Goal: Task Accomplishment & Management: Use online tool/utility

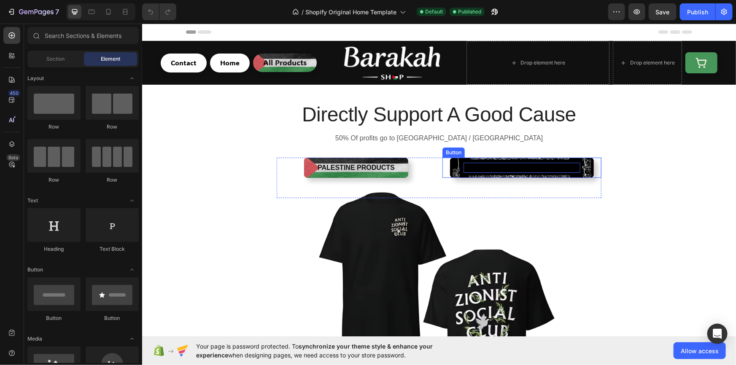
click at [501, 164] on span "Islamic Products" at bounding box center [521, 167] width 117 height 7
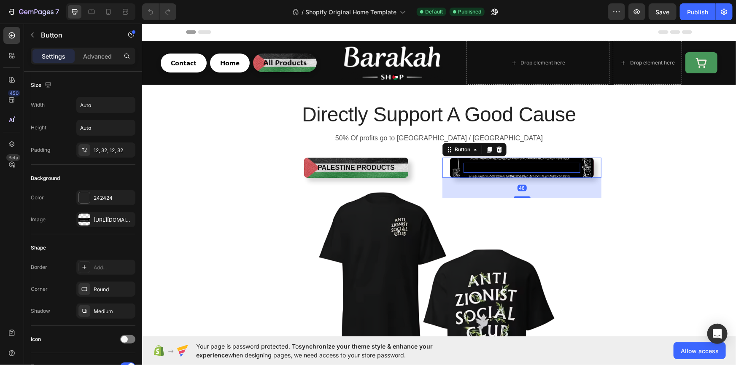
click at [504, 165] on span "Islamic Products" at bounding box center [521, 167] width 117 height 7
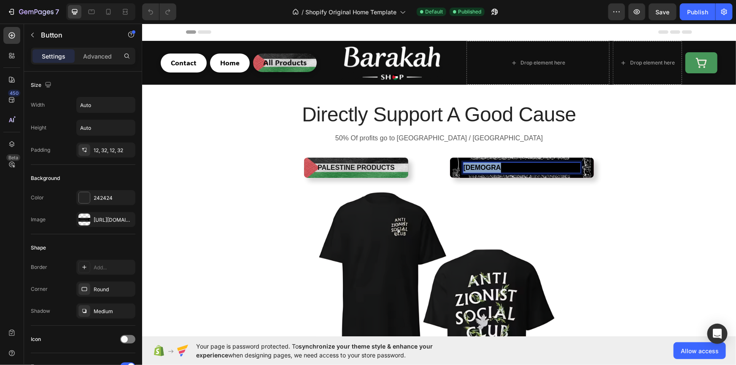
click at [504, 165] on span "Islamic Products" at bounding box center [521, 167] width 117 height 7
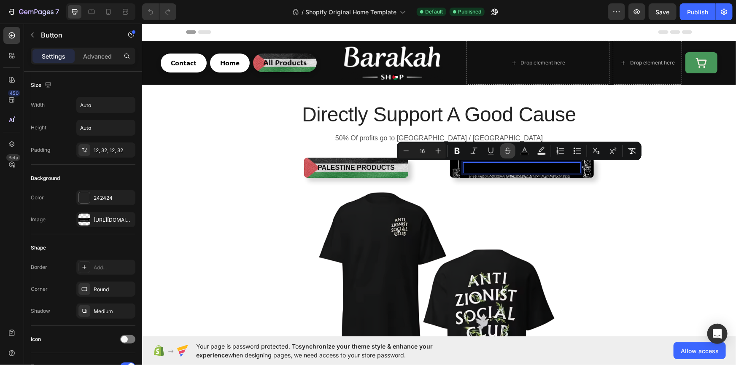
click at [504, 155] on button "Strikethrough" at bounding box center [507, 150] width 15 height 15
click at [511, 151] on icon "Editor contextual toolbar" at bounding box center [508, 151] width 8 height 8
click at [527, 152] on icon "Editor contextual toolbar" at bounding box center [524, 151] width 8 height 8
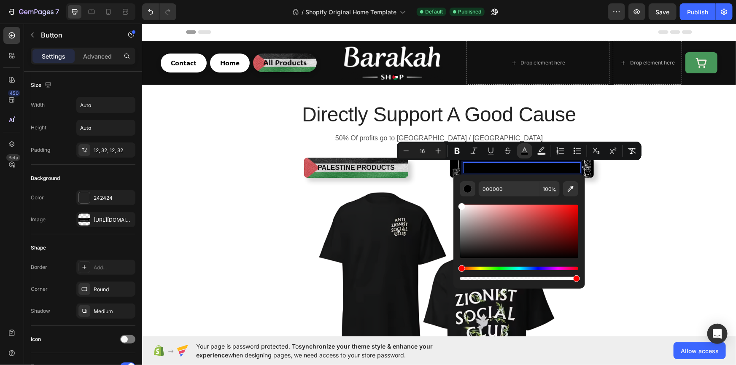
type input "FFFFFF"
drag, startPoint x: 469, startPoint y: 238, endPoint x: 453, endPoint y: 198, distance: 42.8
click at [453, 198] on div "FFFFFF 100 %" at bounding box center [519, 229] width 132 height 108
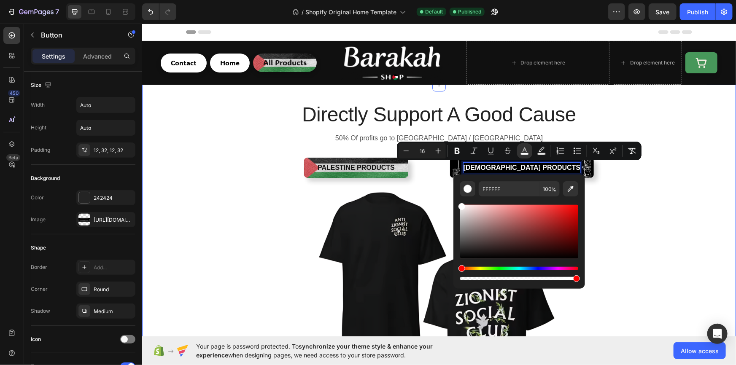
click at [673, 148] on div "Directly Support A Good Cause Heading 50% Of profits go to Palestine / Gaza Tex…" at bounding box center [438, 288] width 581 height 340
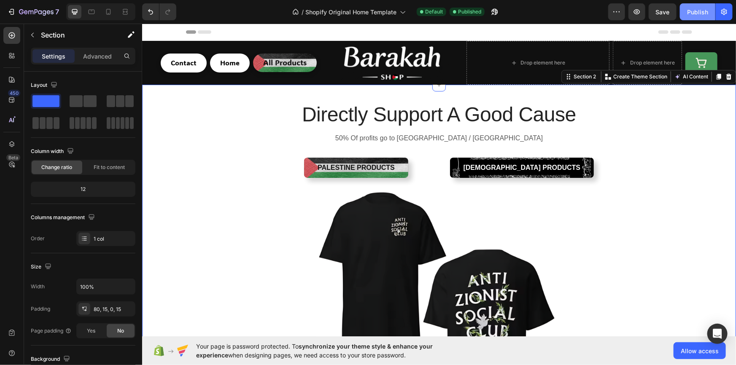
click at [696, 10] on div "Publish" at bounding box center [697, 12] width 21 height 9
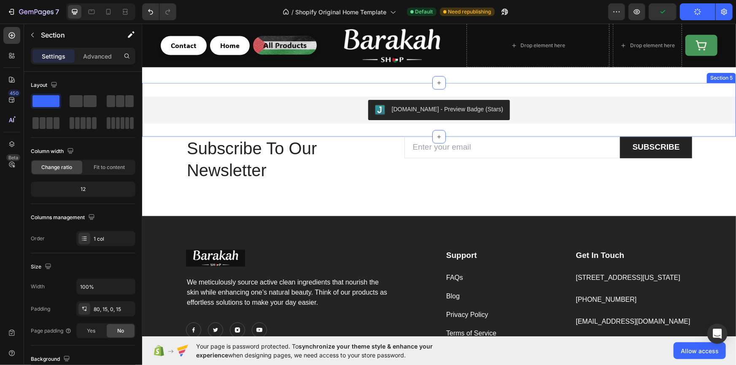
scroll to position [639, 0]
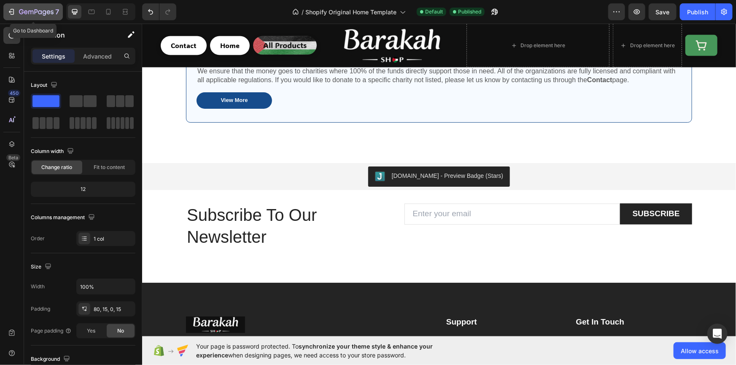
click at [30, 12] on icon "button" at bounding box center [36, 12] width 35 height 7
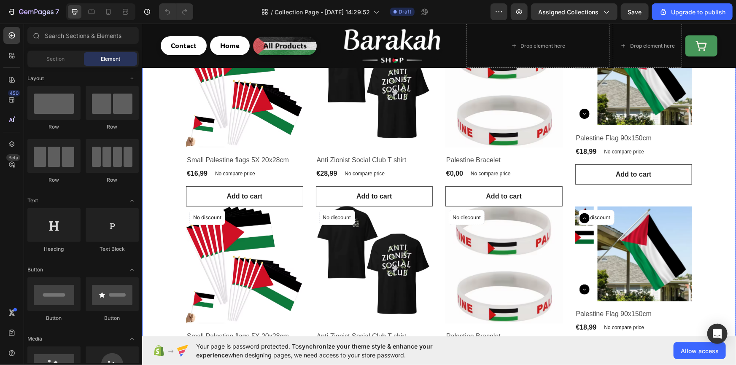
scroll to position [256, 0]
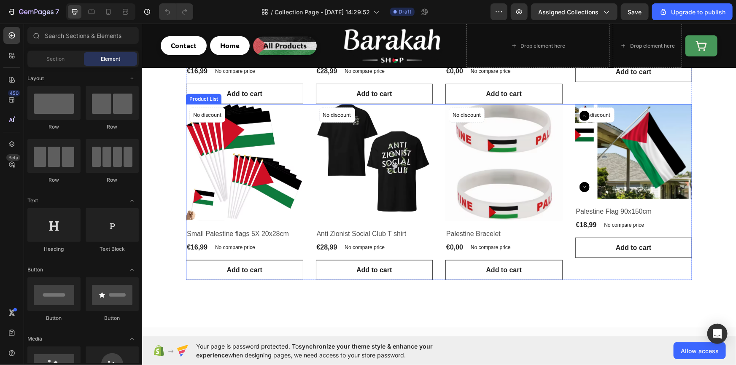
click at [305, 120] on div "Product Images No discount Not be displayed when published Product Badge Row Sm…" at bounding box center [439, 192] width 506 height 176
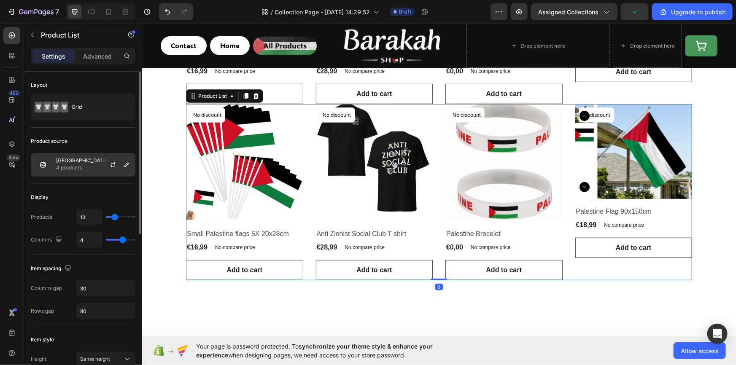
click at [96, 169] on div "Palestine 4 products" at bounding box center [83, 165] width 105 height 24
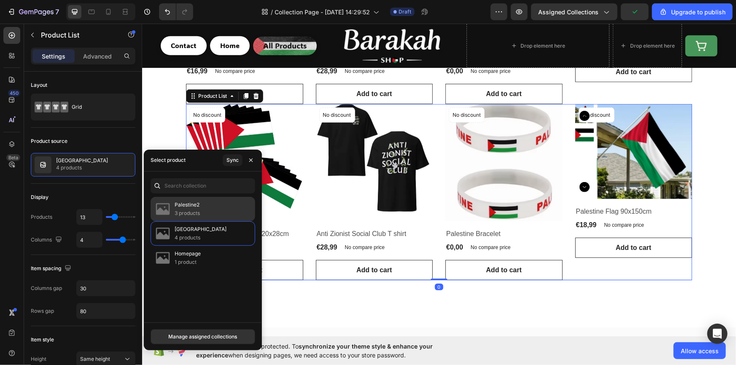
click at [206, 221] on div "Palestine2 3 products" at bounding box center [203, 233] width 105 height 24
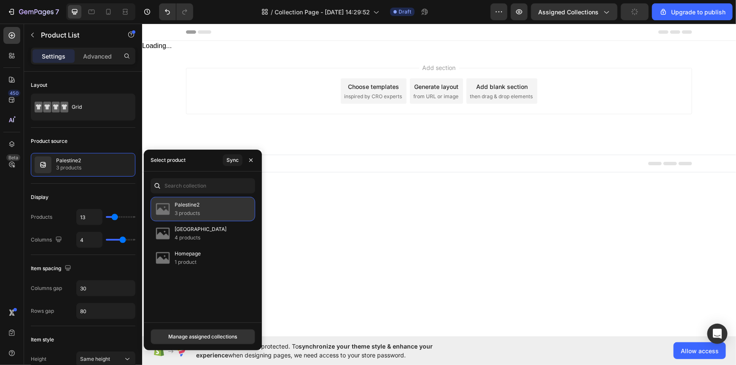
scroll to position [0, 0]
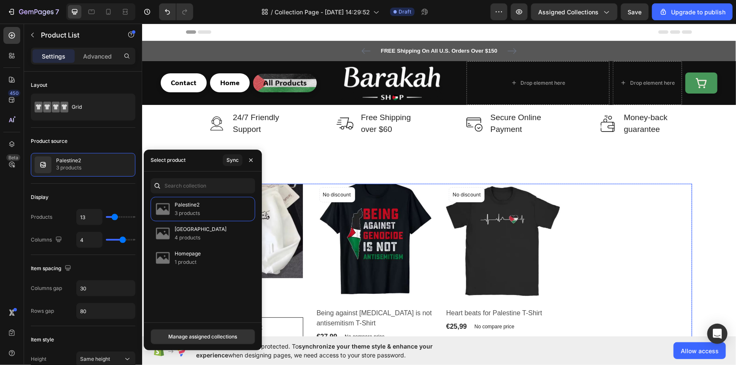
click at [679, 206] on div "Product Images No discount Not be displayed when published Product Badge Row [G…" at bounding box center [439, 276] width 506 height 186
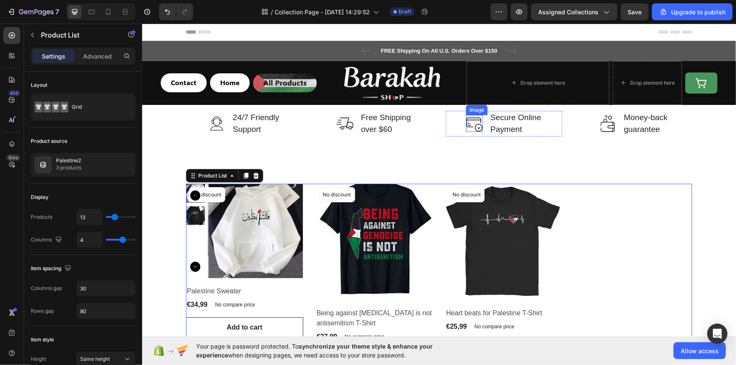
scroll to position [204, 0]
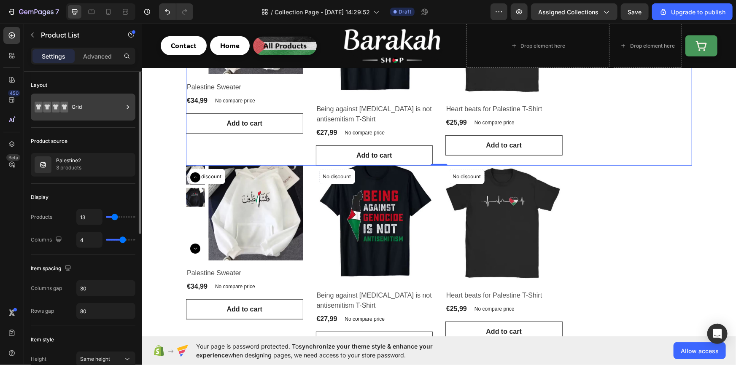
click at [92, 106] on div "Grid" at bounding box center [97, 106] width 51 height 19
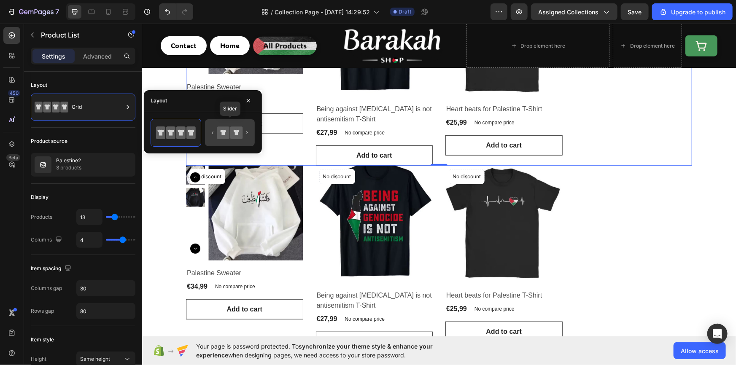
click at [232, 127] on icon at bounding box center [236, 133] width 12 height 12
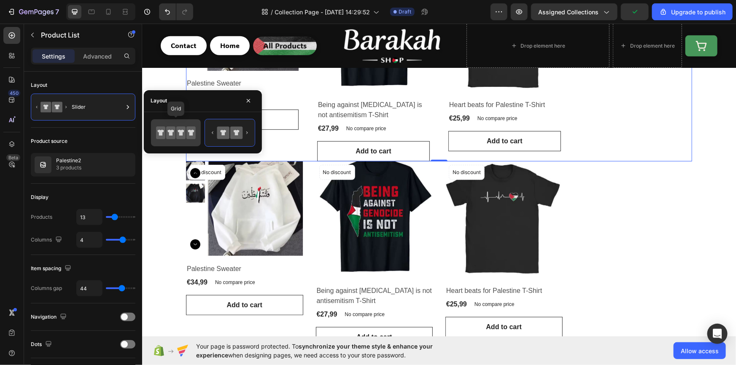
click at [183, 135] on icon at bounding box center [180, 133] width 9 height 13
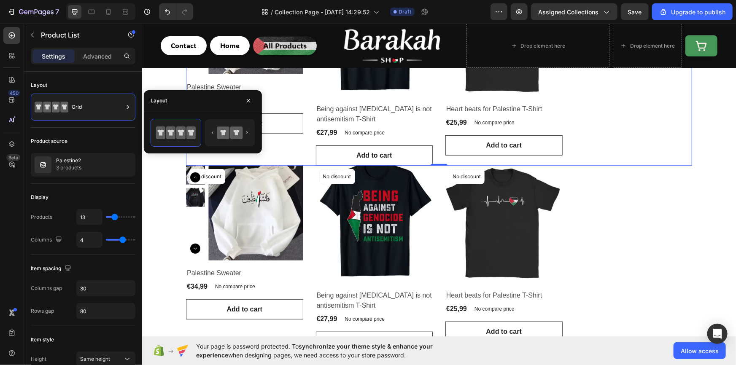
click at [602, 131] on div "Product Images No discount Not be displayed when published Product Badge Row [G…" at bounding box center [439, 72] width 506 height 186
type input "16"
type input "10"
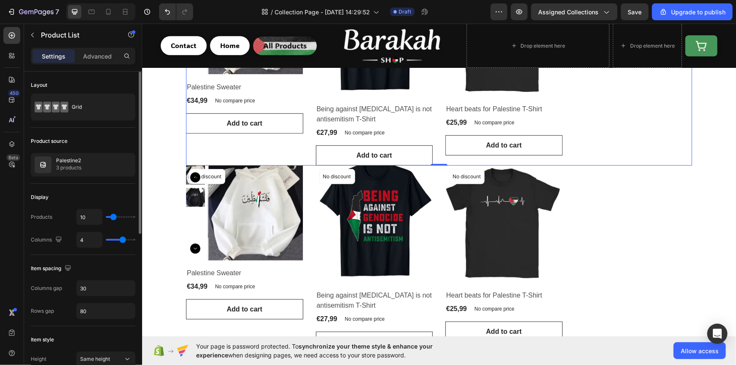
type input "9"
type input "8"
type input "7"
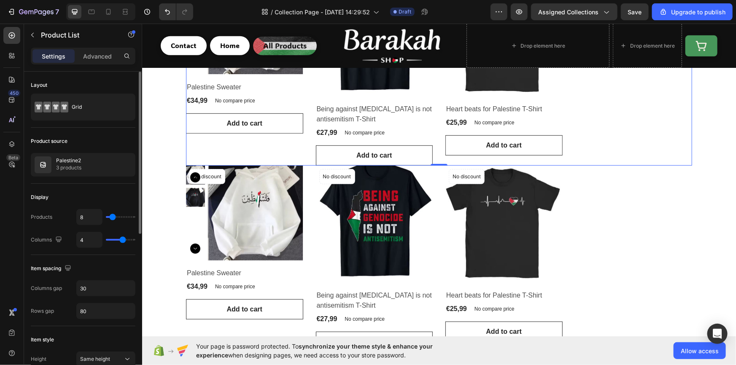
type input "7"
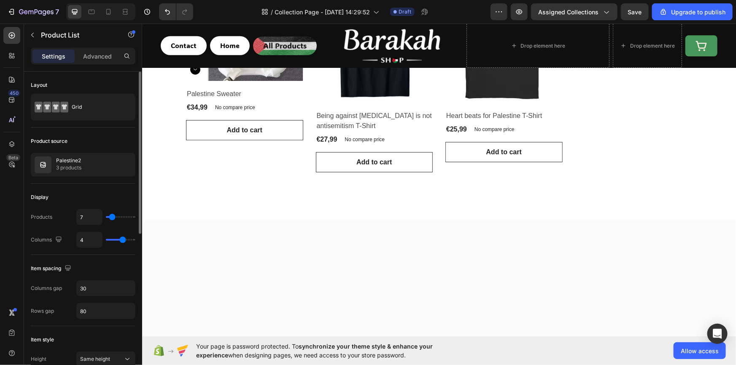
type input "6"
type input "5"
type input "4"
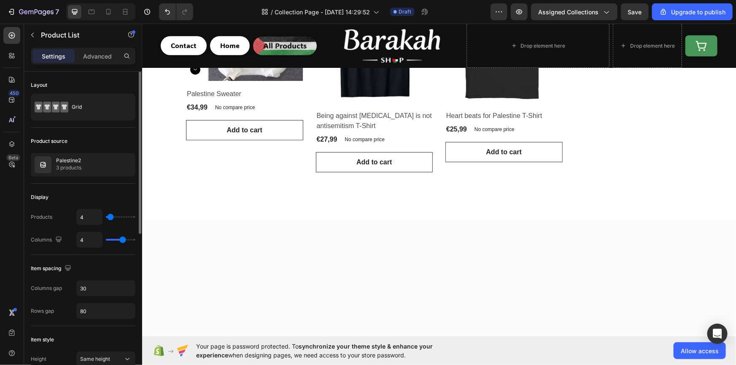
drag, startPoint x: 117, startPoint y: 216, endPoint x: 110, endPoint y: 218, distance: 7.0
type input "4"
click at [110, 218] on input "range" at bounding box center [121, 217] width 30 height 2
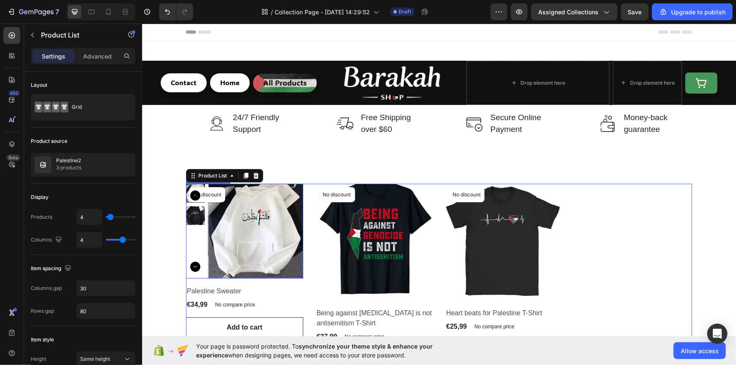
scroll to position [153, 0]
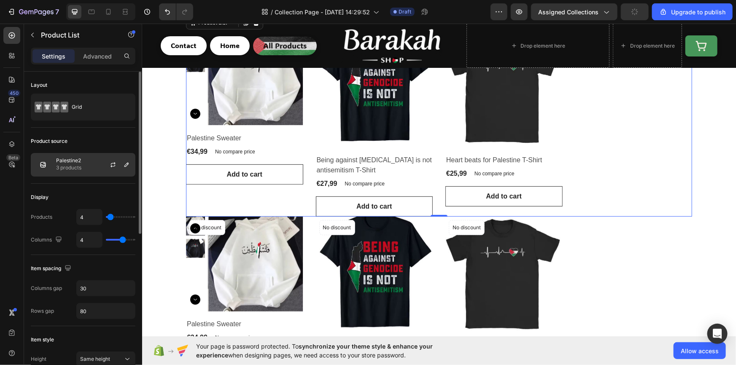
click at [83, 162] on div "Palestine2 3 products" at bounding box center [83, 165] width 105 height 24
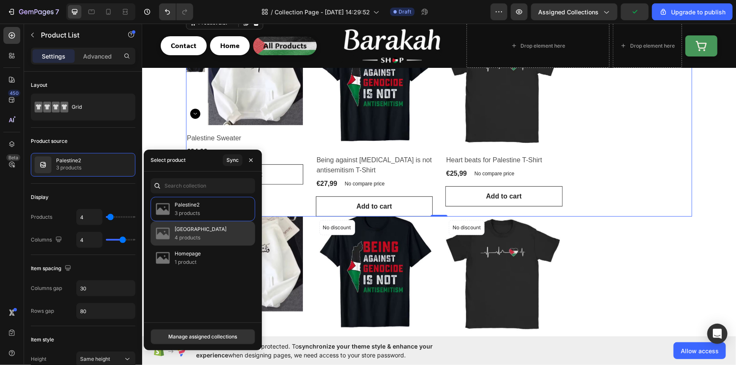
click at [202, 246] on div "Palestine 4 products" at bounding box center [203, 258] width 105 height 24
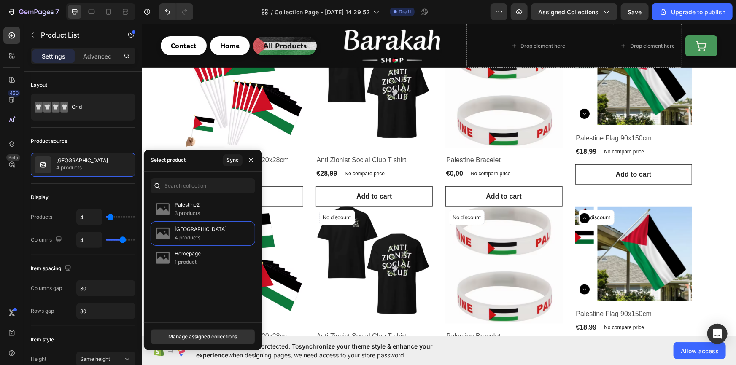
scroll to position [204, 0]
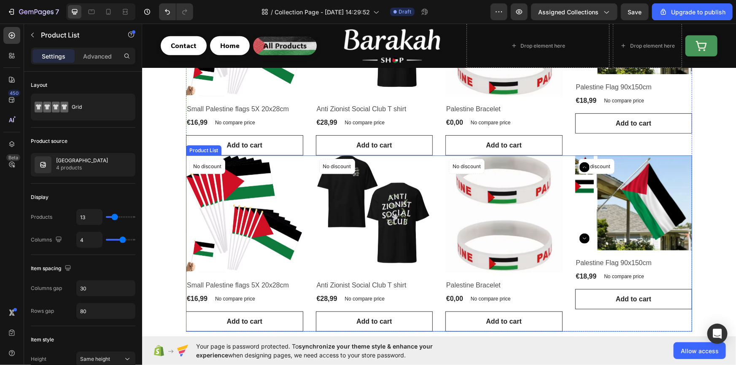
click at [568, 163] on div "Product Images No discount Not be displayed when published Product Badge Row Sm…" at bounding box center [439, 243] width 506 height 176
click at [255, 145] on icon at bounding box center [255, 147] width 5 height 6
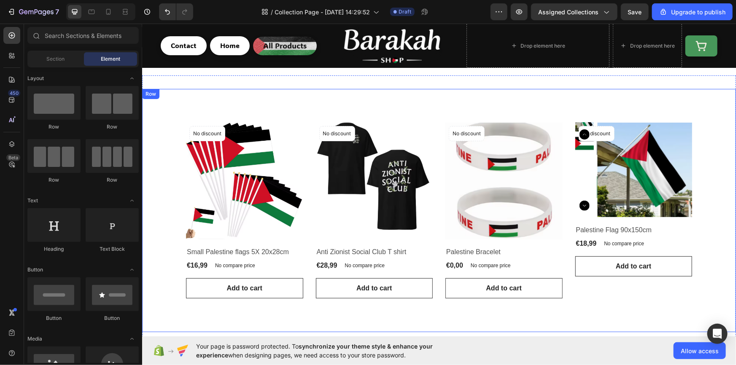
scroll to position [0, 0]
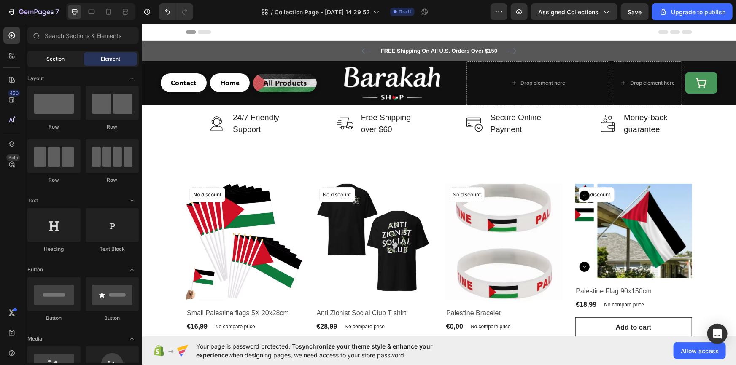
click at [57, 63] on div "Section" at bounding box center [55, 58] width 53 height 13
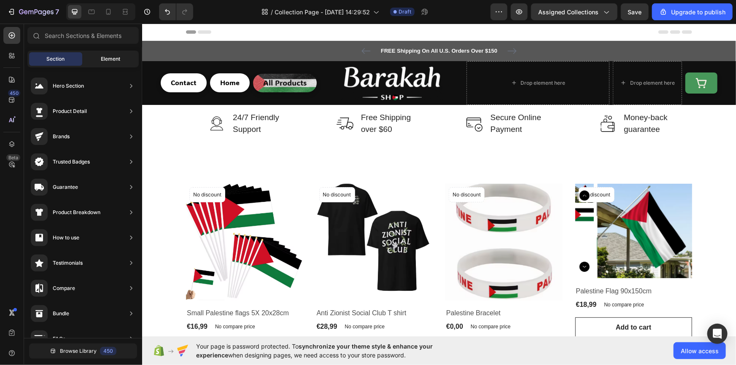
click at [94, 53] on div "Element" at bounding box center [110, 58] width 53 height 13
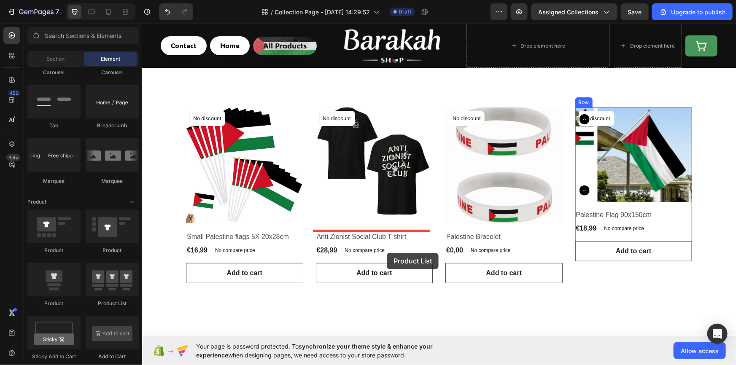
scroll to position [102, 0]
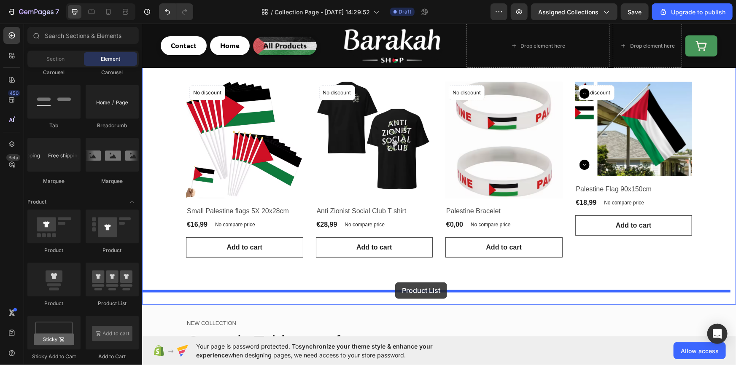
drag, startPoint x: 255, startPoint y: 301, endPoint x: 395, endPoint y: 282, distance: 141.3
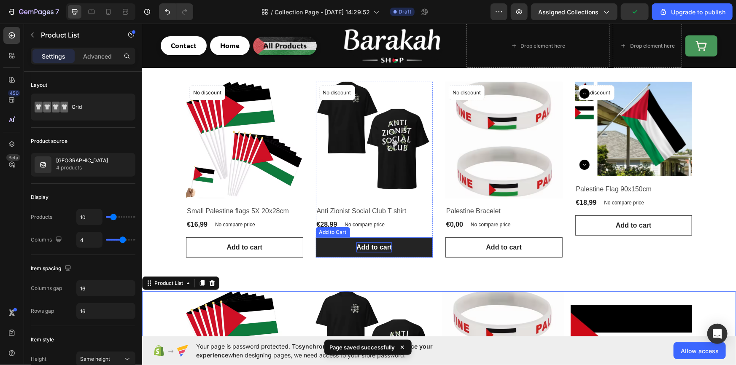
scroll to position [179, 0]
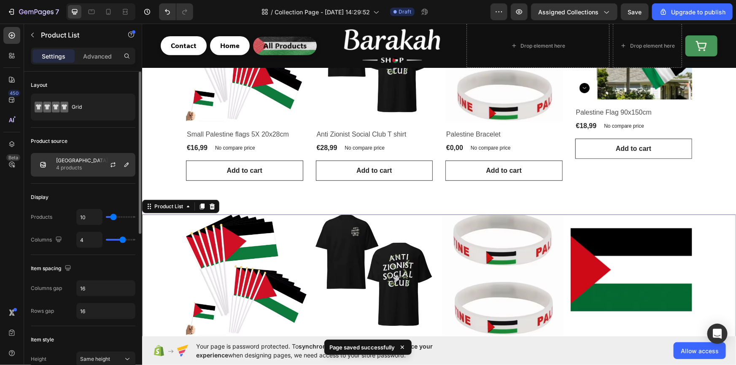
click at [94, 169] on div "Palestine 4 products" at bounding box center [83, 165] width 105 height 24
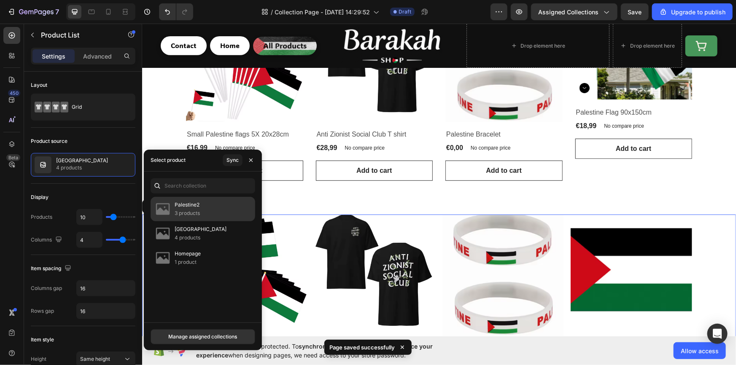
click at [190, 206] on p "Palestine2" at bounding box center [187, 205] width 25 height 8
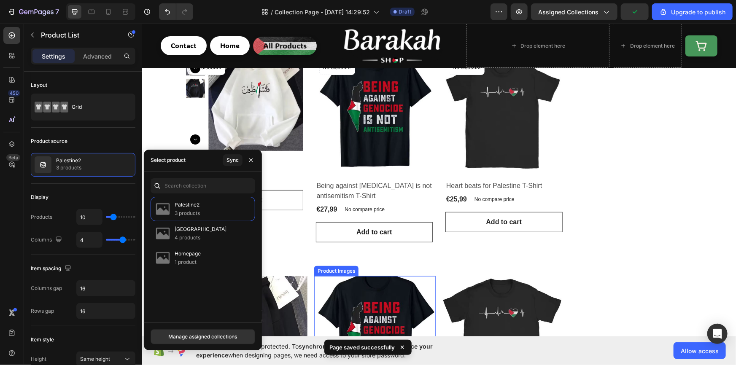
scroll to position [204, 0]
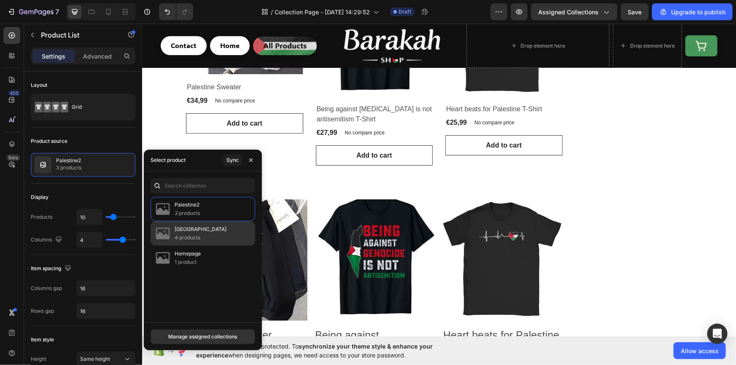
click at [229, 246] on div "Palestine 4 products" at bounding box center [203, 258] width 105 height 24
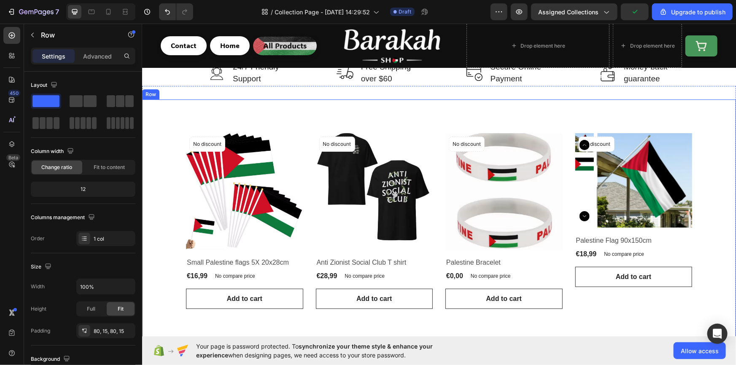
click at [380, 118] on div "Product Images No discount Not be displayed when published Product Badge Row Sm…" at bounding box center [439, 221] width 594 height 244
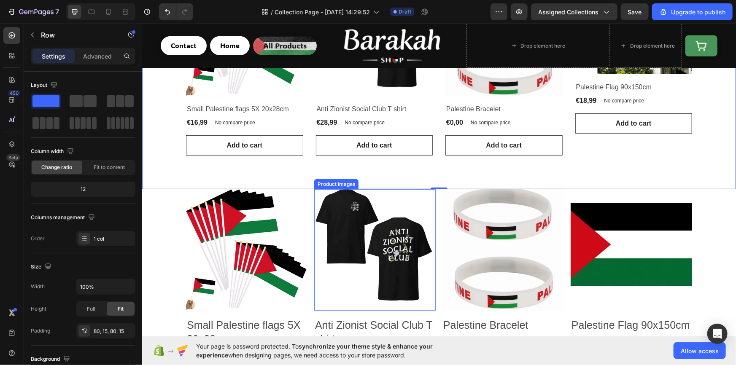
scroll to position [230, 0]
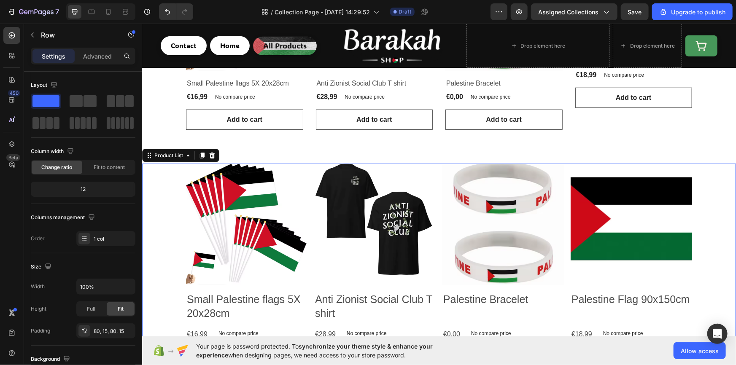
click at [309, 178] on div "Product Images Small Palestine flags 5X 20x28cm Product Title €16,99 Product Pr…" at bounding box center [439, 302] width 506 height 279
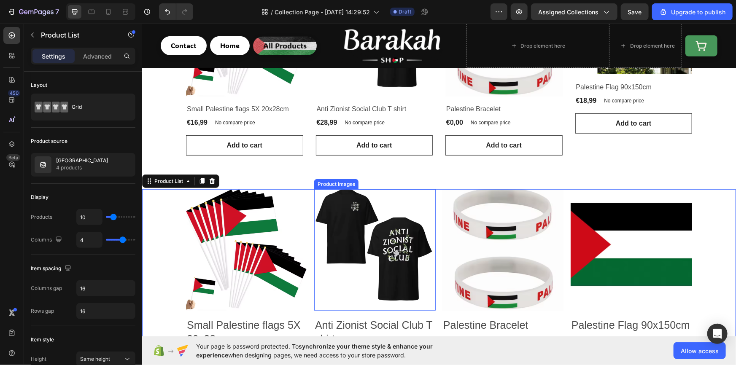
scroll to position [153, 0]
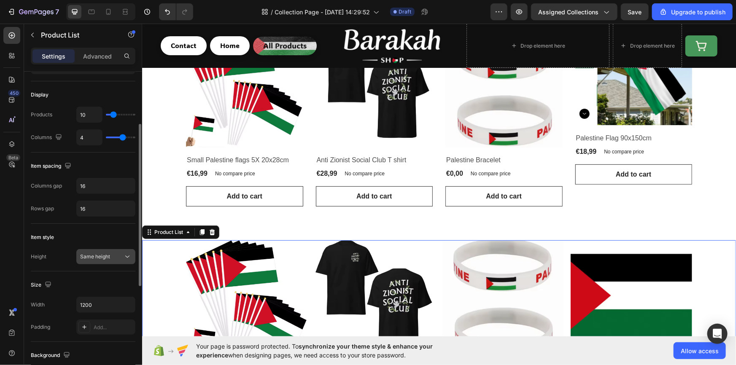
click at [102, 251] on button "Same height" at bounding box center [105, 256] width 59 height 15
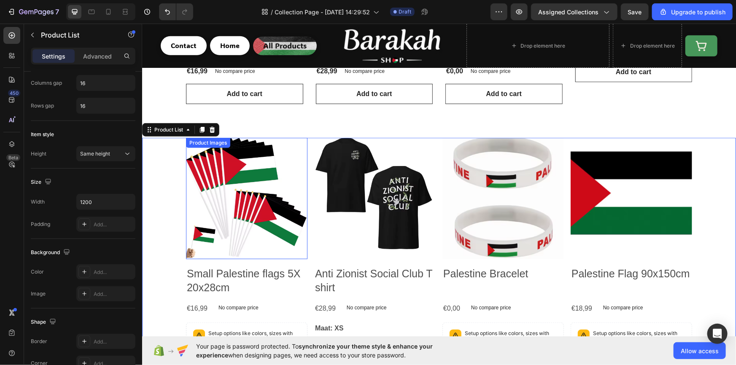
scroll to position [102, 0]
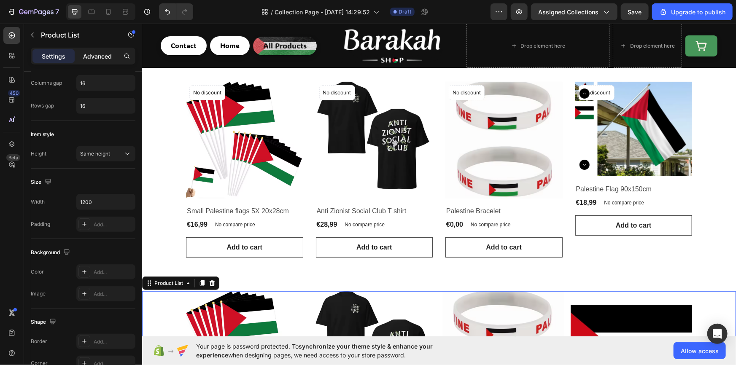
click at [91, 57] on p "Advanced" at bounding box center [97, 56] width 29 height 9
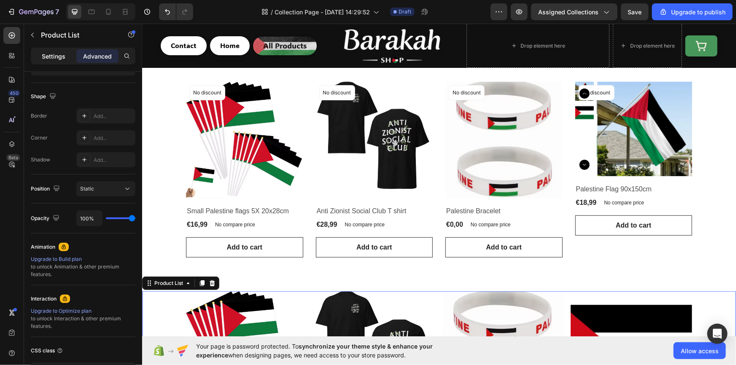
click at [55, 56] on p "Settings" at bounding box center [54, 56] width 24 height 9
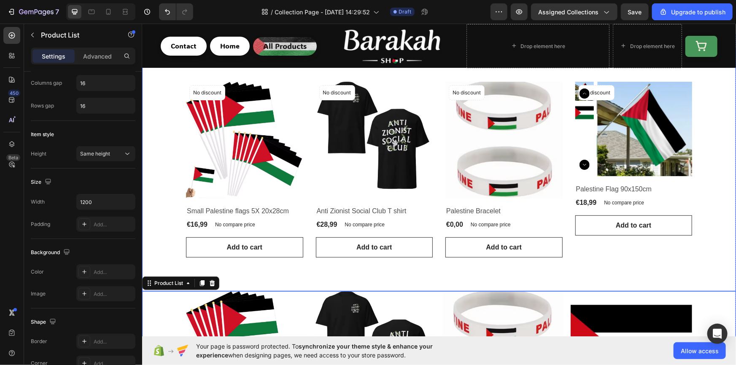
scroll to position [0, 0]
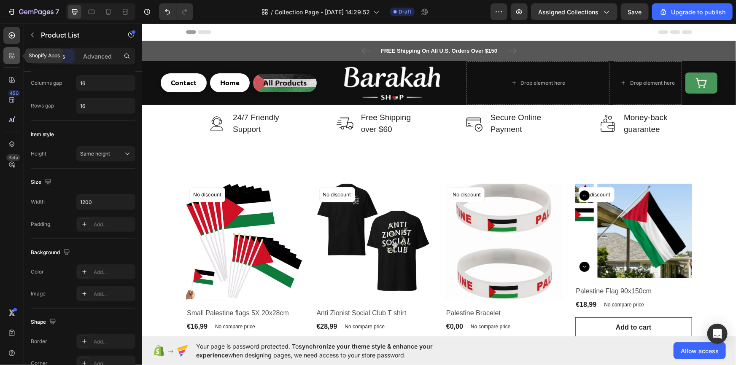
click at [4, 53] on div at bounding box center [11, 55] width 17 height 17
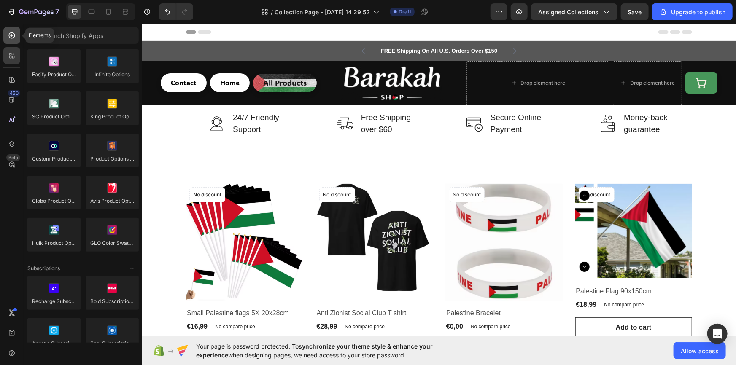
click at [4, 38] on div at bounding box center [11, 35] width 17 height 17
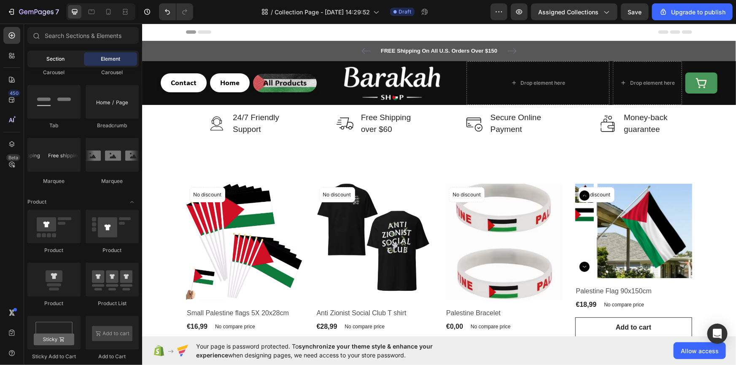
click at [61, 59] on span "Section" at bounding box center [56, 59] width 18 height 8
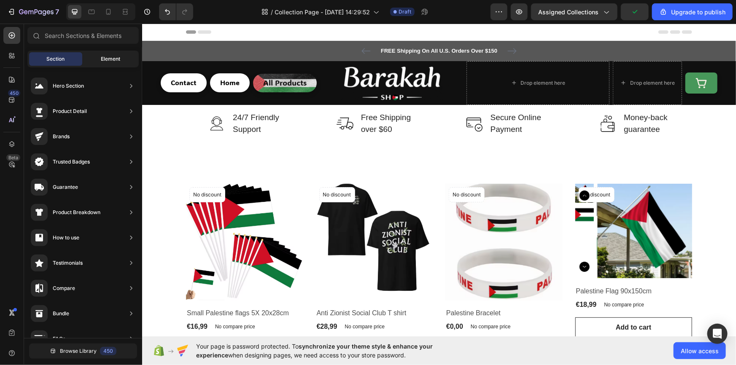
click at [108, 57] on span "Element" at bounding box center [110, 59] width 19 height 8
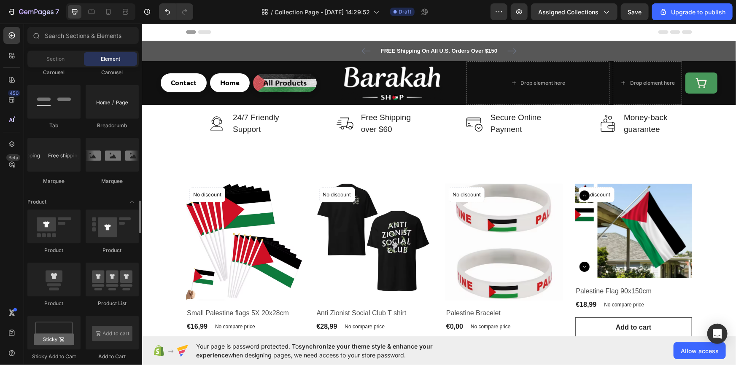
scroll to position [976, 0]
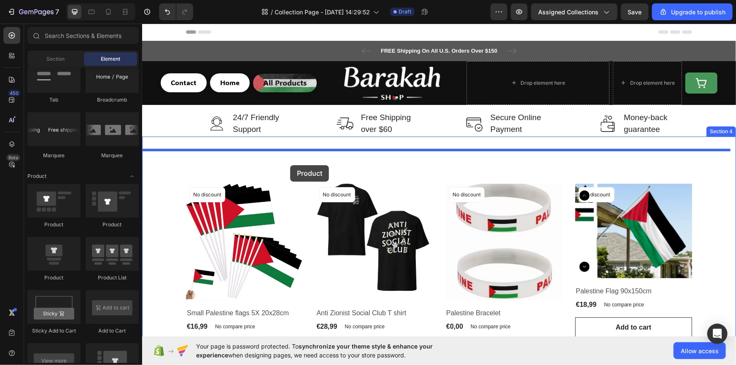
drag, startPoint x: 200, startPoint y: 284, endPoint x: 290, endPoint y: 165, distance: 149.0
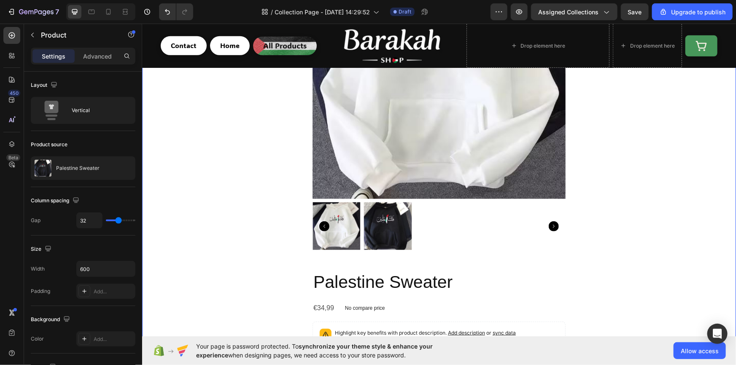
scroll to position [25, 0]
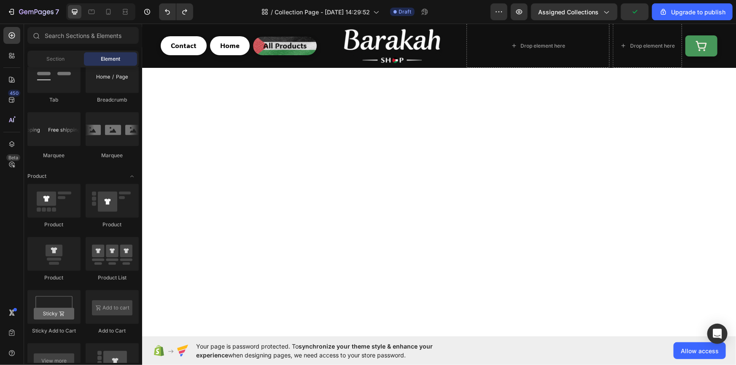
scroll to position [802, 0]
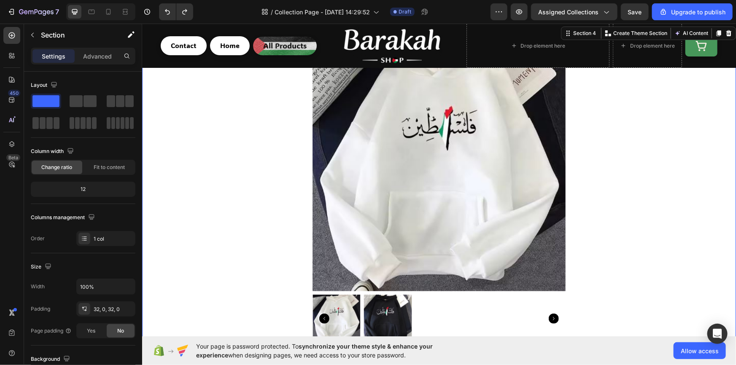
scroll to position [0, 0]
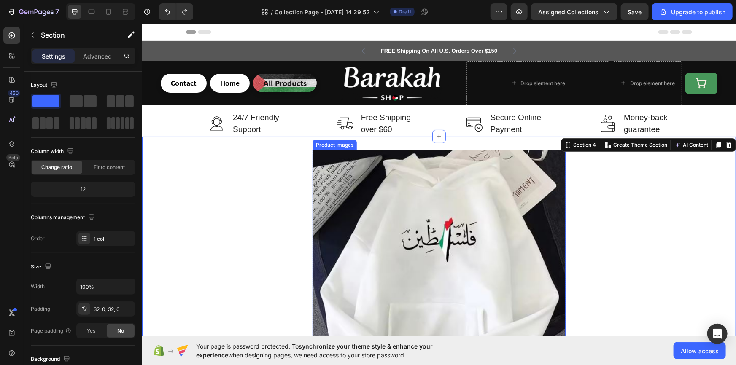
click at [424, 160] on img at bounding box center [438, 276] width 253 height 253
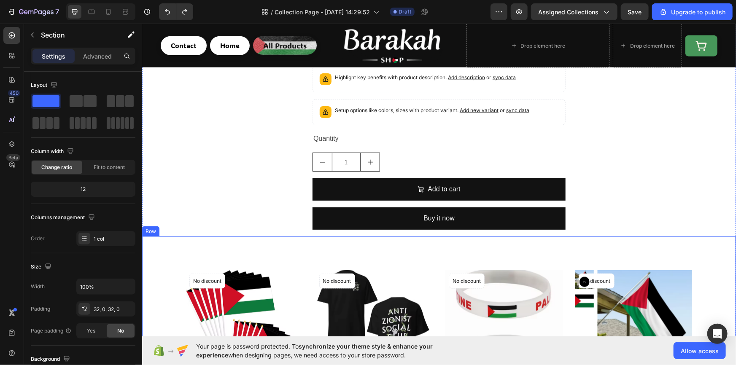
scroll to position [536, 0]
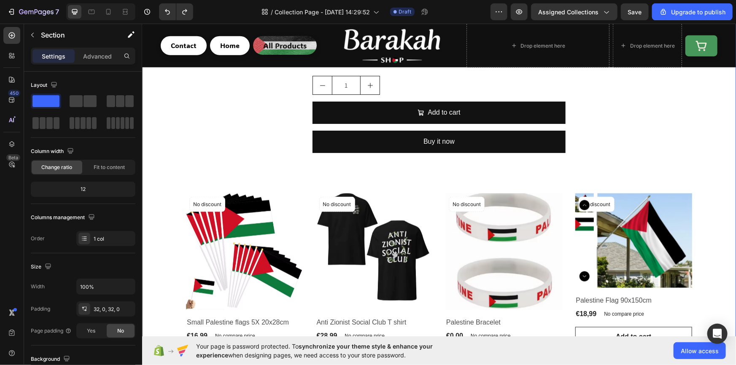
click at [266, 125] on div "Product Images Palestine Sweater Product Title €34,99 Product Price Product Pri…" at bounding box center [439, 147] width 594 height 1068
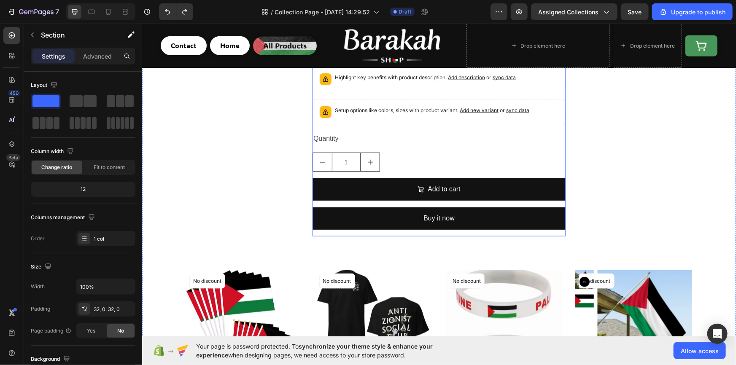
click at [325, 230] on div "Palestine Sweater Product Title €34,99 Product Price Product Price No compare p…" at bounding box center [438, 124] width 253 height 221
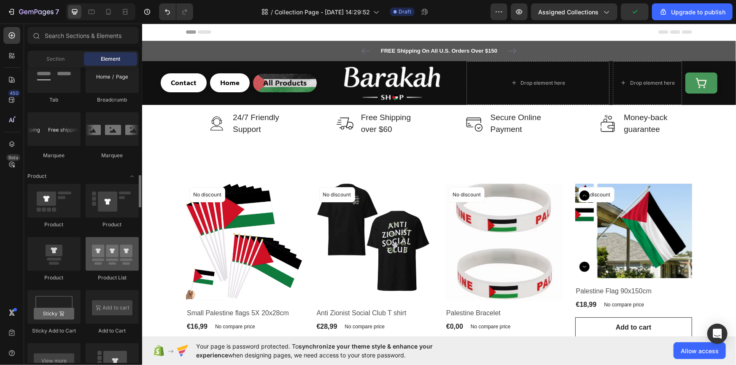
scroll to position [1002, 0]
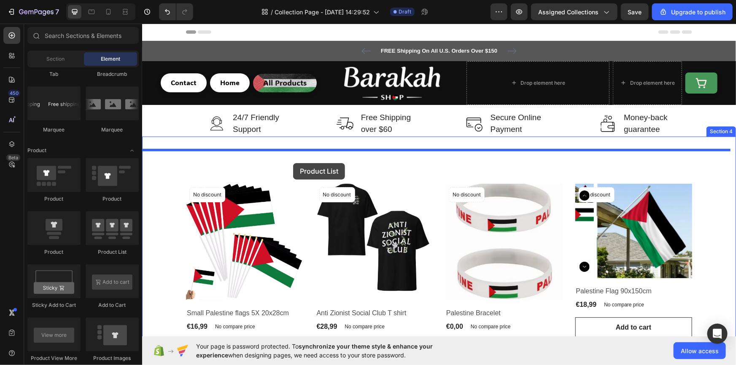
drag, startPoint x: 234, startPoint y: 250, endPoint x: 293, endPoint y: 163, distance: 104.9
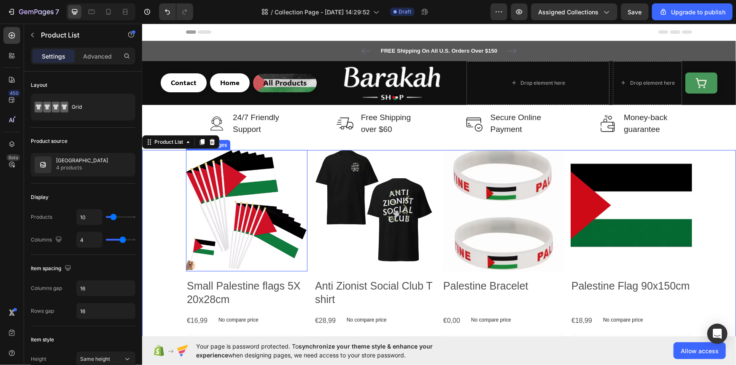
click at [248, 198] on img at bounding box center [246, 210] width 121 height 121
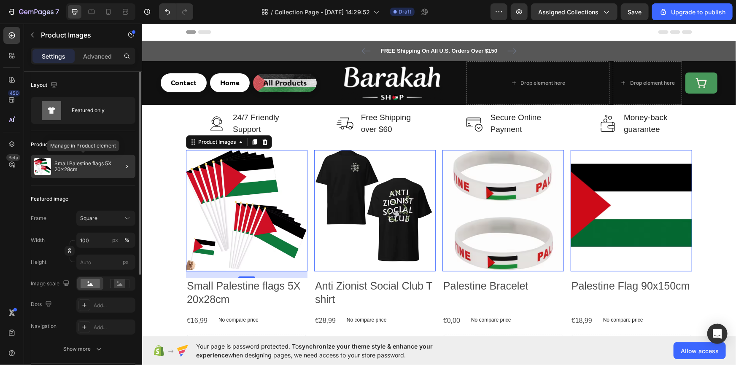
click at [102, 176] on div "Small Palestine flags 5X 20x28cm" at bounding box center [83, 167] width 105 height 24
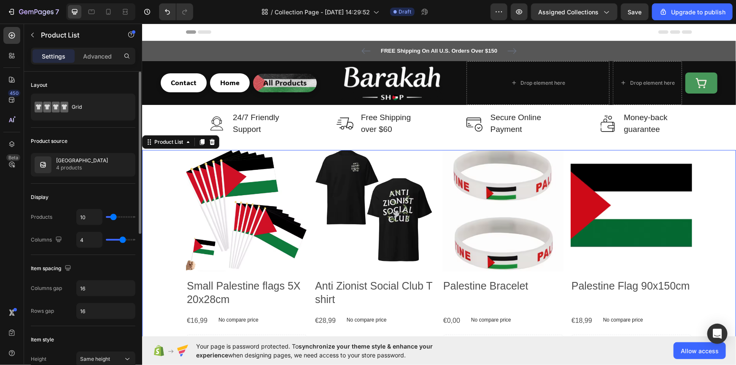
click at [49, 52] on p "Settings" at bounding box center [54, 56] width 24 height 9
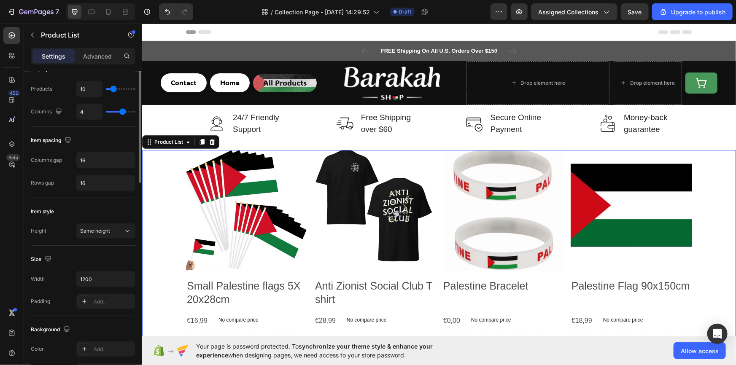
scroll to position [283, 0]
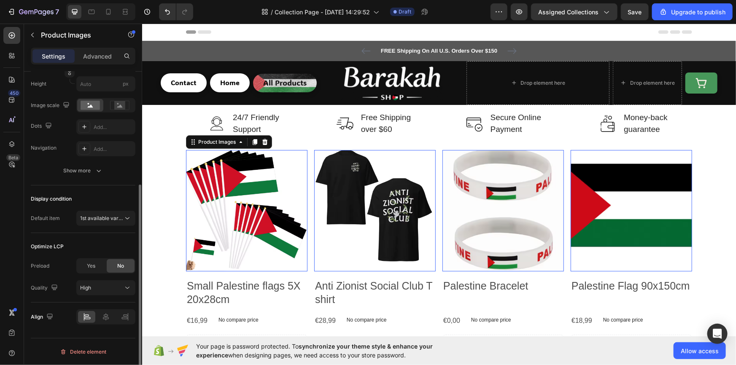
click at [213, 181] on img at bounding box center [246, 210] width 121 height 121
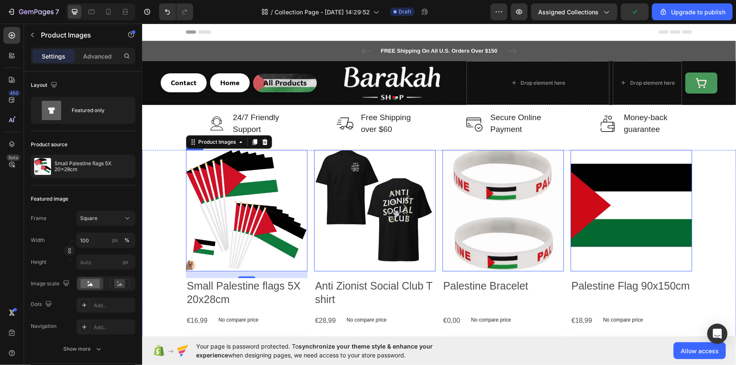
click at [290, 311] on div "Product Images 16 Small Palestine flags 5X 20x28cm Product Title €16,99 Product…" at bounding box center [246, 289] width 121 height 279
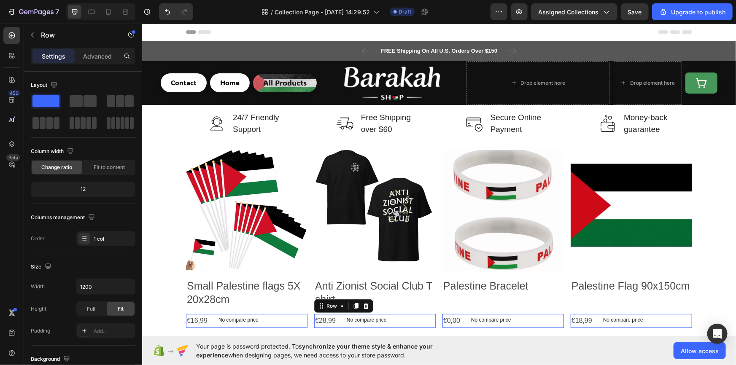
click at [307, 318] on div "€28,99 Product Price Product Price No compare price Product Price Row 0" at bounding box center [246, 321] width 121 height 14
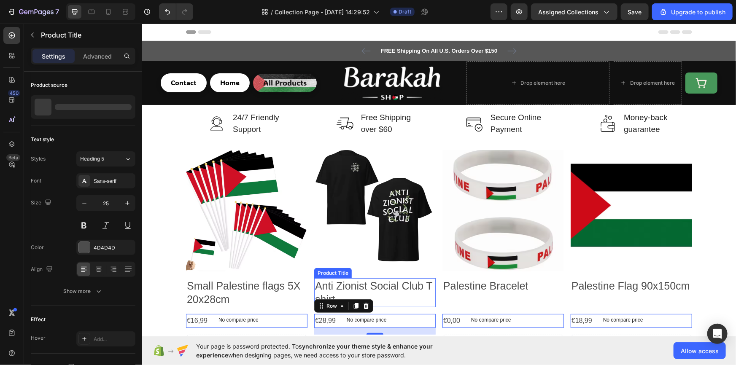
click at [307, 306] on h2 "Anti Zionist Social Club T shirt" at bounding box center [246, 292] width 121 height 29
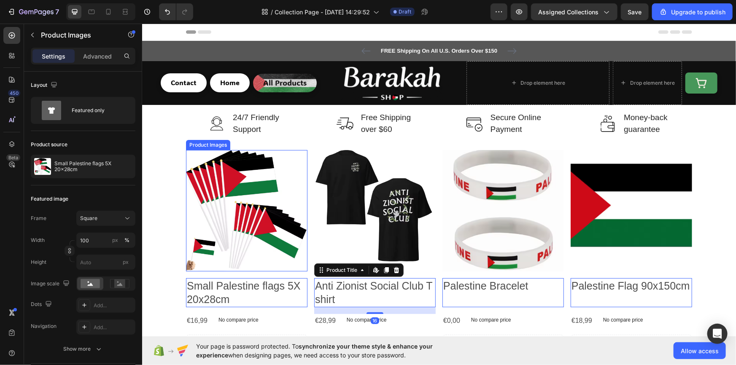
click at [294, 262] on img at bounding box center [246, 210] width 121 height 121
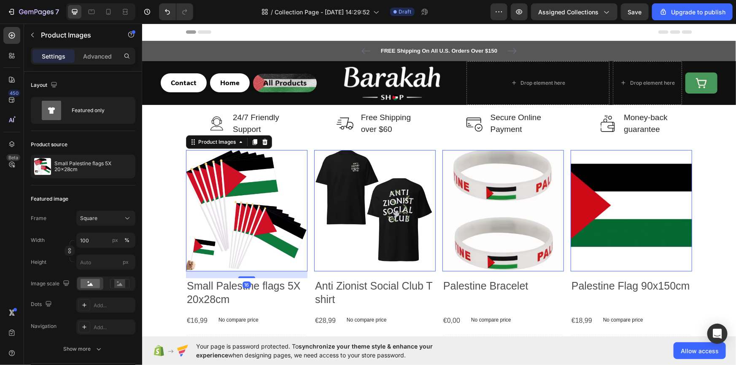
click at [299, 275] on div "16" at bounding box center [246, 274] width 121 height 7
click at [350, 196] on img at bounding box center [374, 210] width 121 height 121
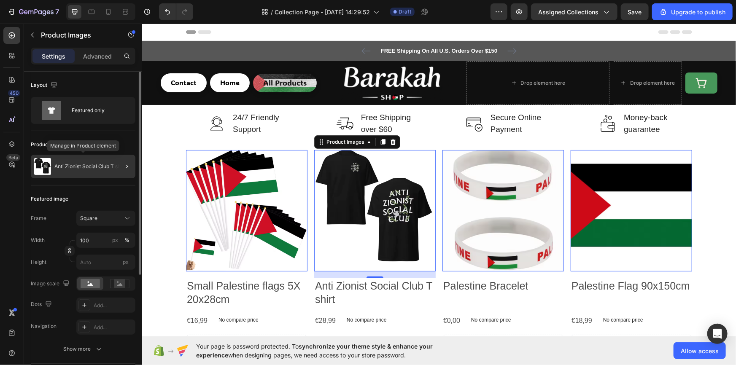
click at [101, 159] on div "Anti Zionist Social Club T shirt" at bounding box center [83, 167] width 105 height 24
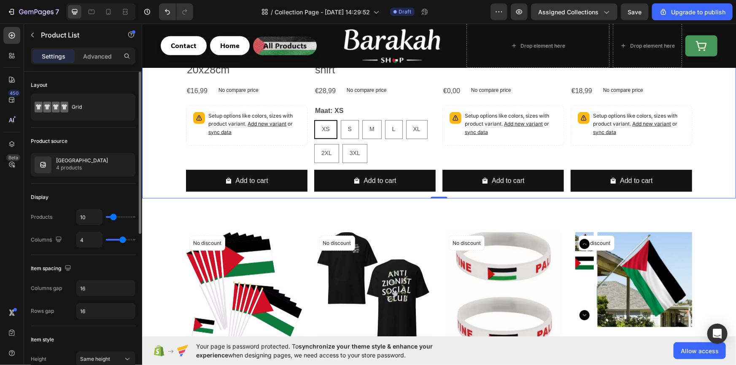
scroll to position [256, 0]
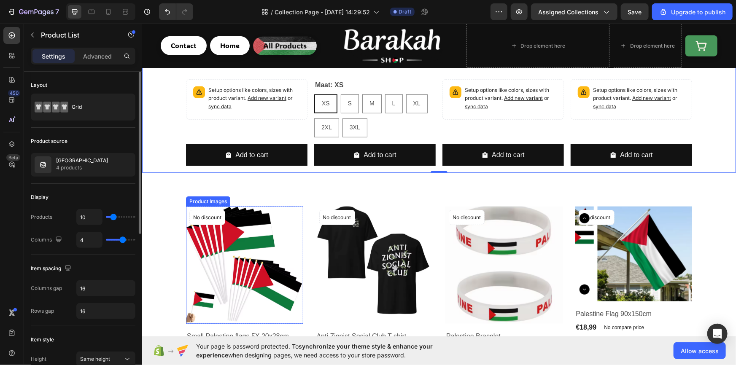
click at [235, 239] on img at bounding box center [244, 264] width 117 height 117
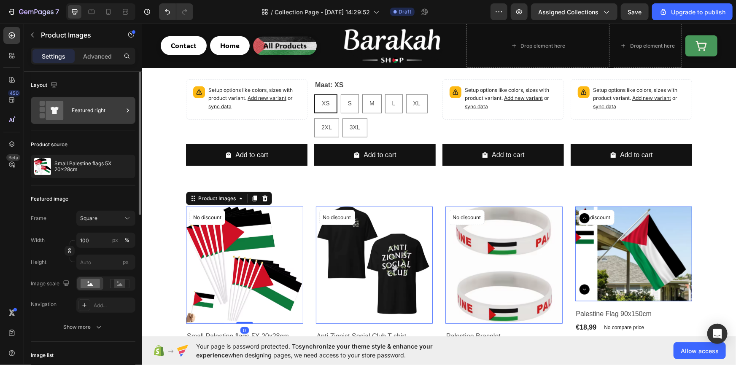
click at [118, 108] on div "Featured right" at bounding box center [97, 110] width 51 height 19
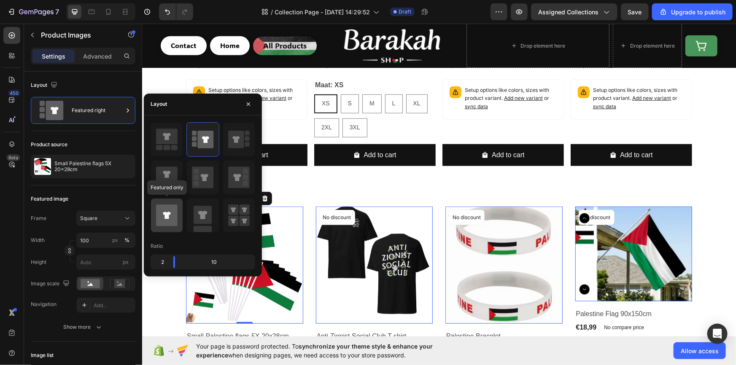
click at [176, 206] on icon at bounding box center [167, 216] width 22 height 22
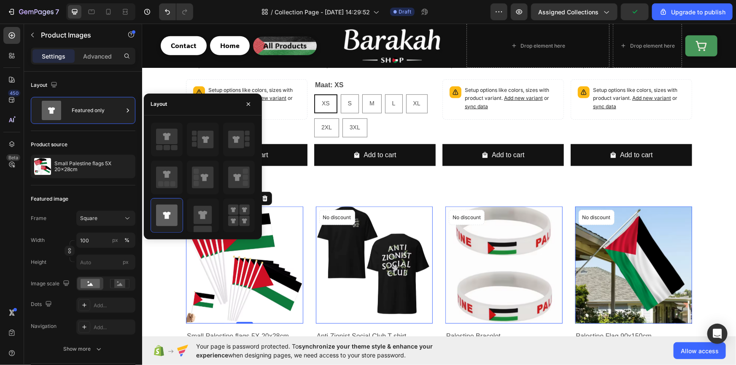
scroll to position [332, 0]
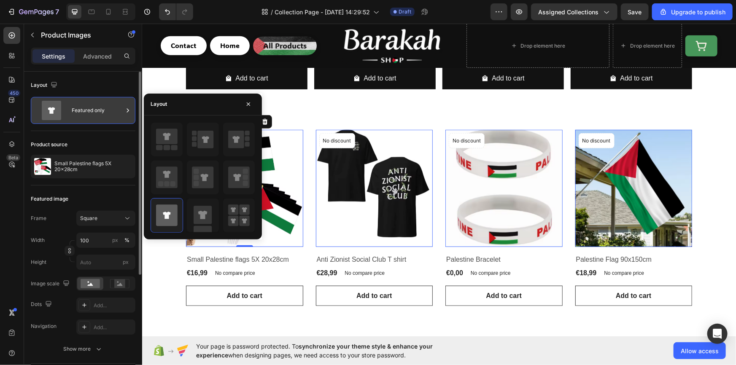
click at [90, 117] on div "Featured only" at bounding box center [97, 110] width 51 height 19
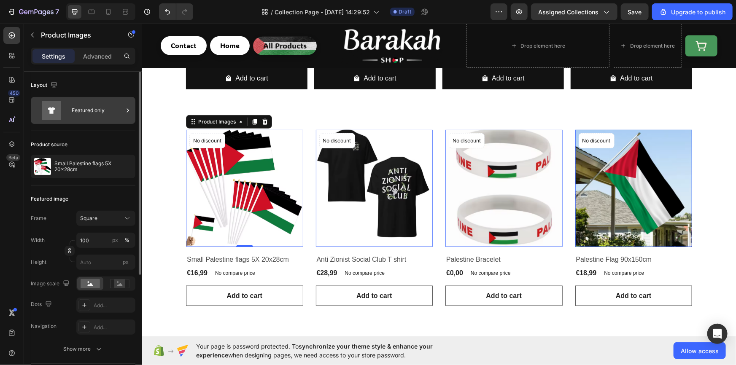
click at [90, 117] on div "Featured only" at bounding box center [97, 110] width 51 height 19
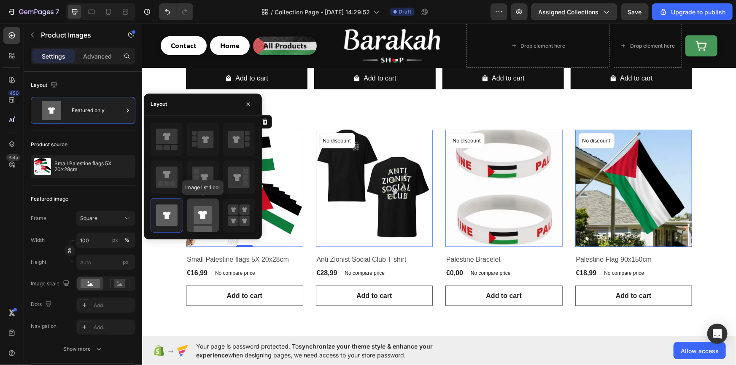
click at [199, 205] on icon at bounding box center [203, 216] width 22 height 34
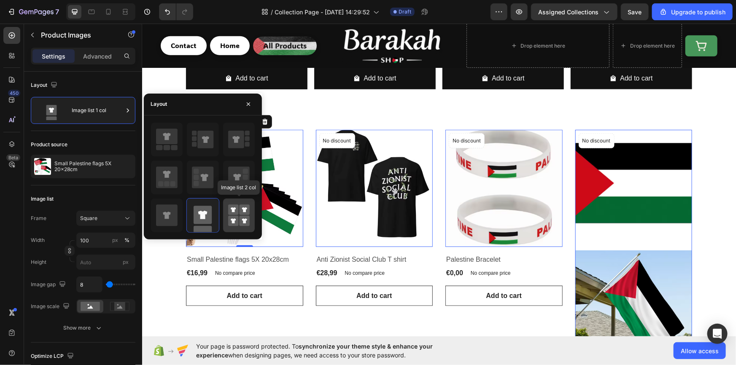
click at [243, 216] on rect at bounding box center [244, 221] width 11 height 11
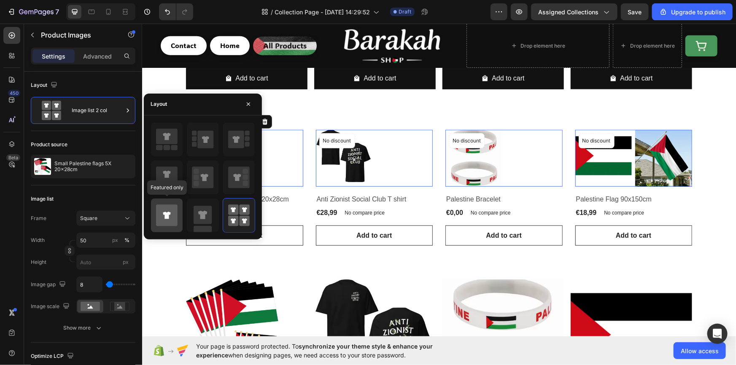
click at [168, 219] on icon at bounding box center [167, 216] width 22 height 22
type input "100"
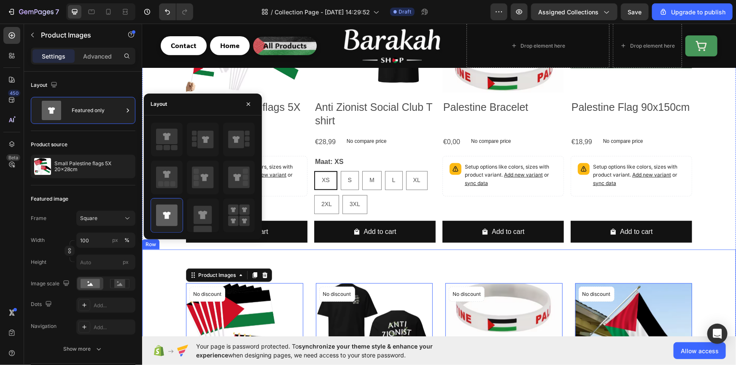
scroll to position [307, 0]
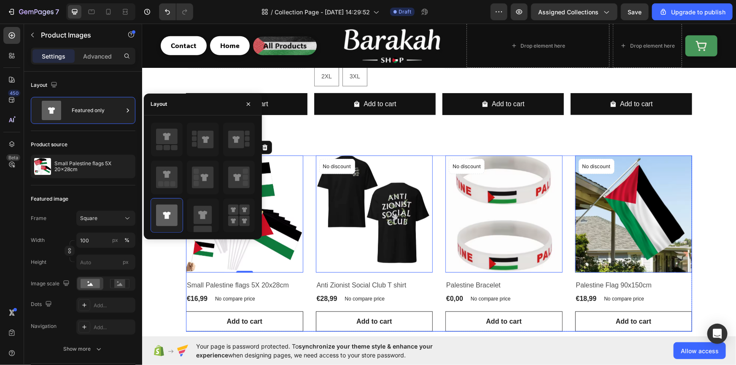
click at [433, 185] on div "Product Images 0 No discount Not be displayed when published Product Badge Row …" at bounding box center [439, 243] width 506 height 176
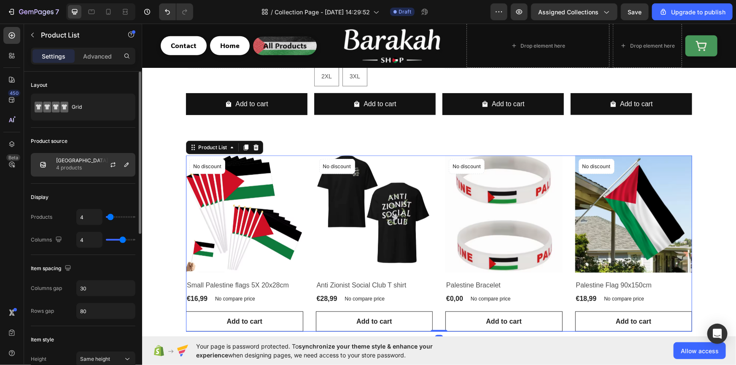
click at [92, 166] on div "Palestine 4 products" at bounding box center [83, 165] width 105 height 24
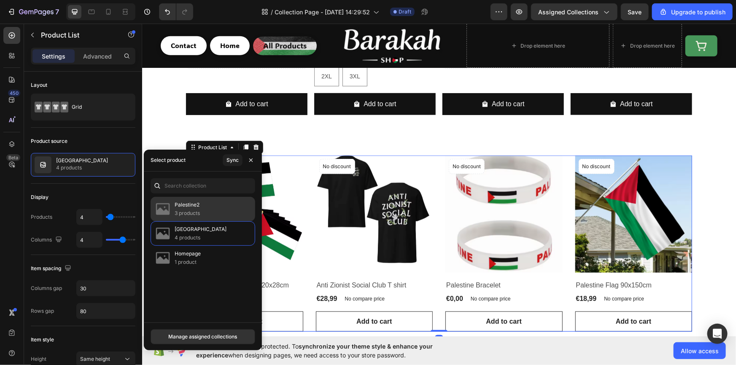
click at [189, 202] on p "Palestine2" at bounding box center [187, 205] width 25 height 8
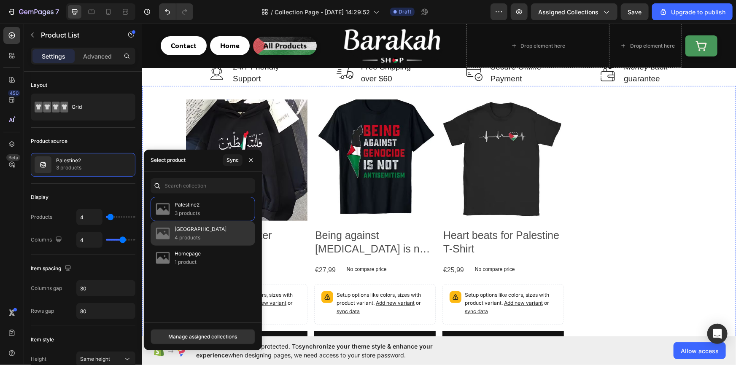
scroll to position [25, 0]
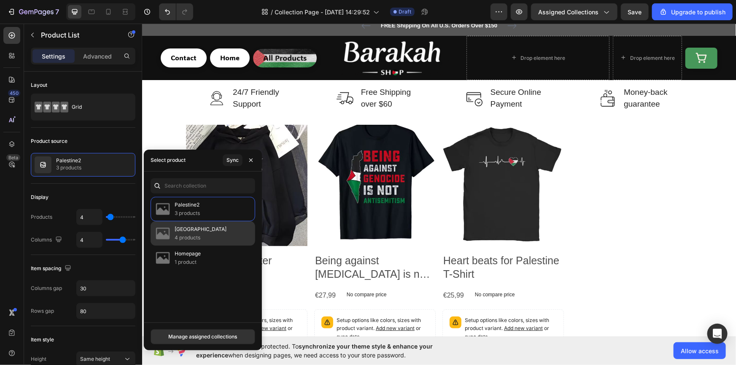
click at [226, 246] on div "Palestine 4 products" at bounding box center [203, 258] width 105 height 24
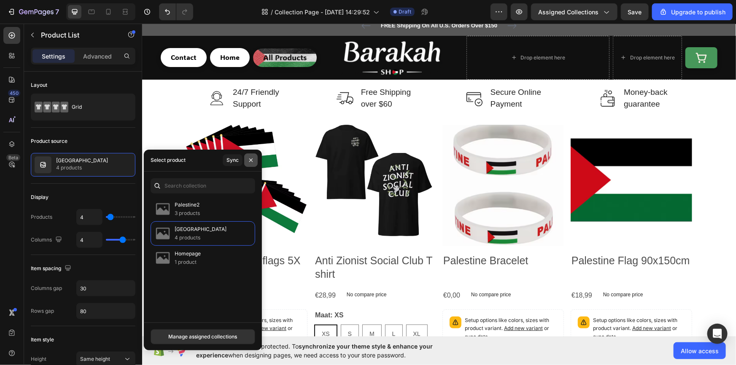
click at [250, 159] on icon "button" at bounding box center [250, 160] width 3 height 3
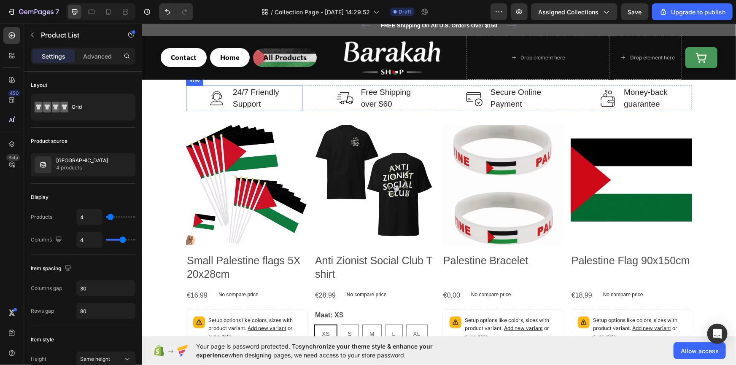
scroll to position [0, 0]
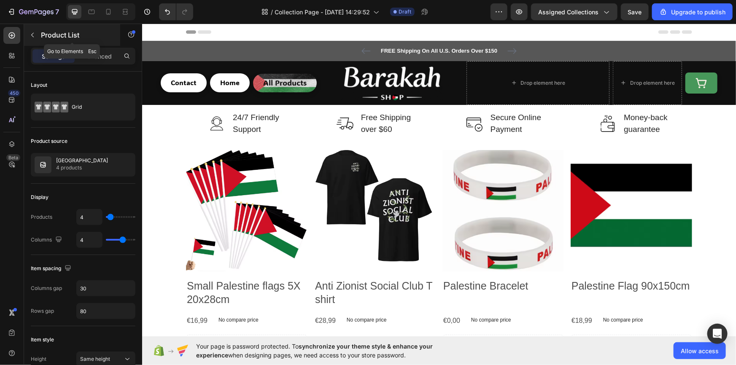
click at [68, 30] on p "Product List" at bounding box center [77, 35] width 72 height 10
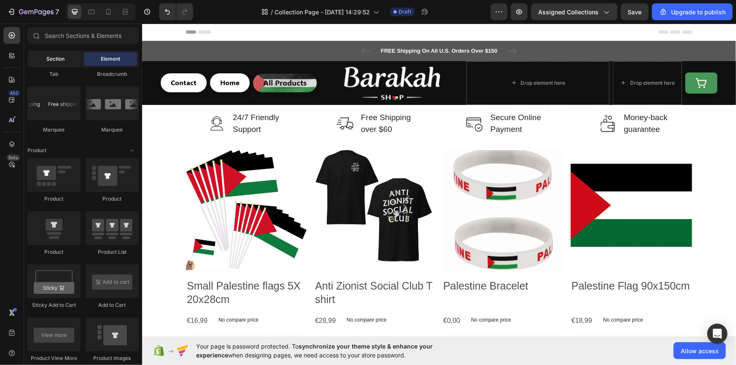
click at [67, 61] on div "Section" at bounding box center [55, 58] width 53 height 13
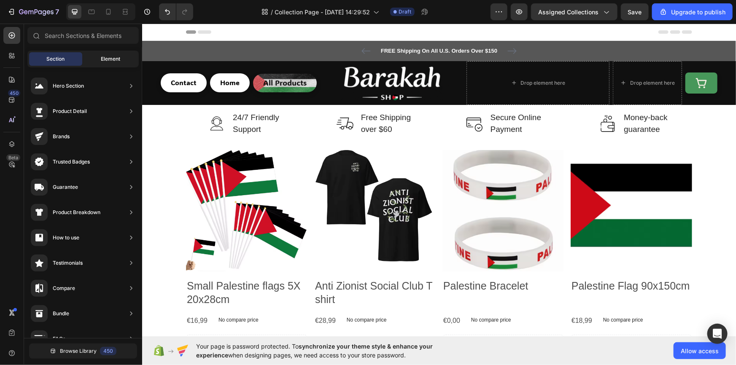
click at [109, 59] on span "Element" at bounding box center [110, 59] width 19 height 8
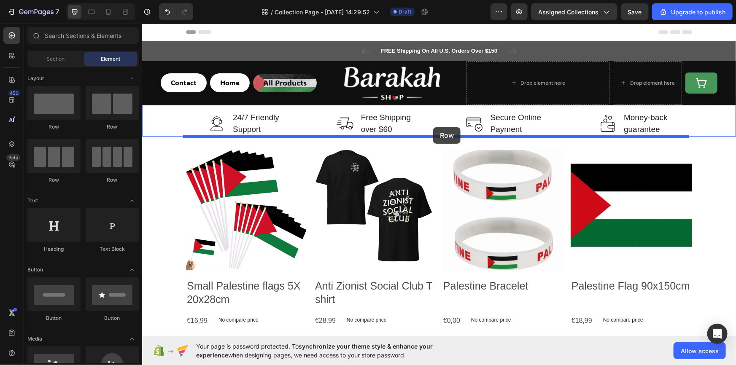
drag, startPoint x: 251, startPoint y: 190, endPoint x: 433, endPoint y: 127, distance: 191.9
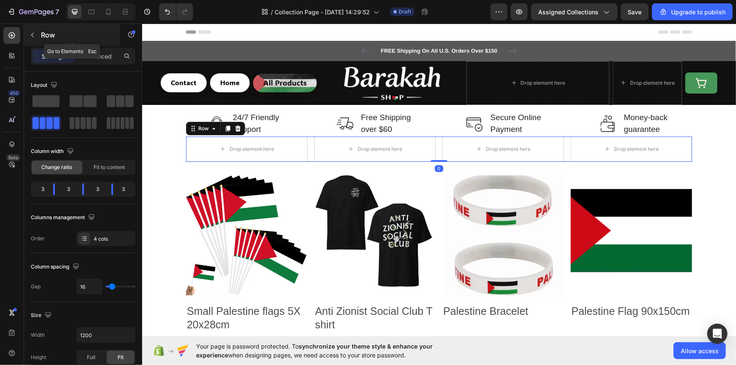
click at [36, 39] on button "button" at bounding box center [32, 34] width 13 height 13
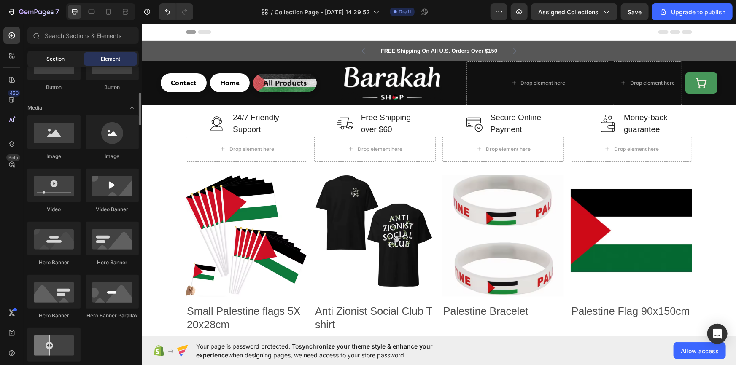
scroll to position [128, 0]
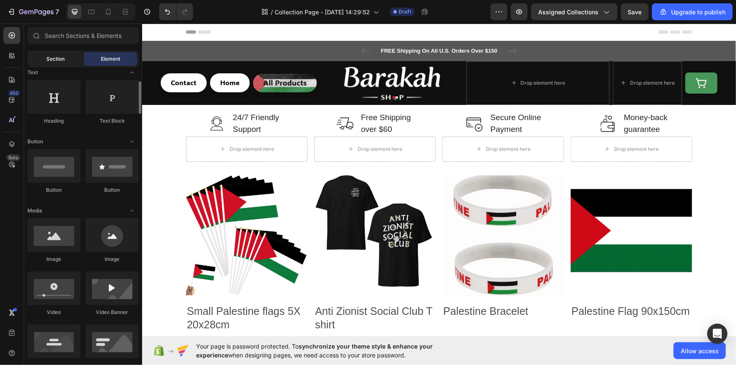
click at [60, 57] on span "Section" at bounding box center [56, 59] width 18 height 8
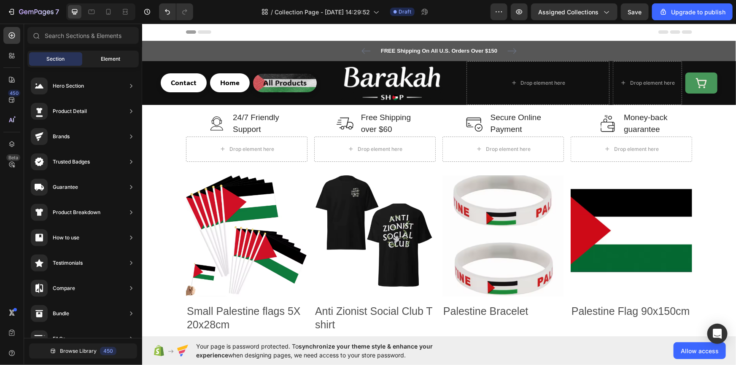
click at [108, 58] on span "Element" at bounding box center [110, 59] width 19 height 8
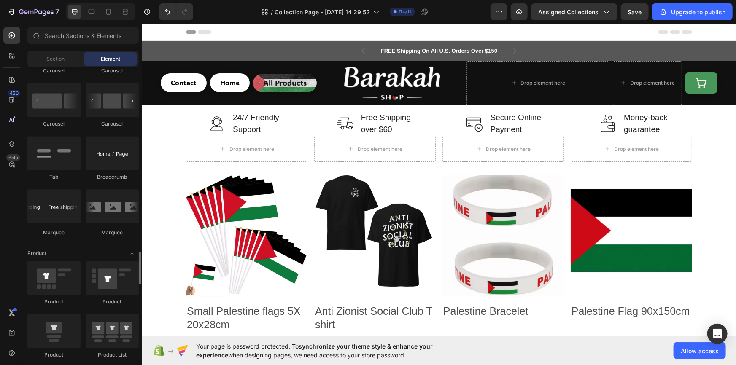
scroll to position [976, 0]
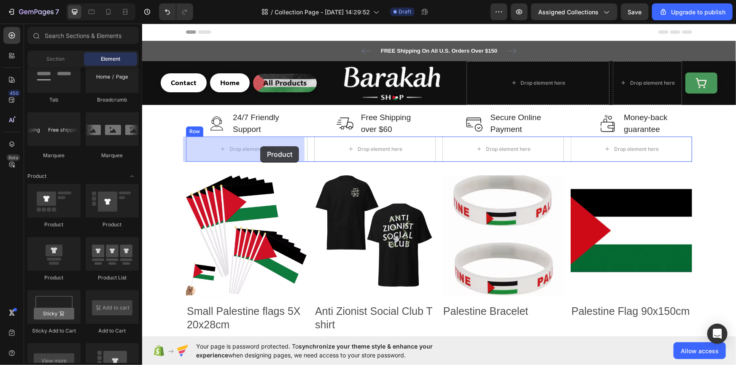
drag, startPoint x: 211, startPoint y: 269, endPoint x: 260, endPoint y: 146, distance: 132.1
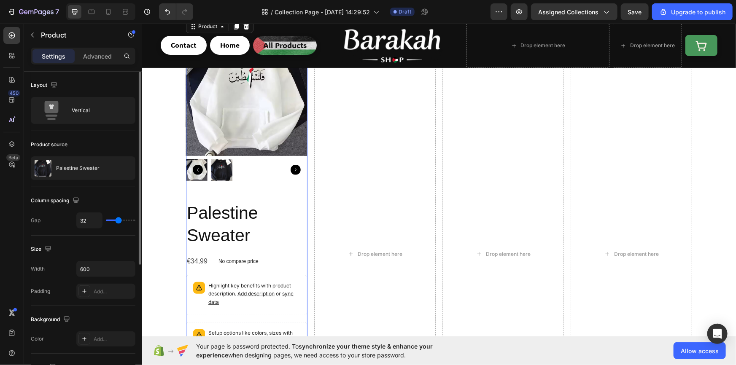
scroll to position [77, 0]
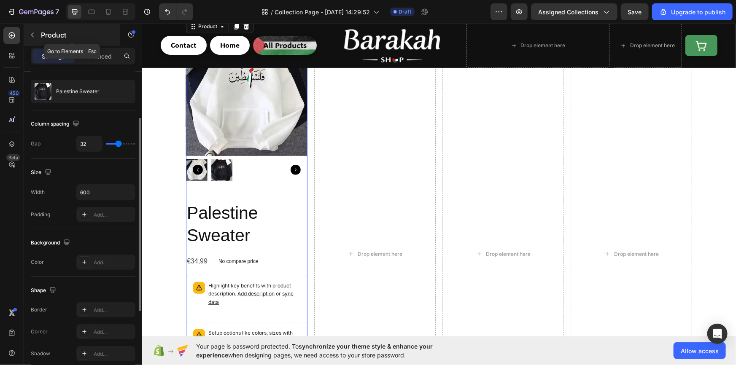
click at [42, 35] on p "Product" at bounding box center [77, 35] width 72 height 10
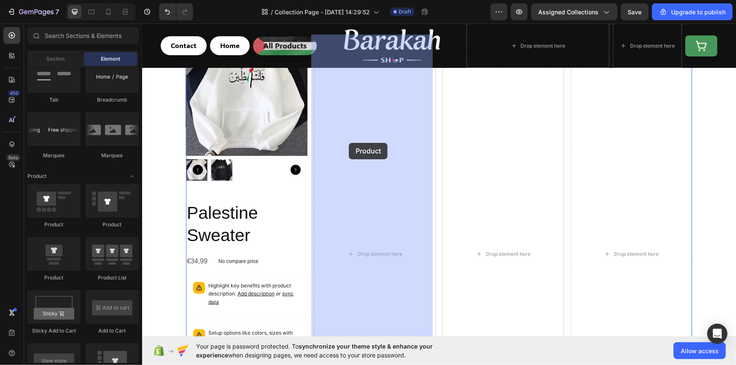
drag, startPoint x: 199, startPoint y: 275, endPoint x: 348, endPoint y: 143, distance: 199.0
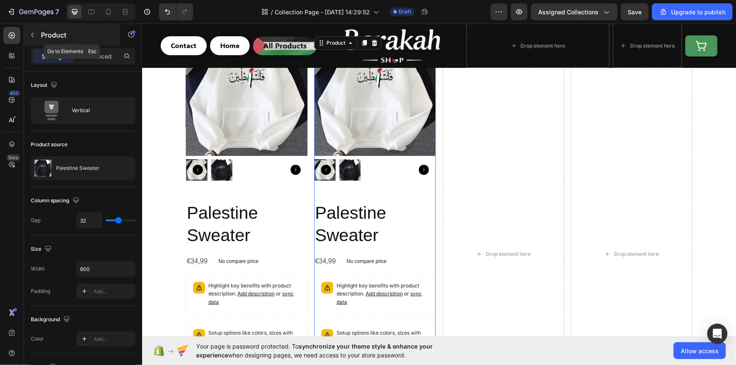
click at [40, 34] on div "Product" at bounding box center [72, 35] width 96 height 22
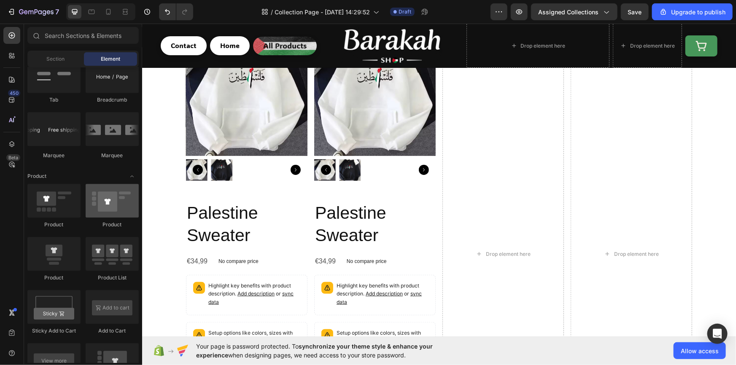
scroll to position [1079, 0]
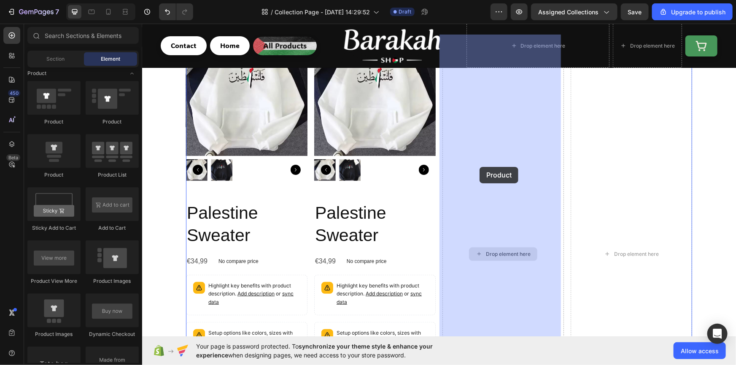
drag, startPoint x: 194, startPoint y: 177, endPoint x: 488, endPoint y: 166, distance: 293.7
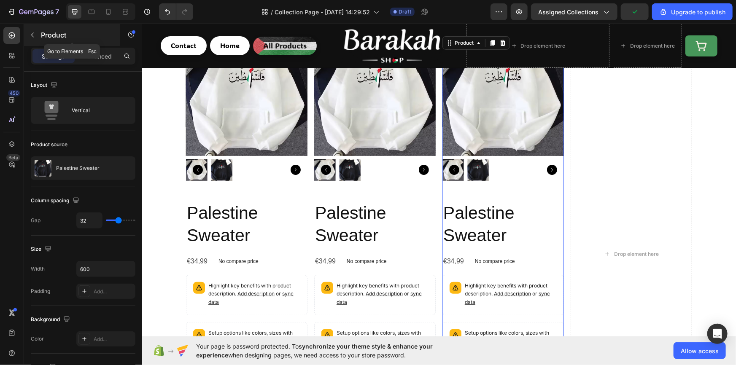
click at [38, 36] on button "button" at bounding box center [32, 34] width 13 height 13
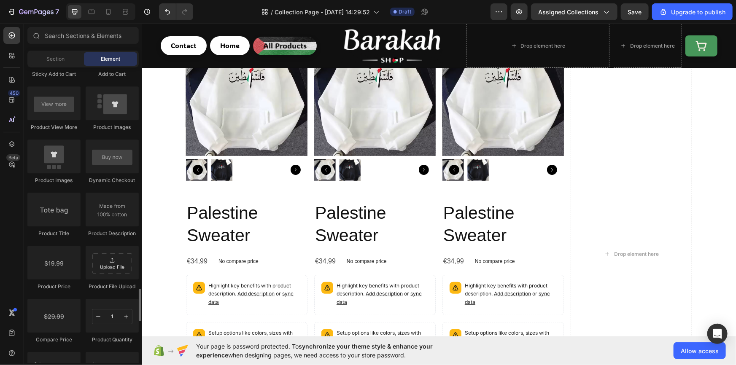
scroll to position [1207, 0]
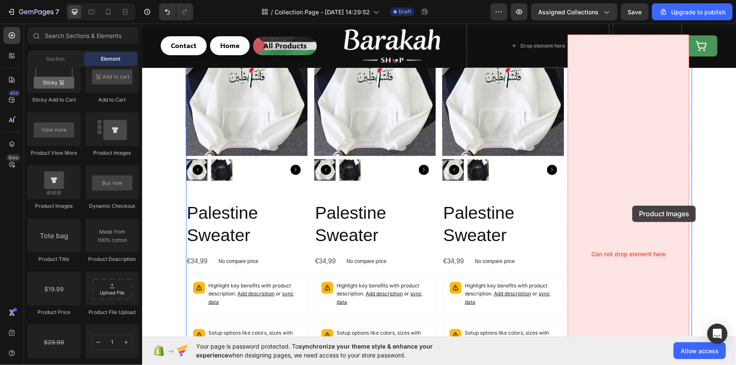
drag, startPoint x: 203, startPoint y: 203, endPoint x: 632, endPoint y: 205, distance: 428.5
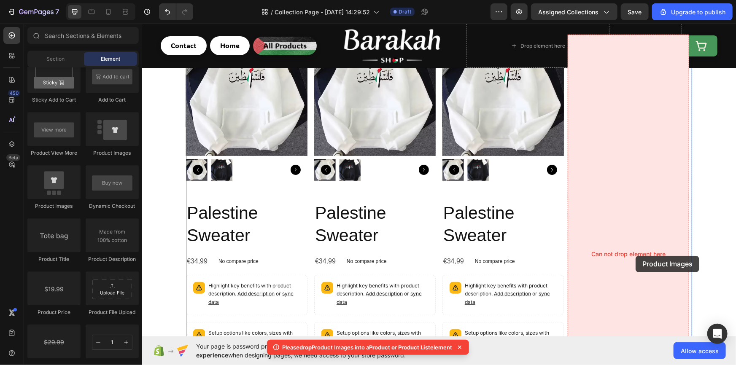
drag, startPoint x: 189, startPoint y: 213, endPoint x: 635, endPoint y: 256, distance: 448.2
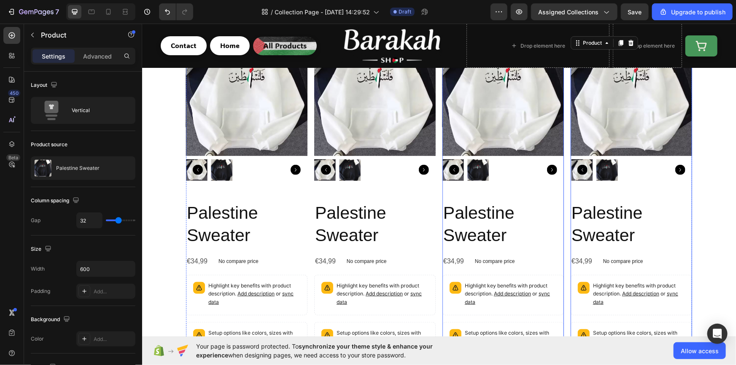
scroll to position [0, 0]
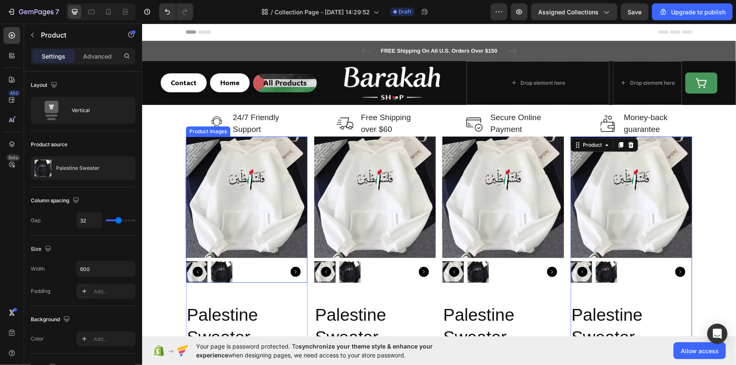
click at [199, 193] on img at bounding box center [246, 196] width 121 height 121
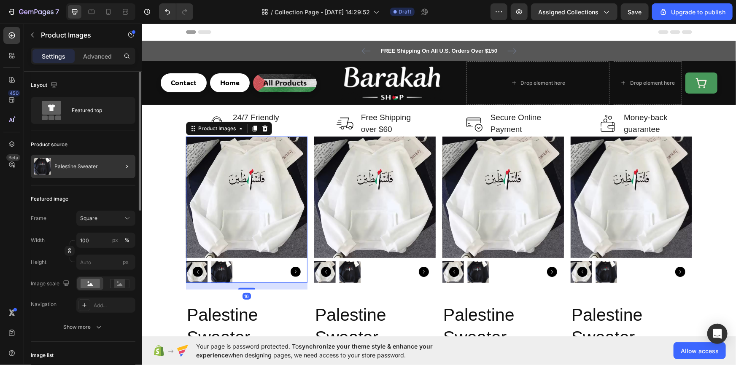
click at [118, 170] on div at bounding box center [124, 167] width 24 height 24
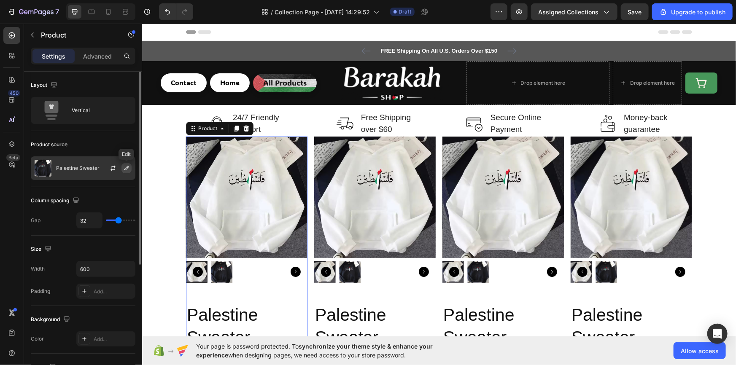
click at [124, 170] on icon "button" at bounding box center [126, 168] width 7 height 7
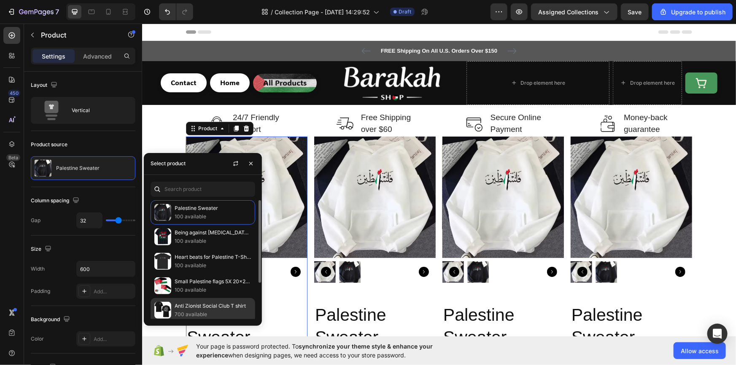
click at [210, 305] on p "Anti Zionist Social Club T shirt" at bounding box center [213, 306] width 77 height 8
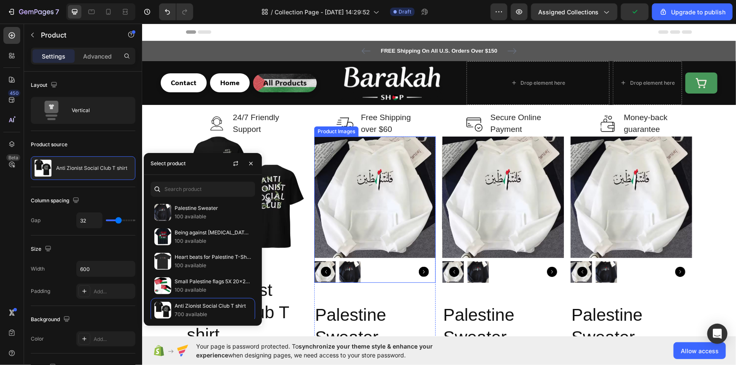
click at [365, 206] on img at bounding box center [374, 196] width 121 height 121
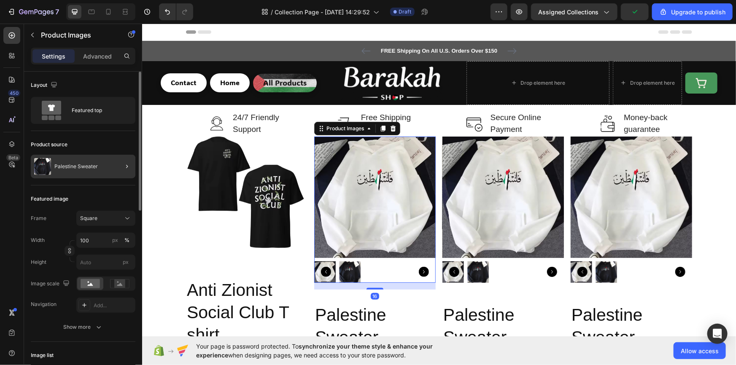
click at [113, 173] on div at bounding box center [124, 167] width 24 height 24
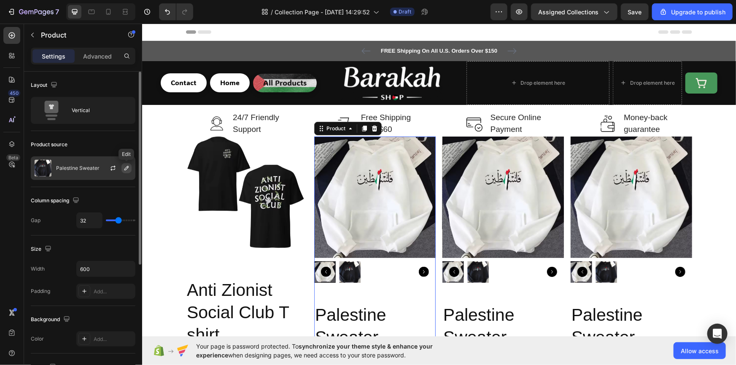
click at [123, 169] on icon "button" at bounding box center [126, 168] width 7 height 7
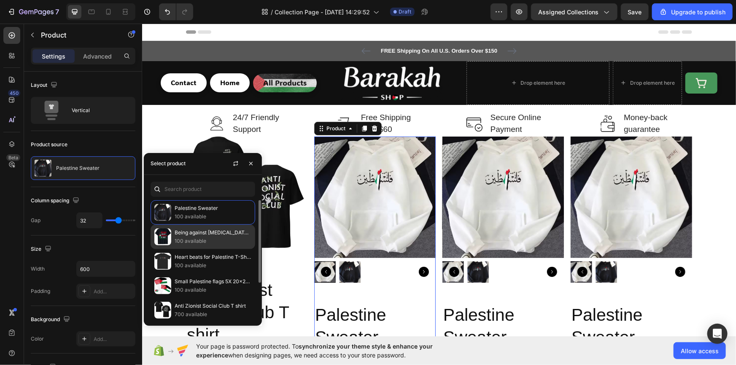
click at [206, 243] on p "100 available" at bounding box center [213, 241] width 77 height 8
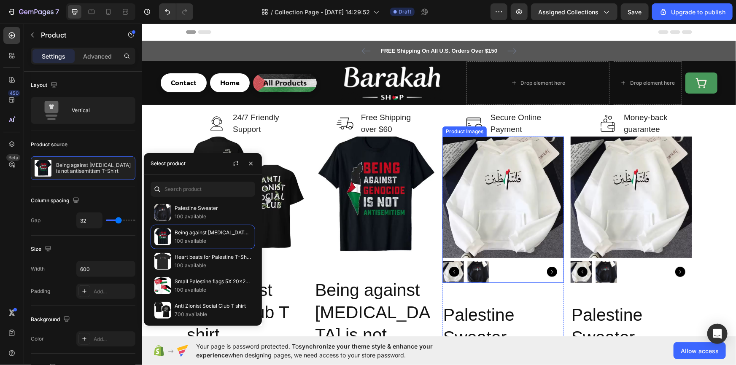
click at [520, 194] on img at bounding box center [502, 196] width 121 height 121
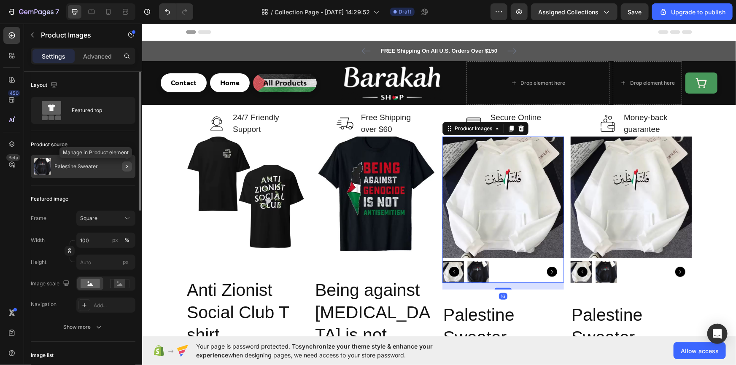
click at [127, 169] on icon "button" at bounding box center [127, 166] width 7 height 7
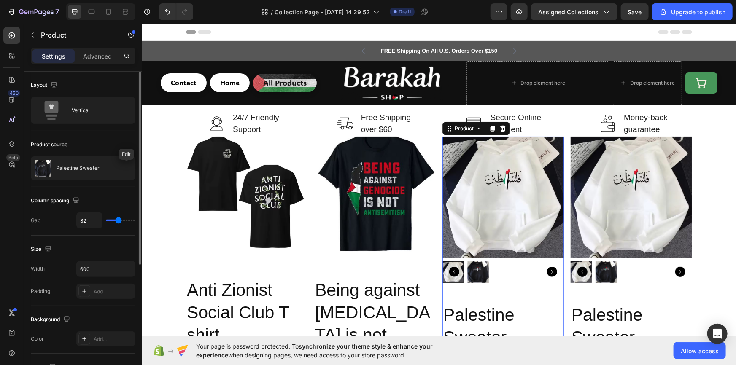
click at [0, 0] on icon "button" at bounding box center [0, 0] width 0 height 0
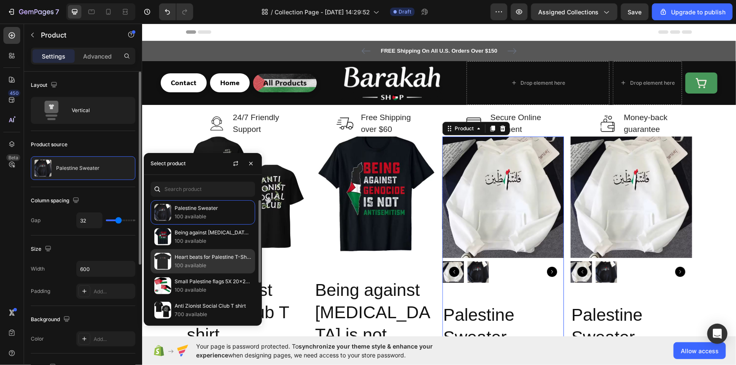
click at [190, 255] on p "Heart beats for Palestine T-Shirt" at bounding box center [213, 257] width 77 height 8
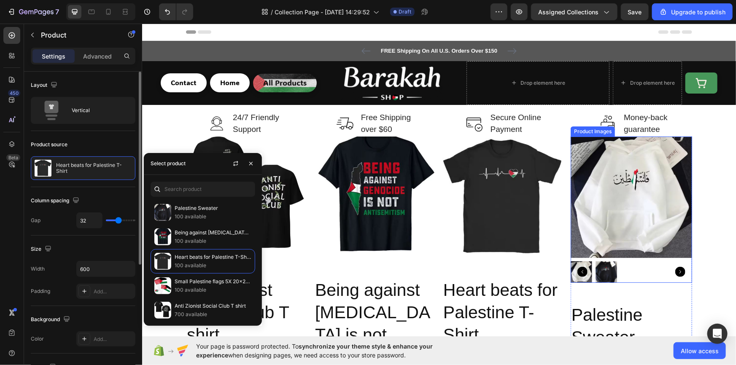
click at [661, 187] on img at bounding box center [630, 196] width 121 height 121
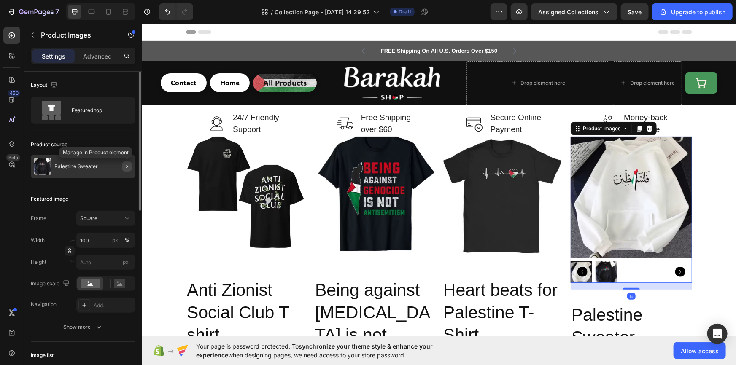
click at [126, 162] on button "button" at bounding box center [127, 167] width 10 height 10
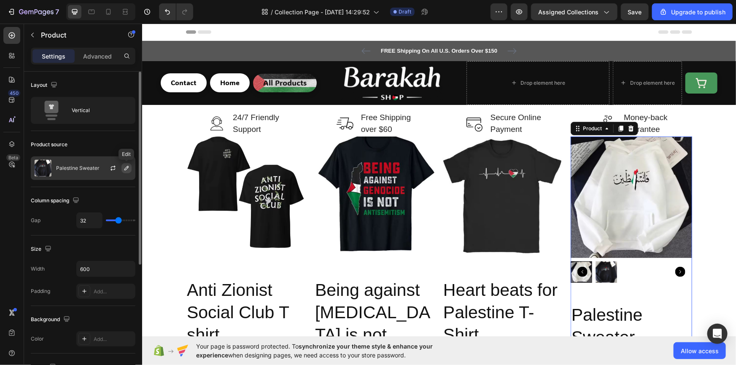
click at [126, 167] on icon "button" at bounding box center [126, 168] width 7 height 7
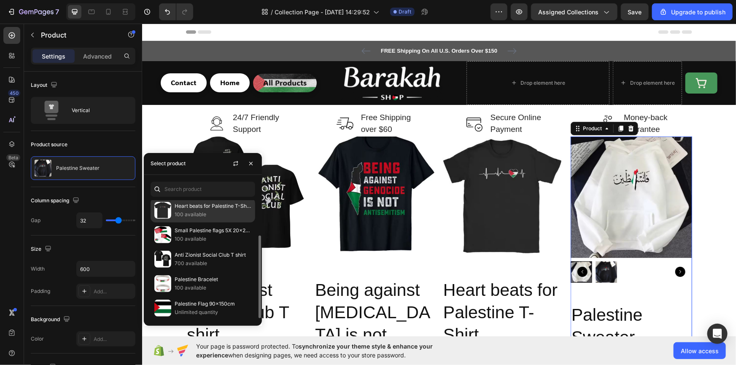
scroll to position [51, 0]
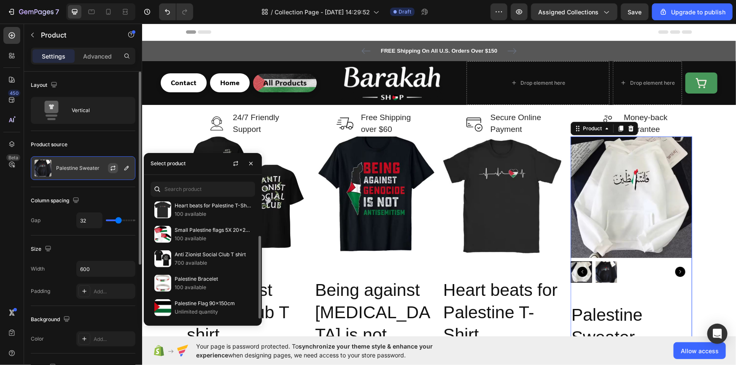
click at [114, 167] on icon "button" at bounding box center [113, 167] width 5 height 3
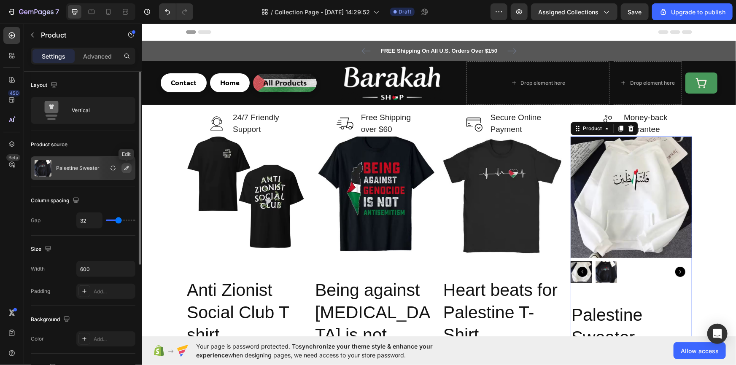
click at [127, 170] on icon "button" at bounding box center [126, 168] width 7 height 7
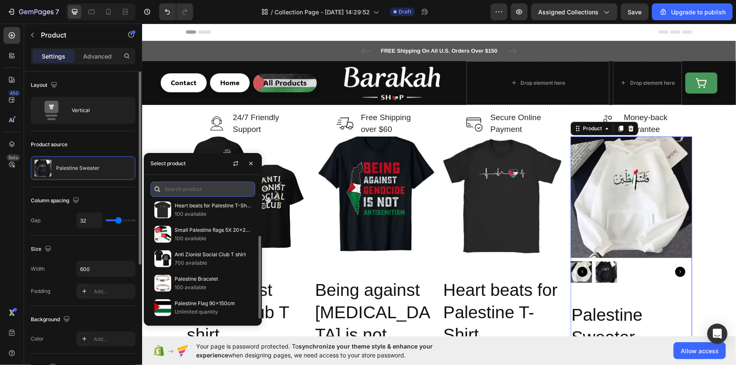
click at [188, 186] on input "text" at bounding box center [203, 189] width 105 height 15
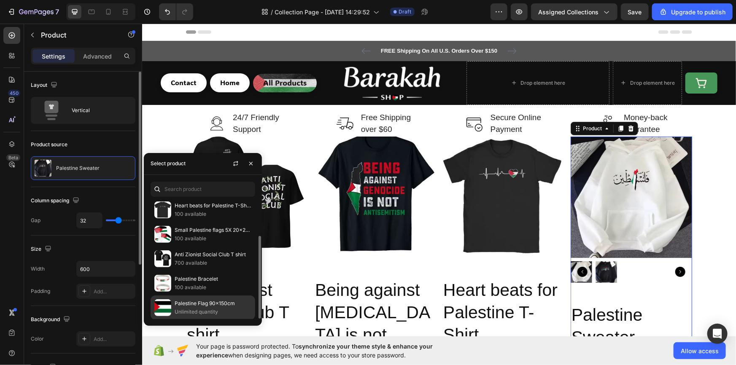
click at [194, 311] on p "Unlimited quantity" at bounding box center [213, 312] width 77 height 8
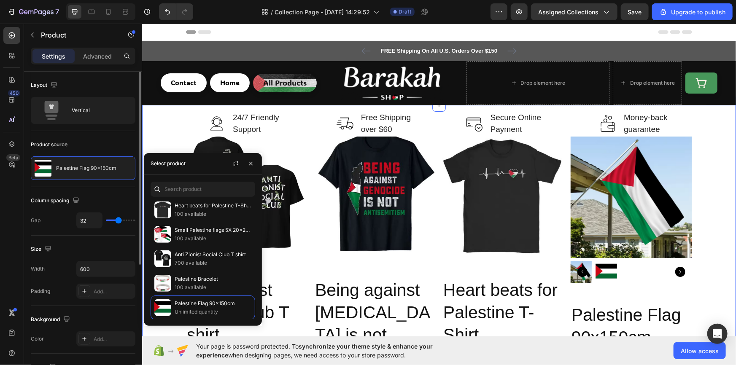
click at [727, 196] on div "Image 24/7 Friendly Support Text block Row Image Free Shipping over $60 Text bl…" at bounding box center [439, 362] width 594 height 514
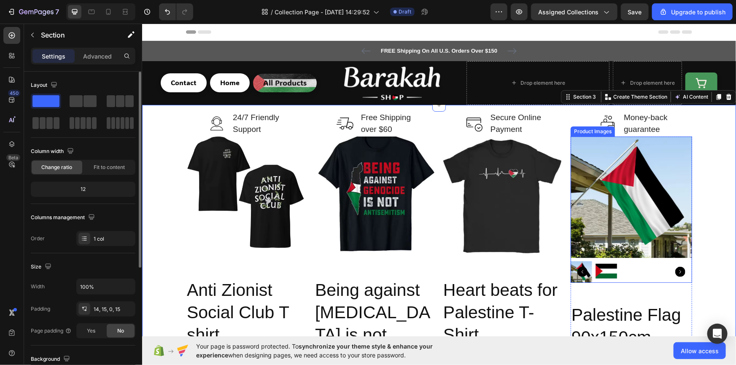
click at [676, 273] on icon "Carousel Next Arrow" at bounding box center [680, 272] width 10 height 10
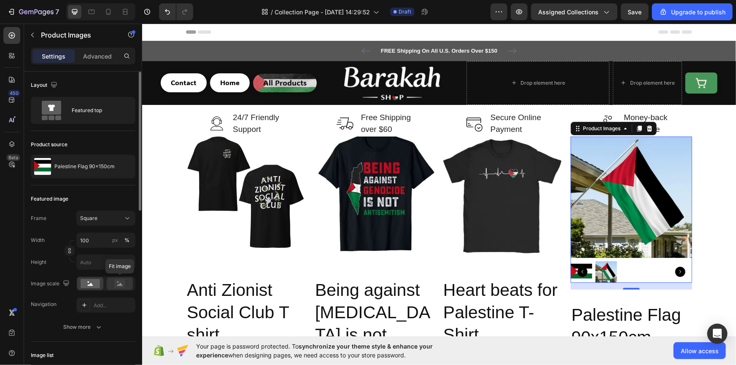
click at [112, 283] on icon at bounding box center [119, 283] width 19 height 9
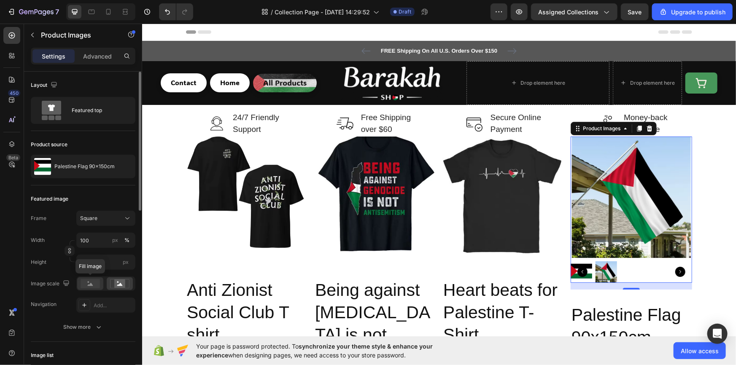
click at [94, 285] on rect at bounding box center [90, 283] width 19 height 9
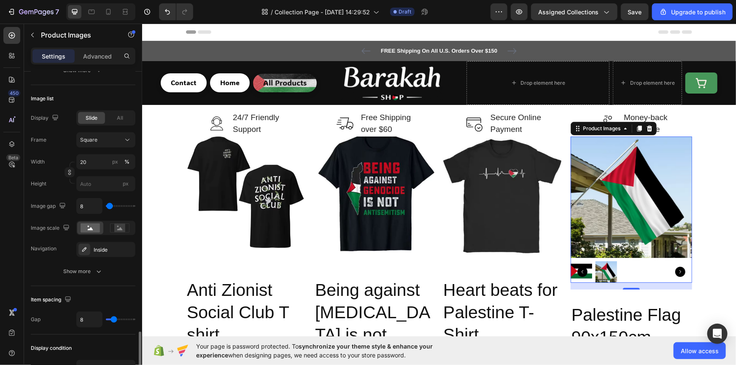
scroll to position [405, 0]
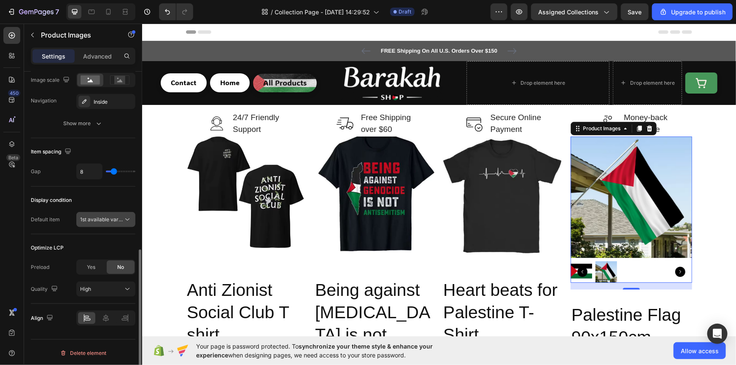
click at [101, 219] on span "1st available variant" at bounding box center [103, 219] width 47 height 6
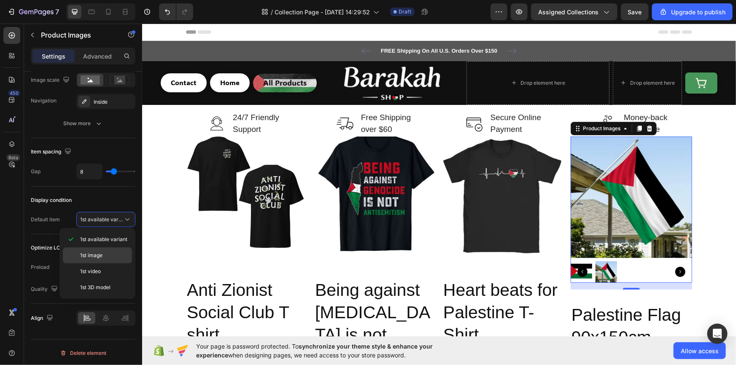
click at [112, 253] on p "1st image" at bounding box center [104, 256] width 48 height 8
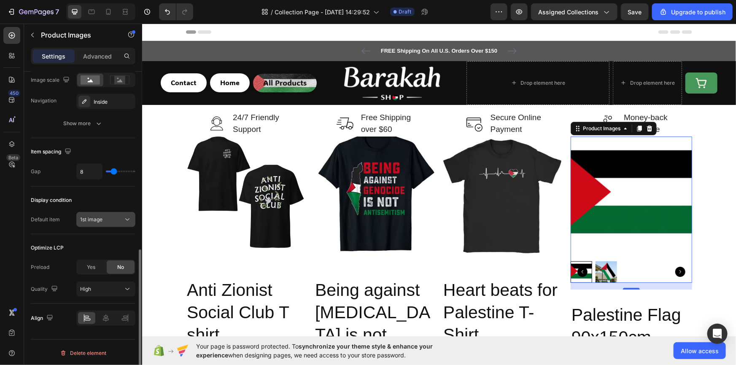
click at [113, 218] on div "1st image" at bounding box center [101, 220] width 43 height 8
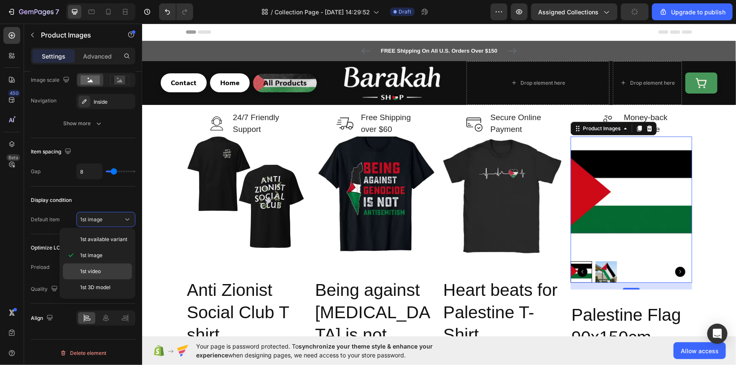
click at [105, 280] on div "1st video" at bounding box center [97, 288] width 69 height 16
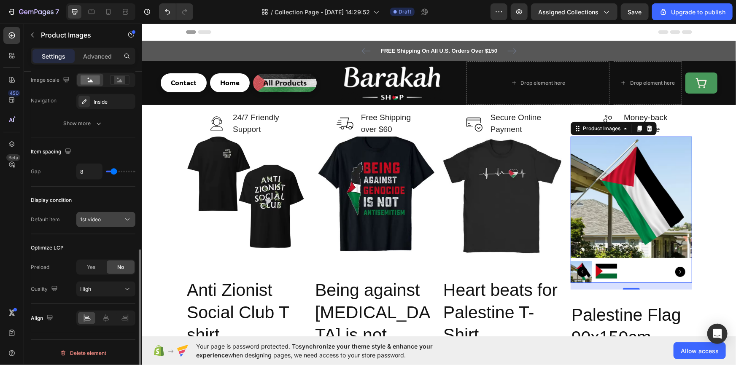
click at [108, 216] on div "1st video" at bounding box center [101, 220] width 43 height 8
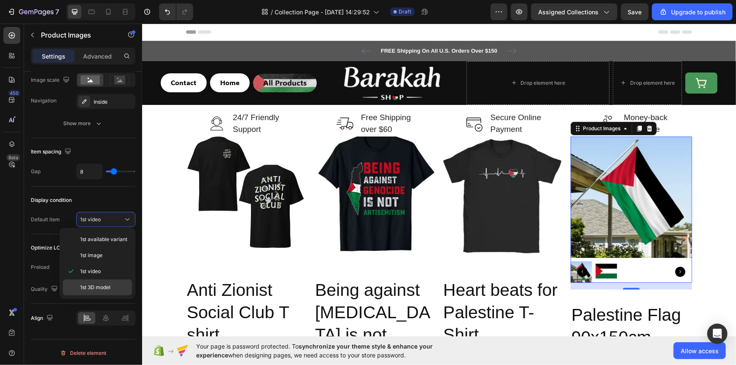
click at [107, 286] on span "1st 3D model" at bounding box center [95, 288] width 30 height 8
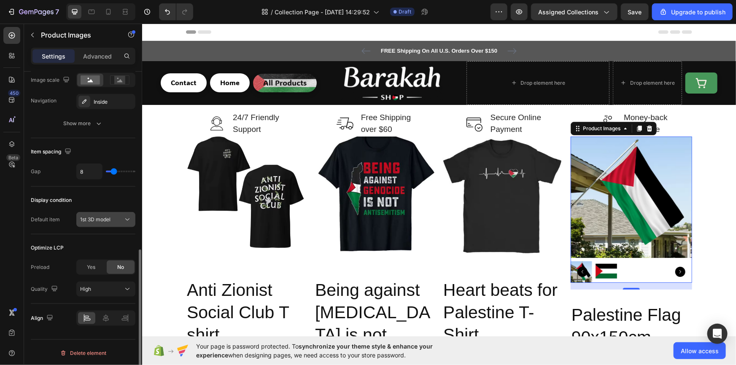
click at [92, 223] on button "1st 3D model" at bounding box center [105, 219] width 59 height 15
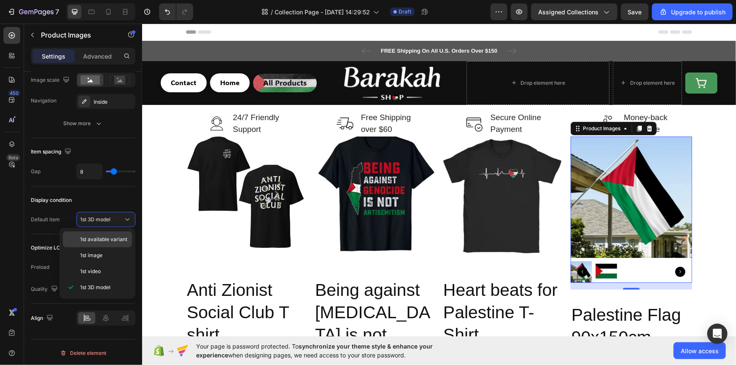
click at [98, 238] on span "1st available variant" at bounding box center [103, 240] width 47 height 8
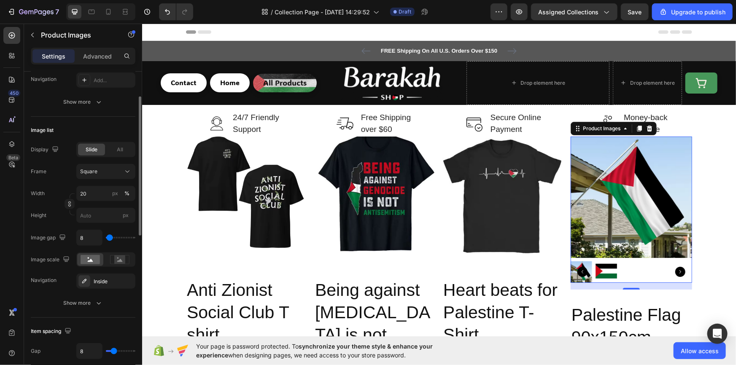
scroll to position [199, 0]
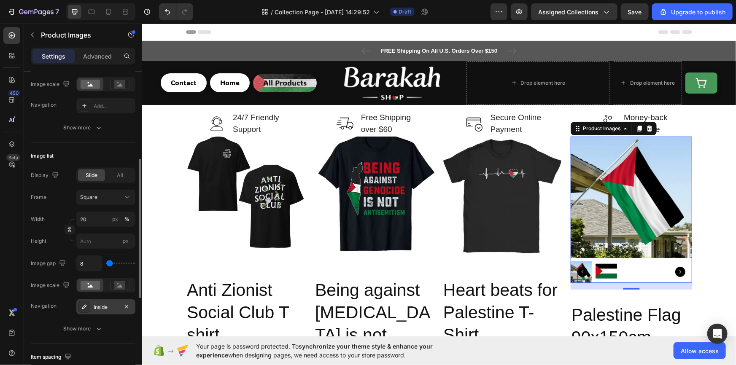
click at [104, 301] on div "Inside" at bounding box center [105, 306] width 59 height 15
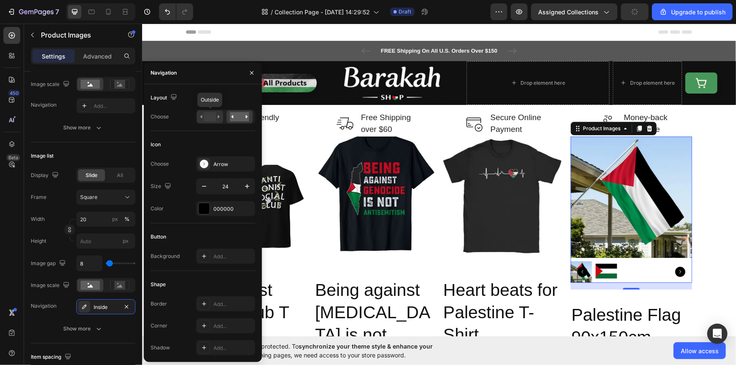
click at [207, 118] on rect at bounding box center [210, 116] width 12 height 9
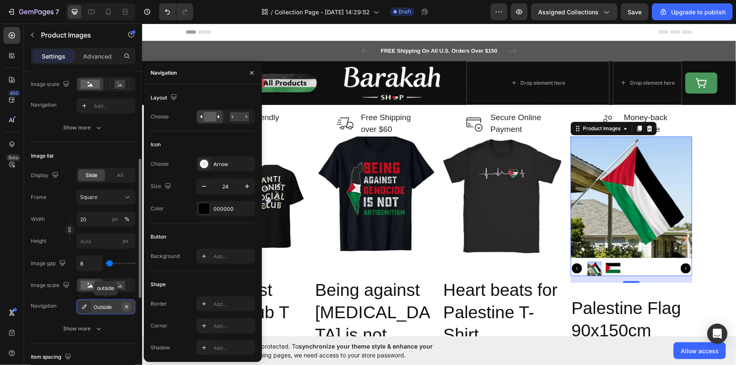
click at [127, 306] on icon "button" at bounding box center [126, 307] width 7 height 7
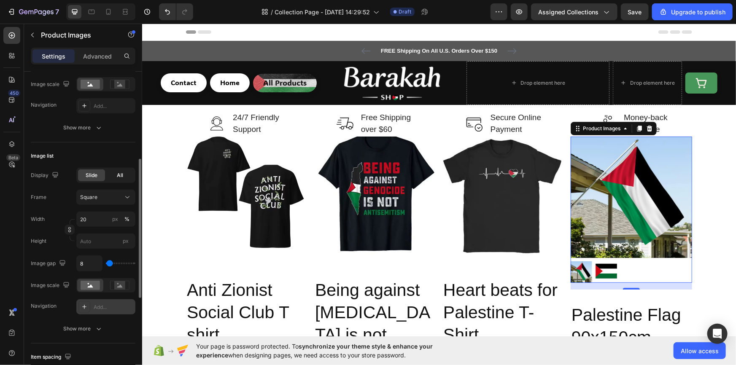
click at [111, 175] on div "All" at bounding box center [120, 176] width 27 height 12
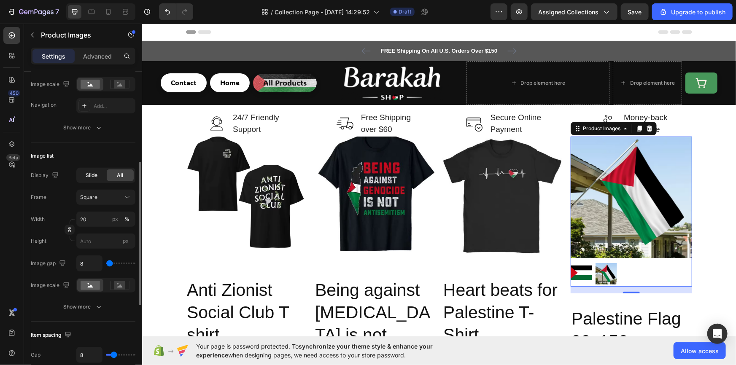
click at [94, 177] on span "Slide" at bounding box center [92, 176] width 12 height 8
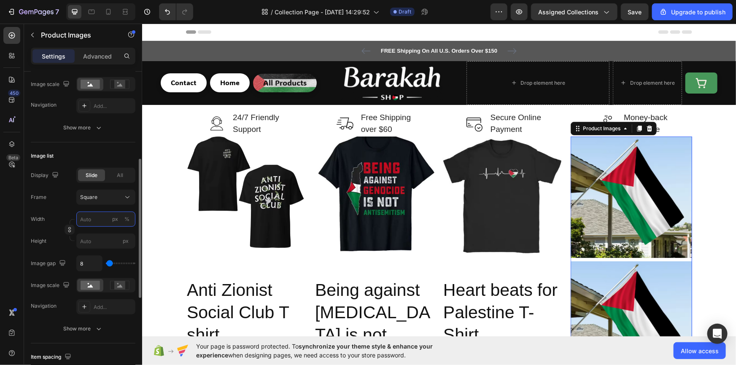
click at [88, 220] on input "px %" at bounding box center [105, 219] width 59 height 15
type input "1"
type input "0"
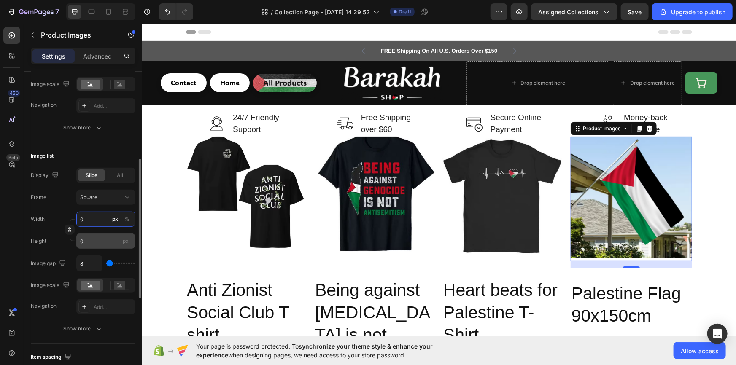
type input "0"
click at [91, 240] on input "0" at bounding box center [105, 241] width 59 height 15
type input "0.1"
click at [0, 254] on div "450 Beta" at bounding box center [12, 195] width 24 height 342
type input "0"
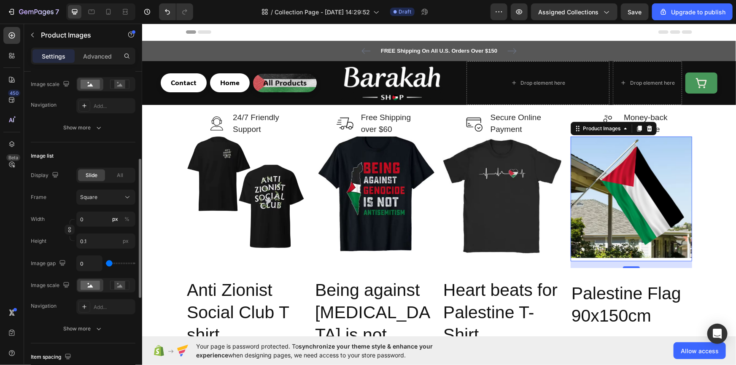
drag, startPoint x: 110, startPoint y: 262, endPoint x: 105, endPoint y: 261, distance: 5.1
type input "0"
click at [106, 263] on input "range" at bounding box center [121, 264] width 30 height 2
type input "237"
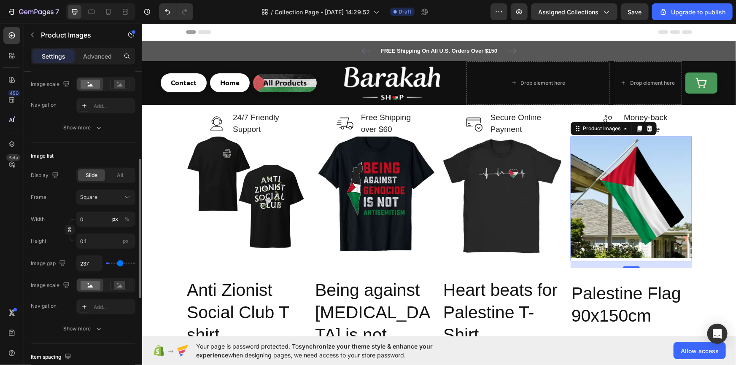
type input "489"
type input "500"
drag, startPoint x: 111, startPoint y: 261, endPoint x: 148, endPoint y: 262, distance: 36.7
type input "500"
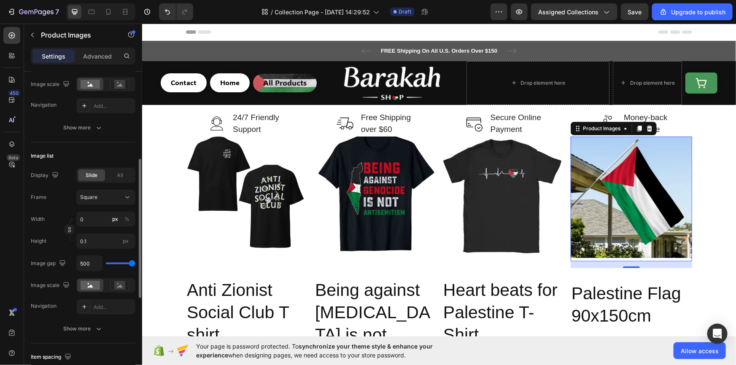
click at [135, 263] on input "range" at bounding box center [121, 264] width 30 height 2
type input "0"
drag, startPoint x: 128, startPoint y: 261, endPoint x: 84, endPoint y: 261, distance: 43.9
type input "0"
click at [106, 263] on input "range" at bounding box center [121, 264] width 30 height 2
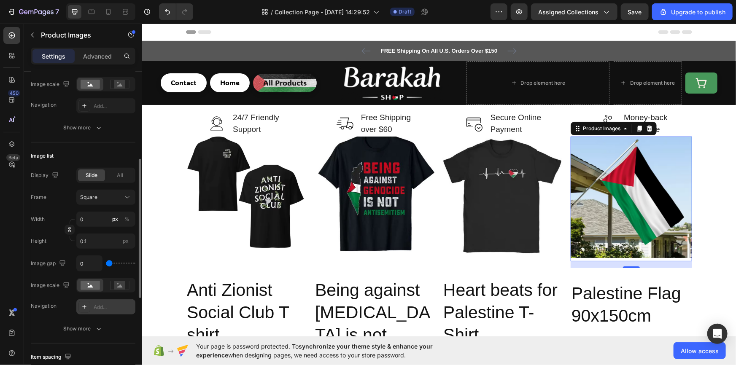
click at [94, 310] on div "Add..." at bounding box center [114, 308] width 40 height 8
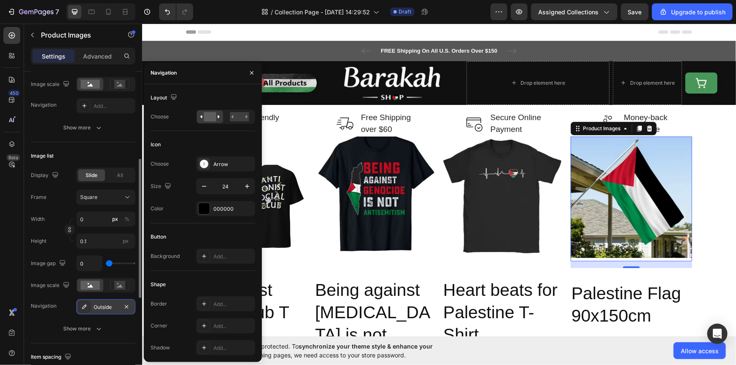
click at [0, 266] on div "450 Beta" at bounding box center [12, 195] width 24 height 342
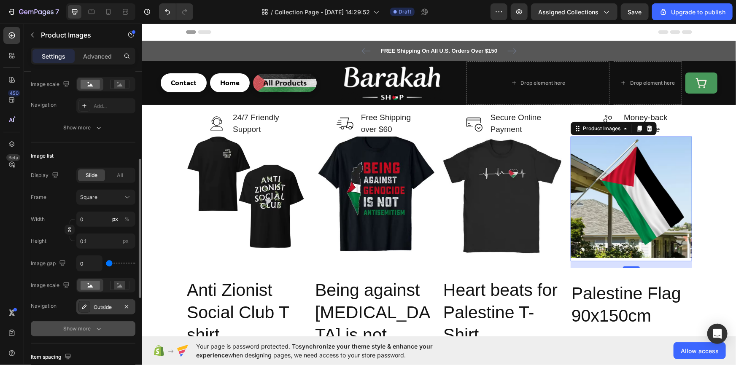
click at [91, 331] on div "Show more" at bounding box center [83, 329] width 39 height 8
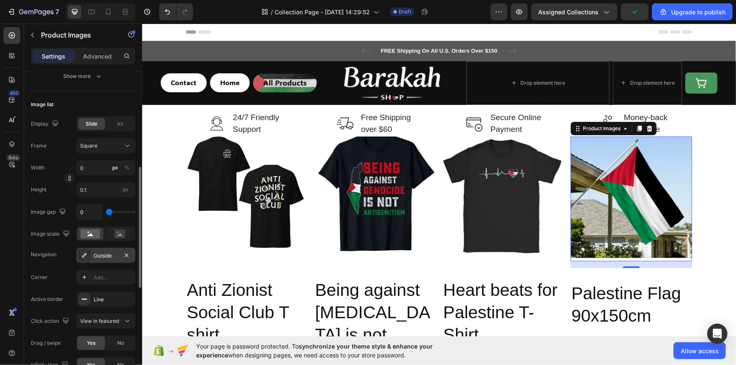
scroll to position [302, 0]
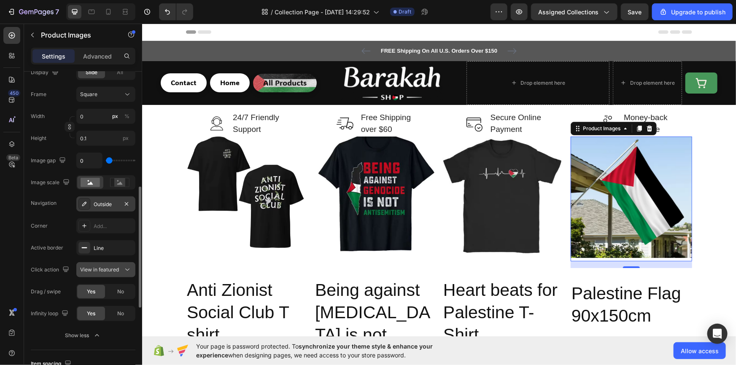
click at [109, 267] on span "View in featured" at bounding box center [99, 270] width 39 height 6
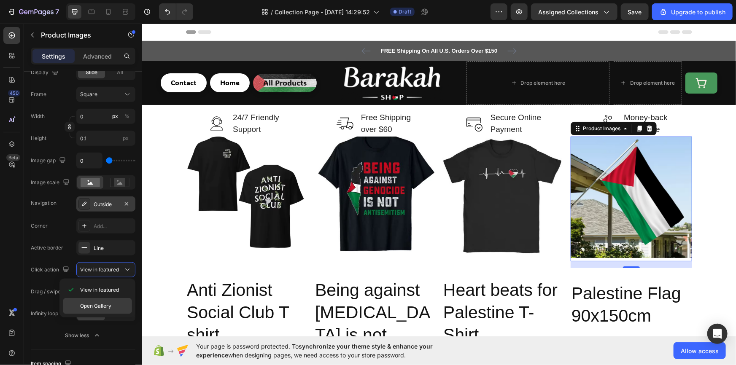
click at [110, 303] on span "Open Gallery" at bounding box center [95, 306] width 31 height 8
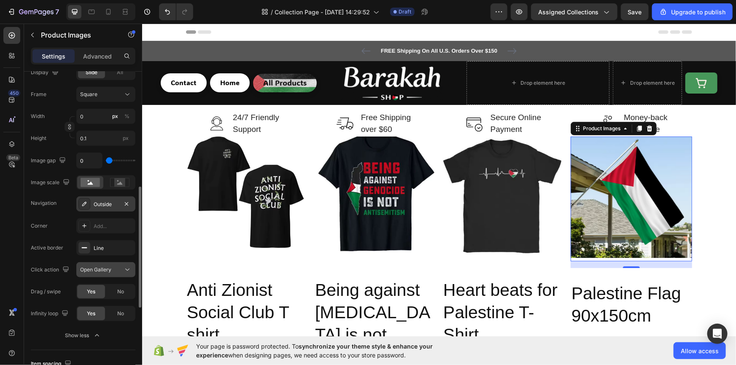
click at [103, 272] on span "Open Gallery" at bounding box center [95, 270] width 31 height 8
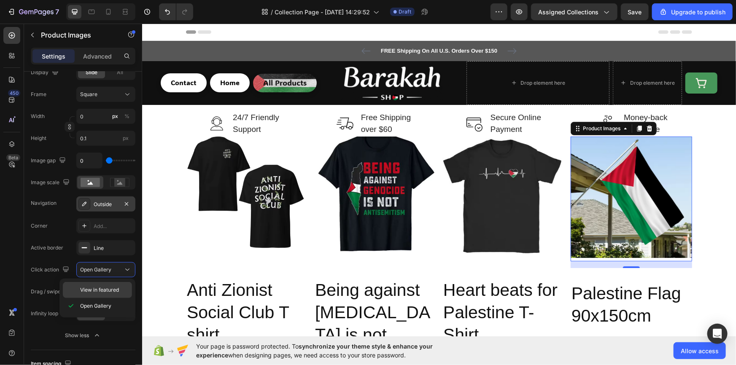
click at [109, 287] on span "View in featured" at bounding box center [99, 290] width 39 height 8
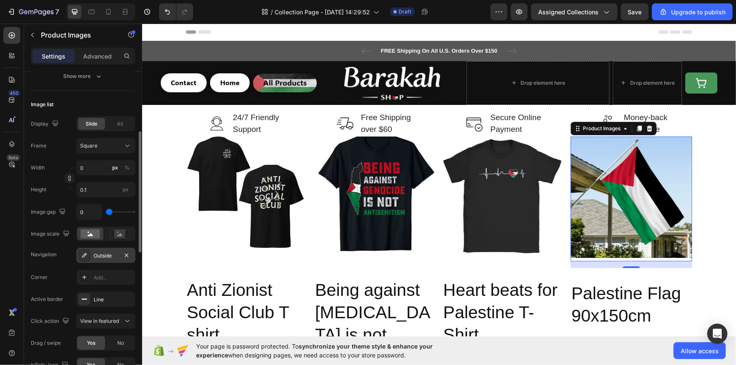
scroll to position [225, 0]
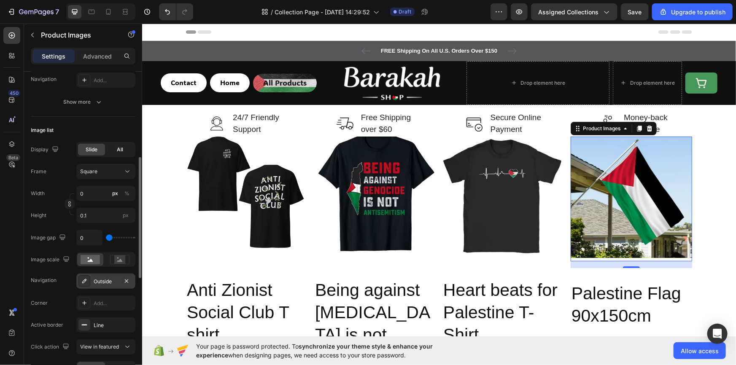
click at [122, 152] on span "All" at bounding box center [120, 150] width 6 height 8
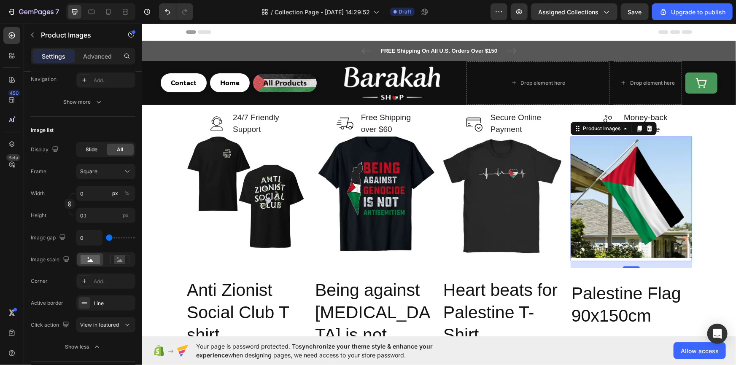
click at [98, 150] on div "Slide" at bounding box center [91, 150] width 27 height 12
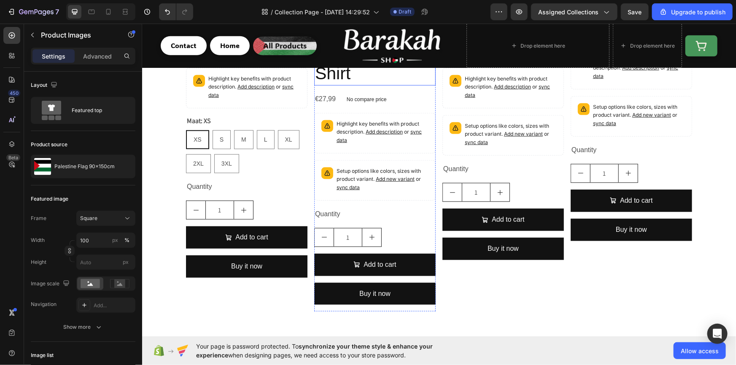
scroll to position [153, 0]
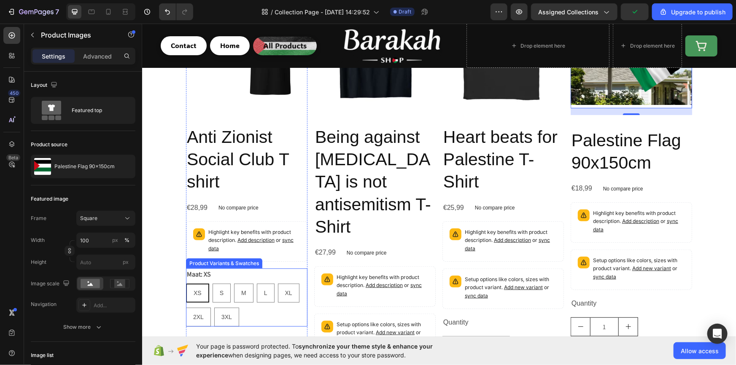
click at [222, 279] on div "Maat: XS XS XS XS S S S M M M L L L XL XL XL 2XL 2XL 2XL 3XL 3XL 3XL" at bounding box center [246, 297] width 121 height 58
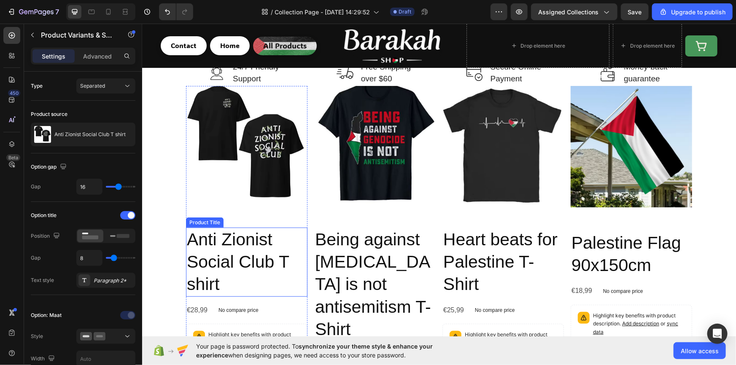
scroll to position [25, 0]
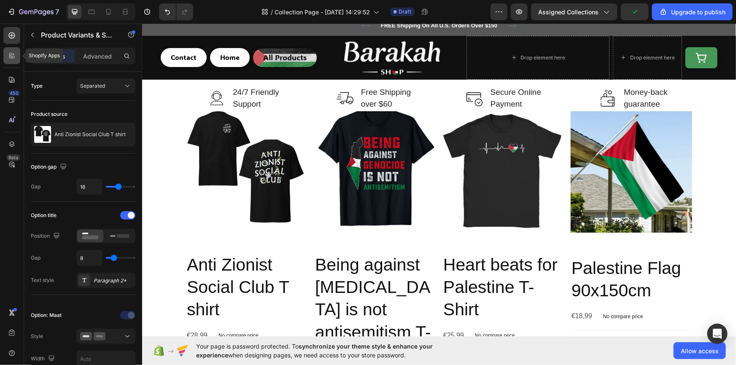
click at [8, 63] on div at bounding box center [11, 55] width 17 height 17
radio input "true"
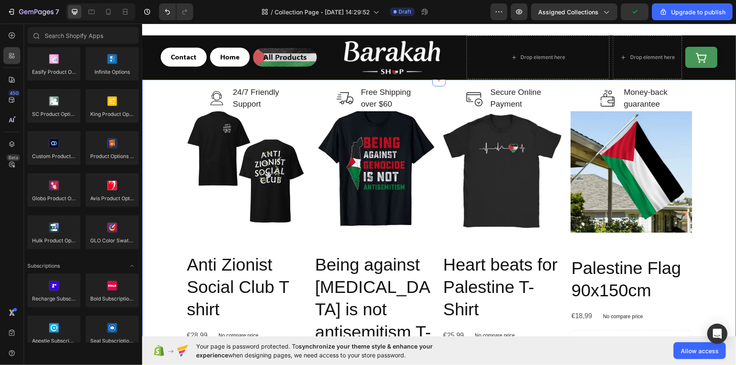
scroll to position [281, 0]
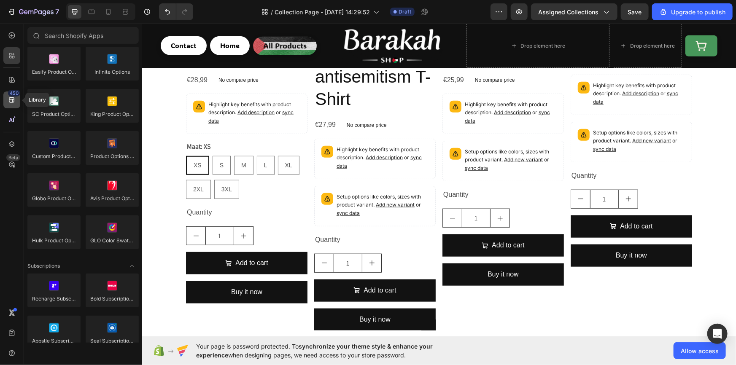
click at [16, 108] on div "450" at bounding box center [11, 100] width 17 height 17
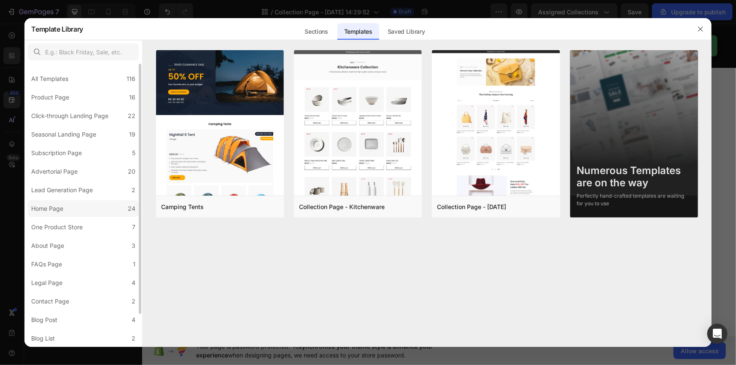
scroll to position [37, 0]
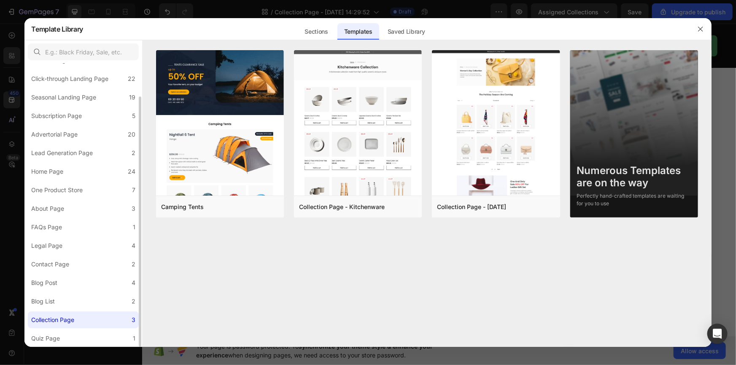
click at [83, 323] on label "Collection Page 3" at bounding box center [83, 320] width 111 height 17
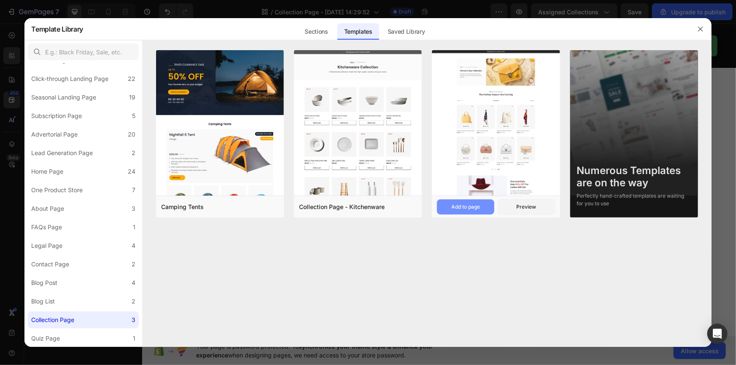
click at [468, 210] on div "Add to page" at bounding box center [465, 207] width 29 height 8
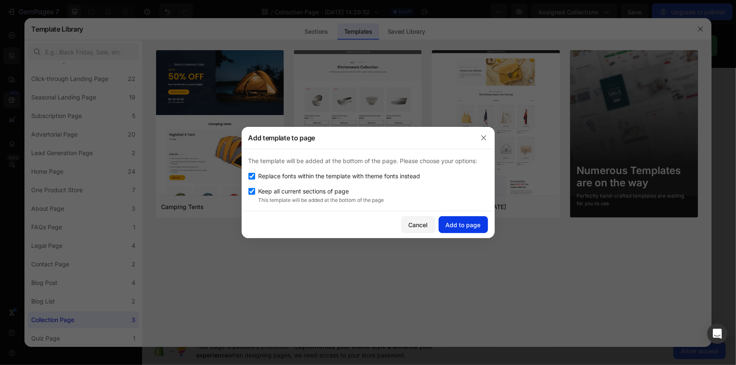
click at [461, 229] on div "Add to page" at bounding box center [463, 225] width 35 height 9
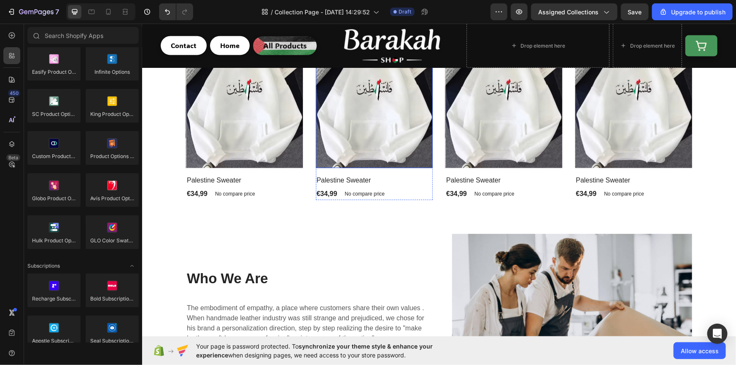
scroll to position [2172, 0]
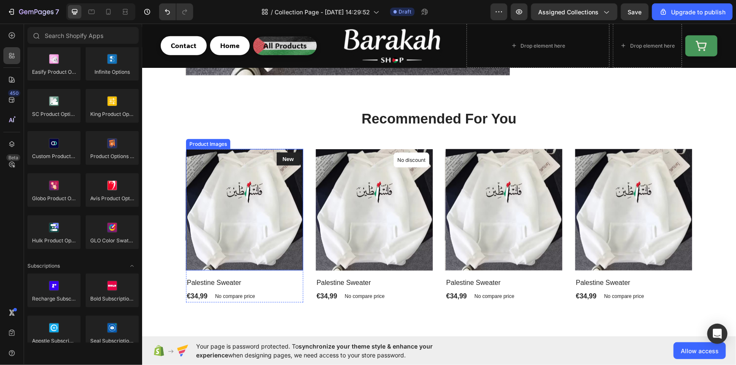
click at [232, 146] on div "Recommended For You Heading Row Product Images New Text block Row [GEOGRAPHIC_D…" at bounding box center [438, 206] width 581 height 194
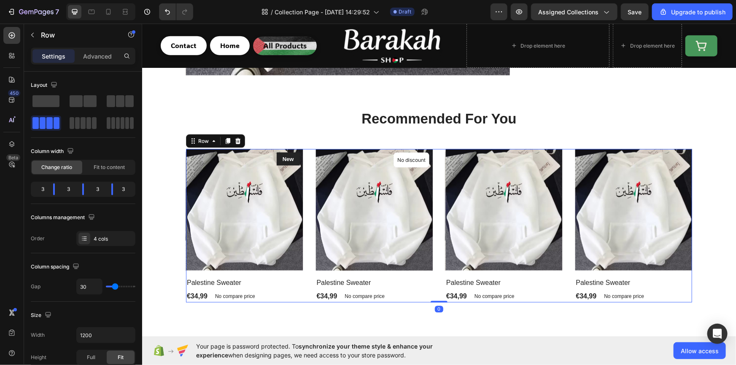
click at [306, 172] on div "Product Images New Text block Row [GEOGRAPHIC_DATA] Sweater Product Title €34,9…" at bounding box center [439, 226] width 506 height 154
click at [115, 239] on div "4 cols" at bounding box center [114, 239] width 40 height 8
click at [67, 302] on div "Layout Column width Change ratio Fit to content 3 3 3 3 Columns management Orde…" at bounding box center [83, 348] width 105 height 92
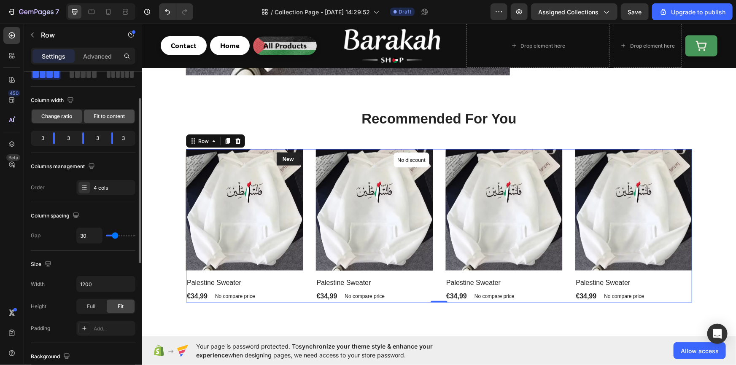
click at [105, 118] on span "Fit to content" at bounding box center [109, 117] width 31 height 8
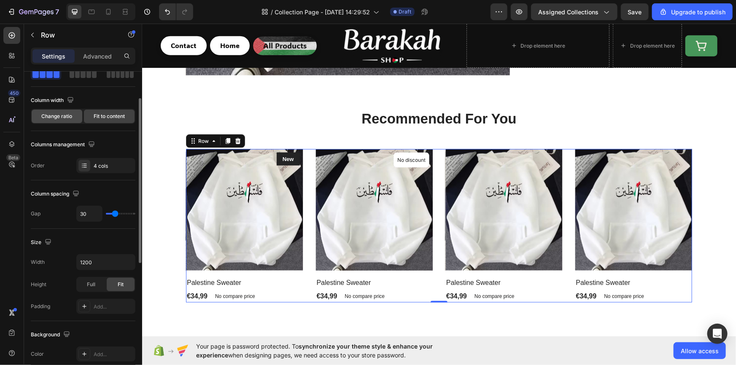
click at [68, 117] on span "Change ratio" at bounding box center [57, 117] width 31 height 8
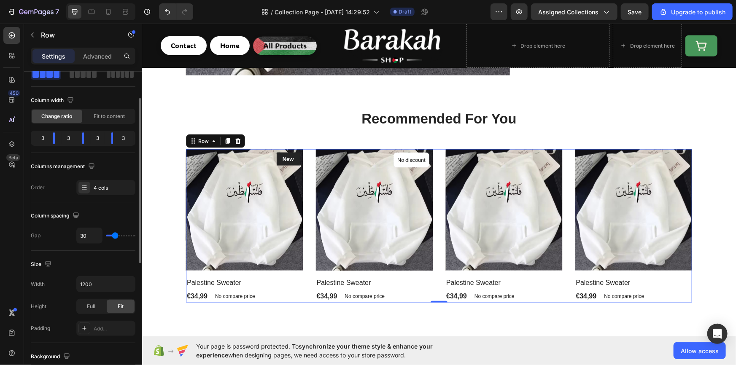
click at [97, 142] on div "3" at bounding box center [98, 138] width 14 height 12
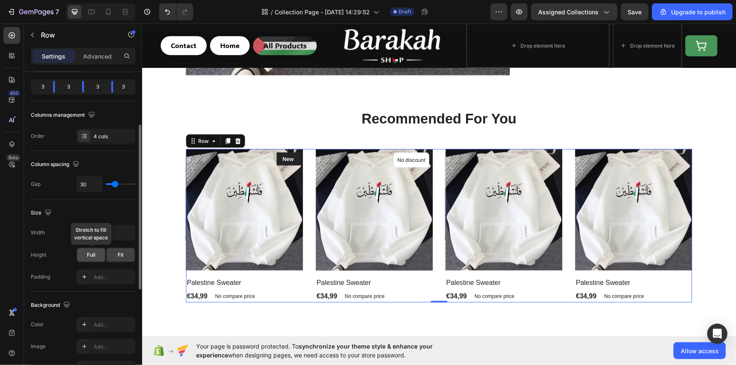
click at [87, 251] on span "Full" at bounding box center [91, 255] width 8 height 8
click at [114, 252] on div "Fit" at bounding box center [121, 254] width 28 height 13
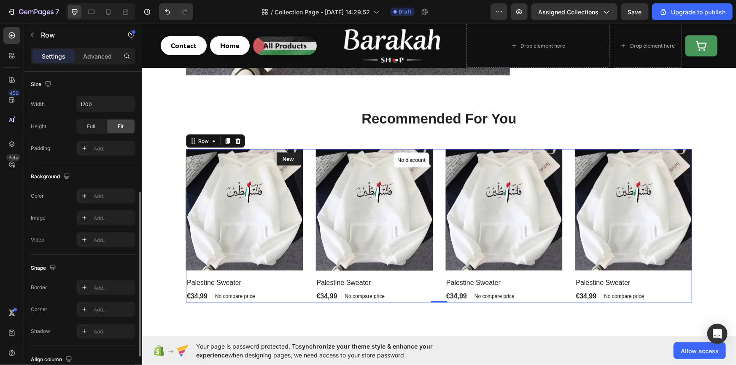
scroll to position [292, 0]
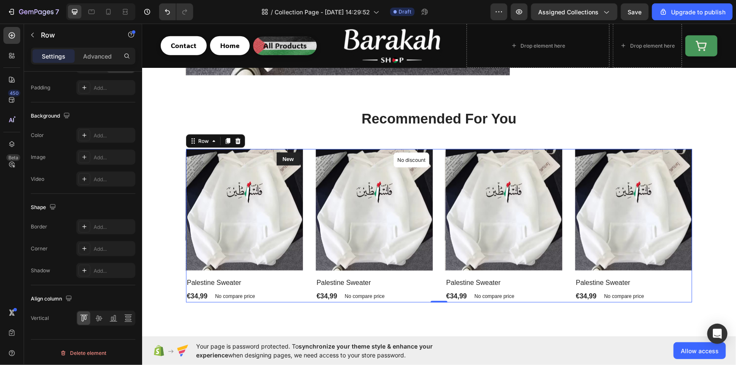
click at [304, 170] on div "Product Images New Text block Row [GEOGRAPHIC_DATA] Sweater Product Title €34,9…" at bounding box center [439, 226] width 506 height 154
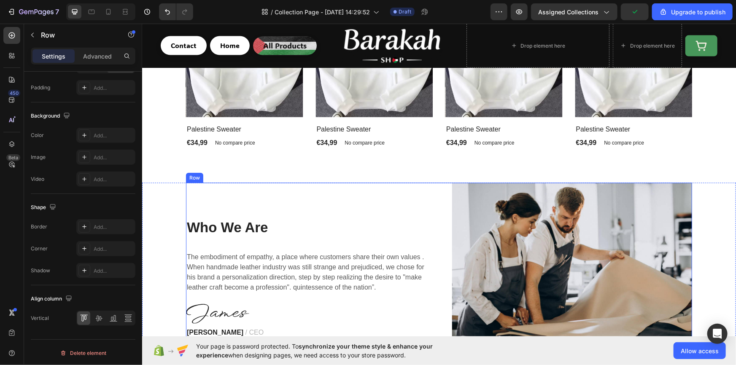
scroll to position [2198, 0]
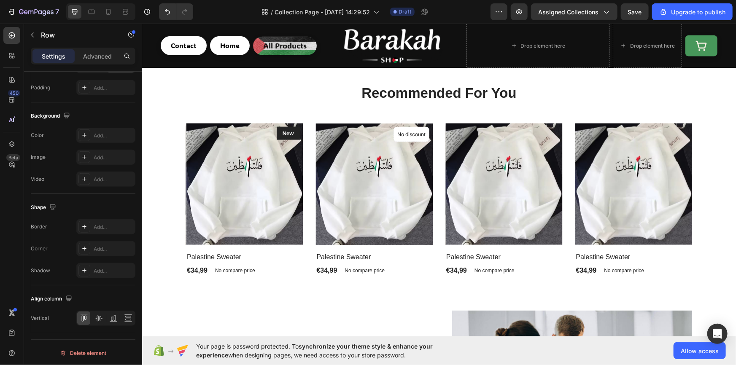
click at [436, 256] on div "Product Images New Text block Row [GEOGRAPHIC_DATA] Sweater Product Title €34,9…" at bounding box center [439, 200] width 506 height 154
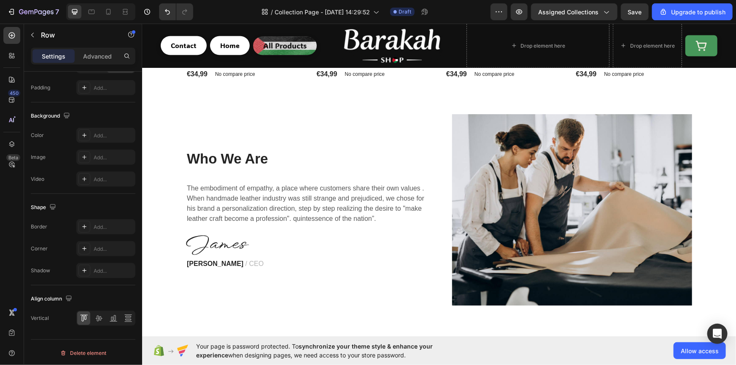
scroll to position [2241, 0]
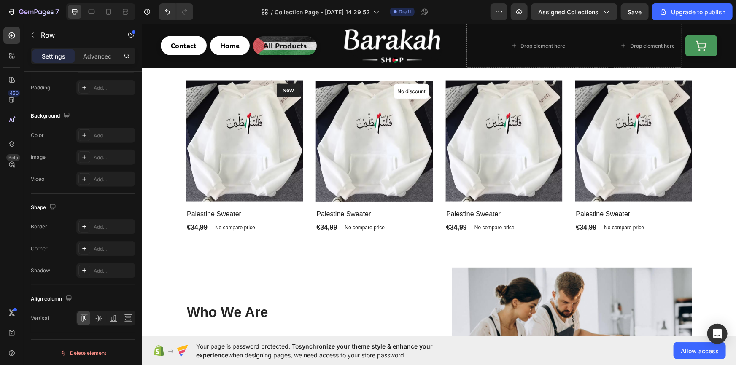
click at [437, 176] on div "Product Images New Text block Row [GEOGRAPHIC_DATA] Sweater Product Title €34,9…" at bounding box center [439, 157] width 506 height 154
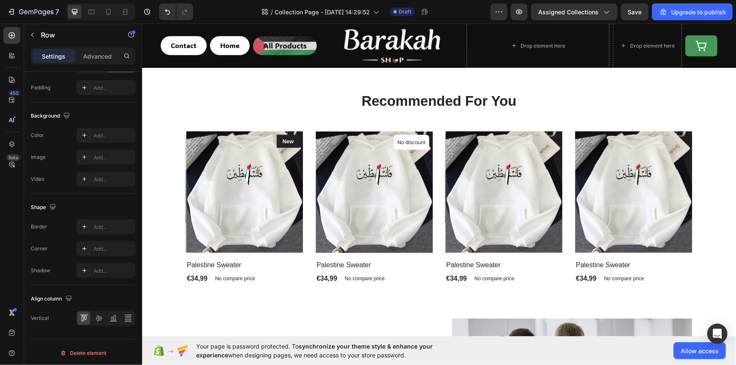
click at [436, 190] on div "Product Images New Text block Row [GEOGRAPHIC_DATA] Sweater Product Title €34,9…" at bounding box center [439, 208] width 506 height 154
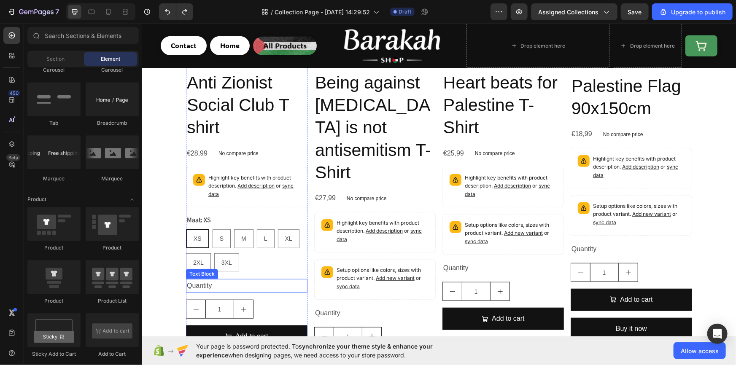
scroll to position [233, 0]
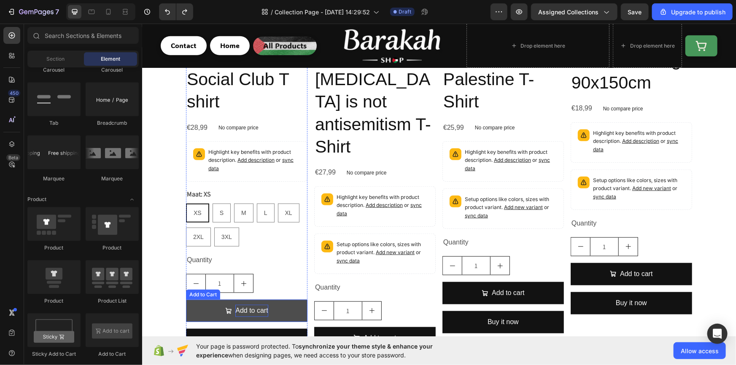
click at [257, 310] on div "Add to cart" at bounding box center [251, 310] width 32 height 12
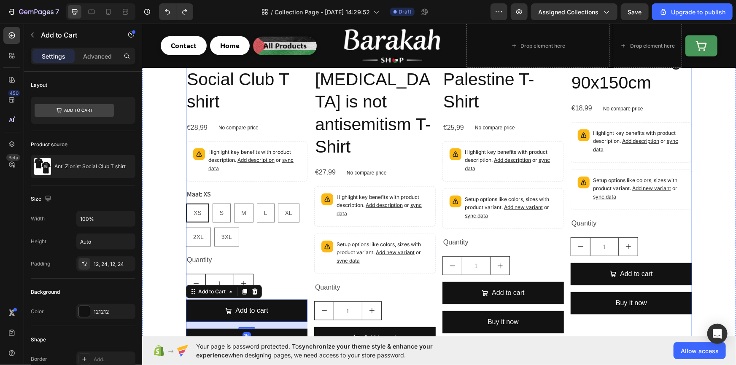
scroll to position [335, 0]
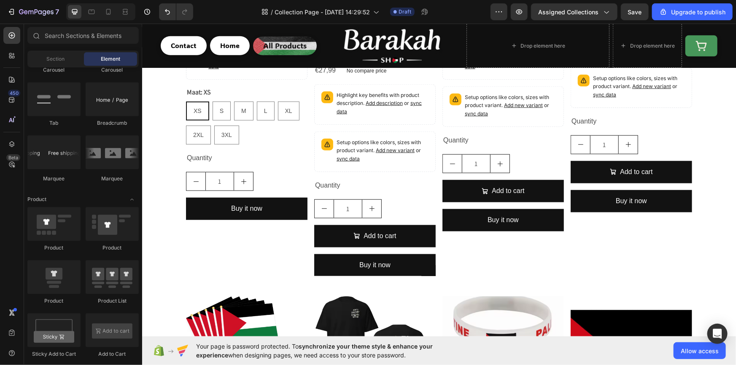
click at [249, 204] on div "Buy it now" at bounding box center [246, 208] width 31 height 12
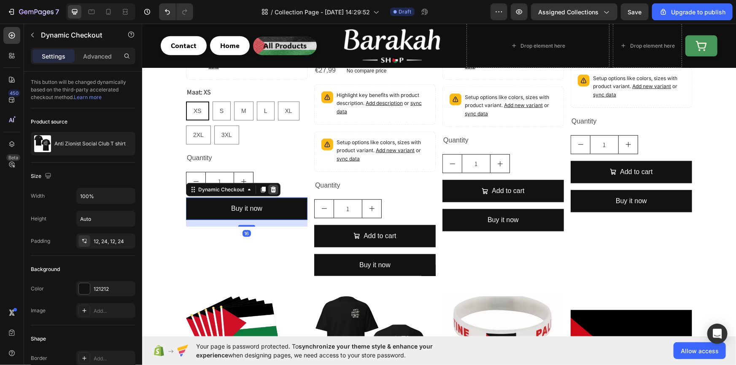
click at [270, 190] on icon at bounding box center [272, 189] width 7 height 7
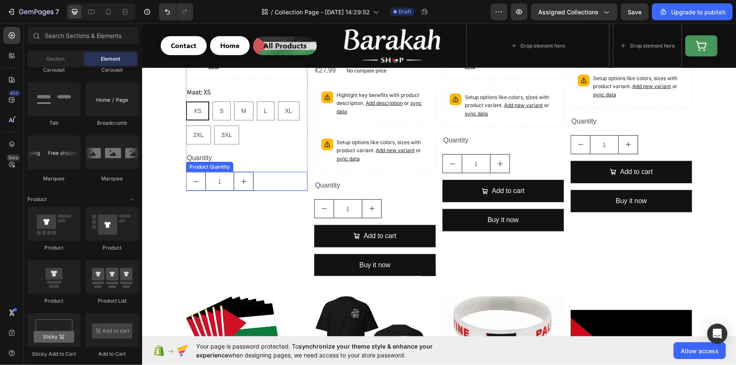
click at [260, 175] on div "1" at bounding box center [246, 181] width 121 height 19
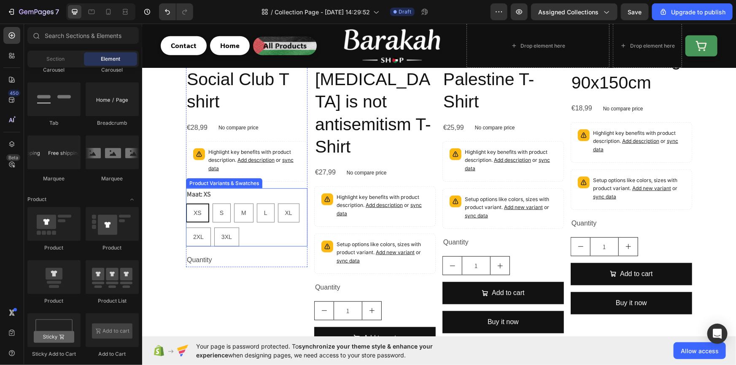
scroll to position [182, 0]
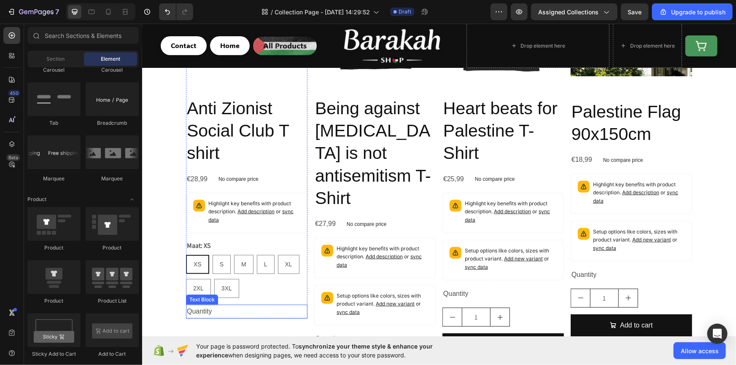
click at [212, 309] on div "Quantity" at bounding box center [246, 311] width 121 height 14
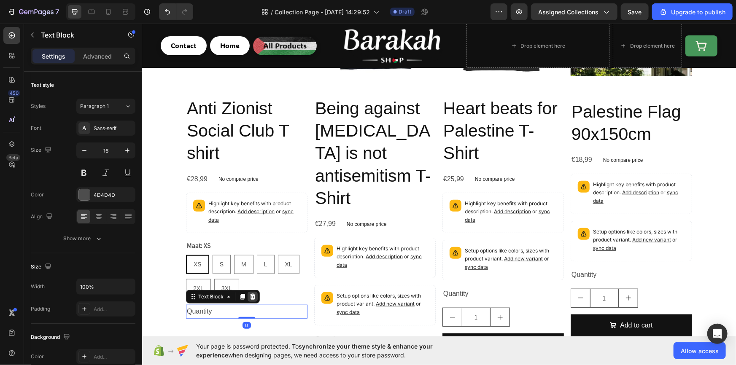
click at [250, 294] on icon at bounding box center [252, 297] width 5 height 6
radio input "true"
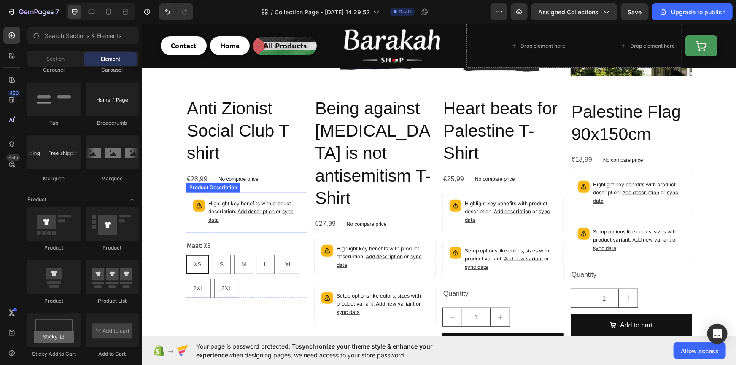
click at [226, 204] on p "Highlight key benefits with product description. Add description or sync data" at bounding box center [254, 211] width 92 height 24
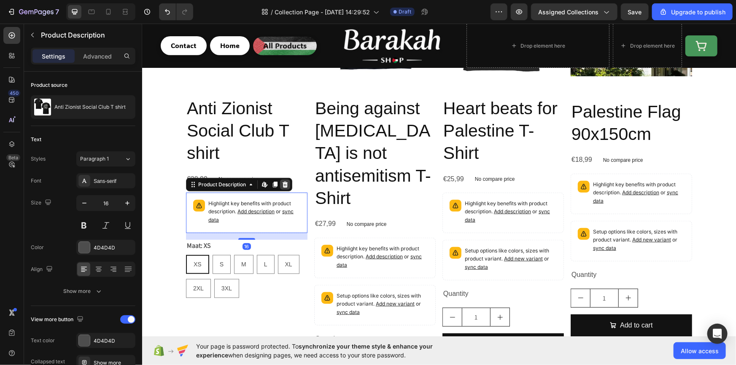
click at [285, 185] on icon at bounding box center [284, 184] width 7 height 7
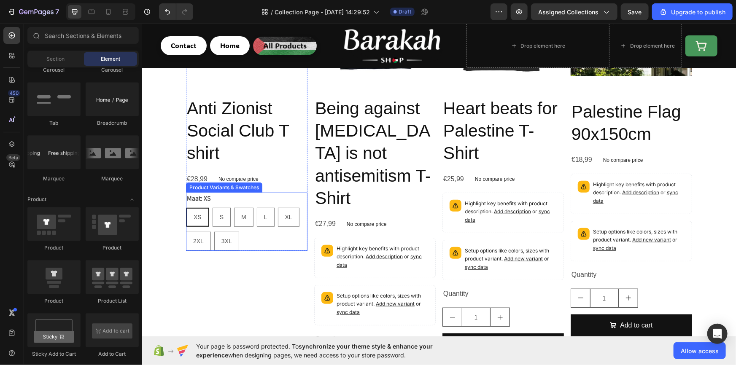
click at [262, 235] on div "XS XS XS S S S M M M L L L XL XL XL 2XL 2XL 2XL 3XL 3XL 3XL" at bounding box center [246, 228] width 121 height 43
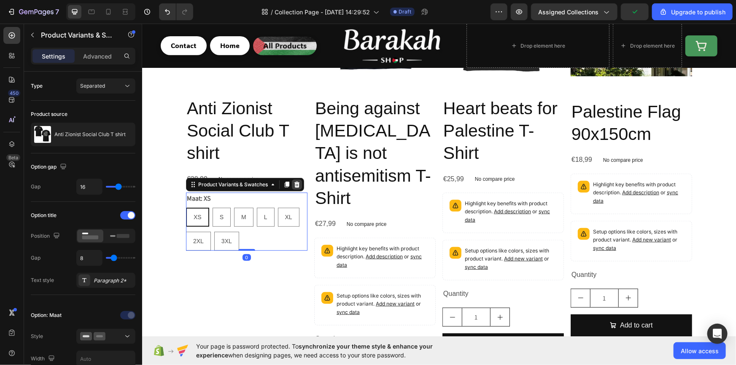
click at [293, 184] on icon at bounding box center [296, 184] width 7 height 7
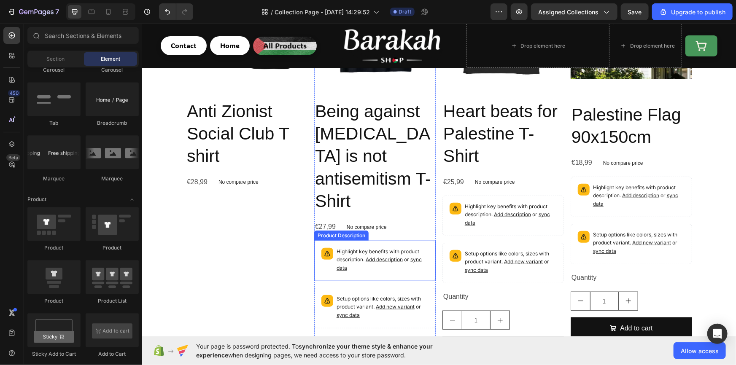
scroll to position [307, 0]
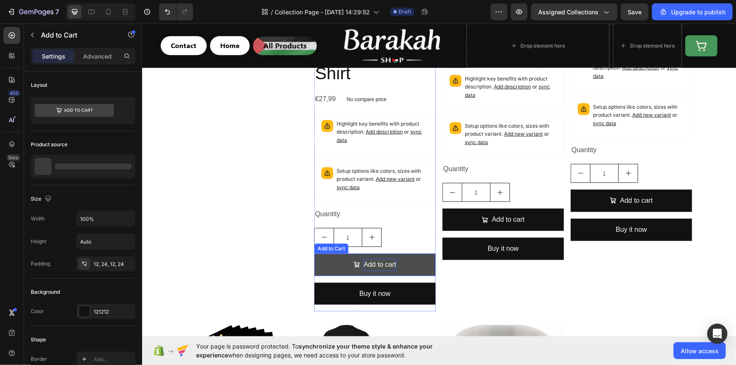
click at [370, 262] on div "Add to cart" at bounding box center [379, 265] width 32 height 12
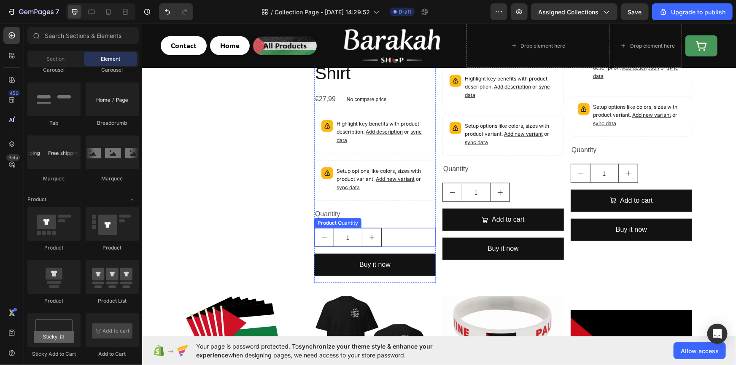
click at [362, 241] on button "increment" at bounding box center [371, 237] width 19 height 18
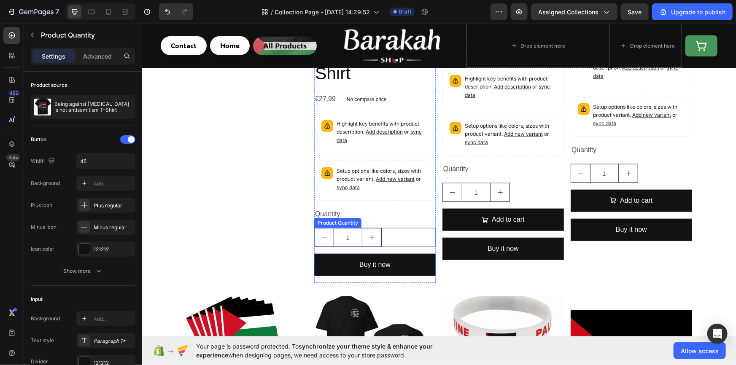
type input "2"
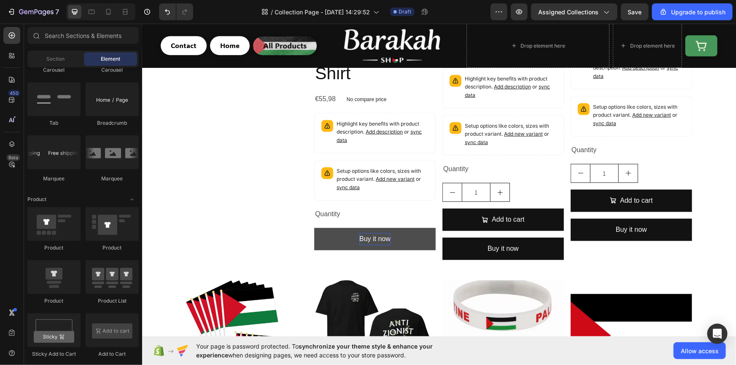
click at [385, 238] on div "Buy it now" at bounding box center [374, 239] width 31 height 12
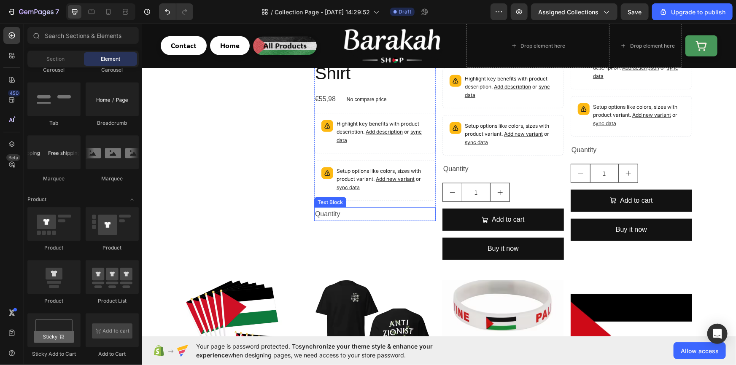
click at [363, 211] on div "Quantity" at bounding box center [374, 214] width 121 height 14
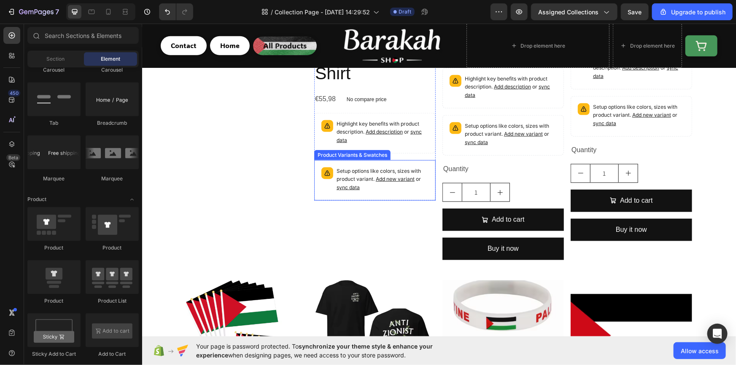
click at [365, 184] on p "Setup options like colors, sizes with product variant. Add new variant or sync …" at bounding box center [382, 179] width 92 height 24
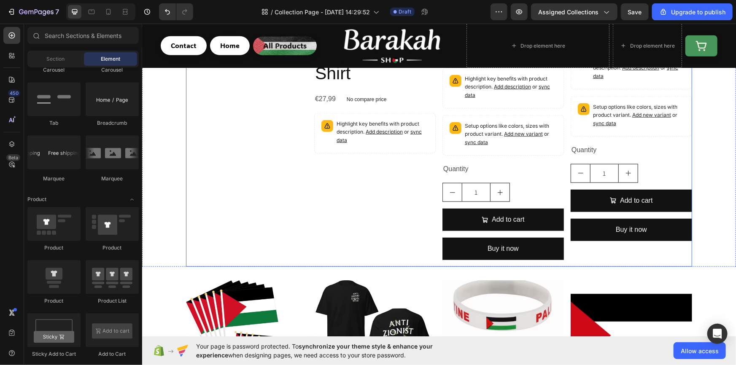
click at [365, 132] on span "Add description" at bounding box center [383, 131] width 37 height 6
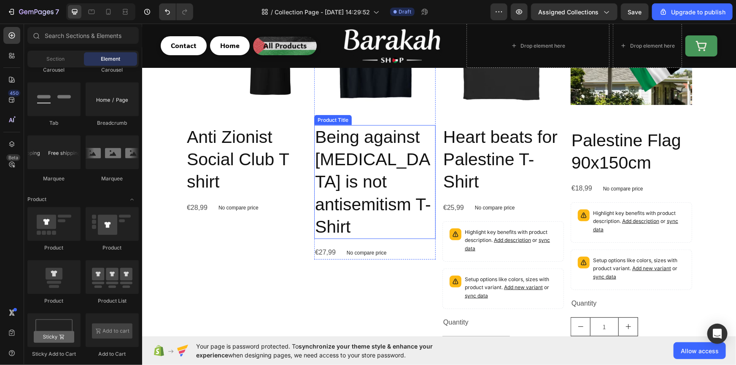
scroll to position [127, 0]
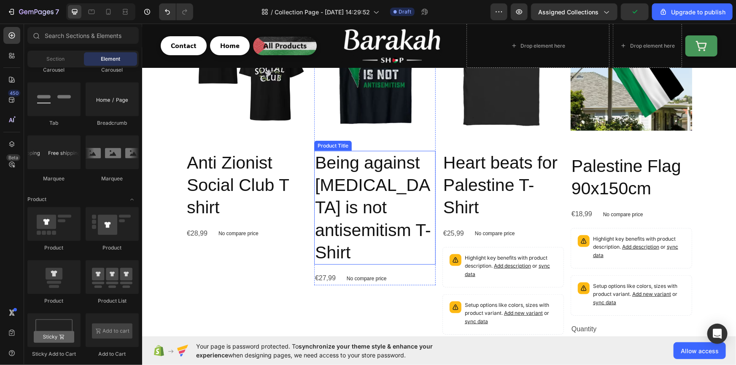
click at [342, 178] on h2 "Being against [MEDICAL_DATA] is not antisemitism T-Shirt" at bounding box center [374, 208] width 121 height 114
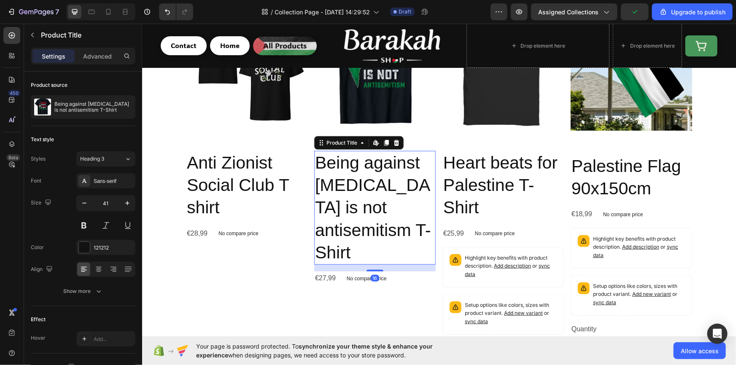
click at [342, 178] on h2 "Being against [MEDICAL_DATA] is not antisemitism T-Shirt" at bounding box center [374, 208] width 121 height 114
click at [328, 196] on h2 "Being against [MEDICAL_DATA] is not antisemitism T-Shirt" at bounding box center [374, 208] width 121 height 114
click at [330, 210] on h2 "Being against [MEDICAL_DATA] is not antisemitism T-Shirt" at bounding box center [374, 208] width 121 height 114
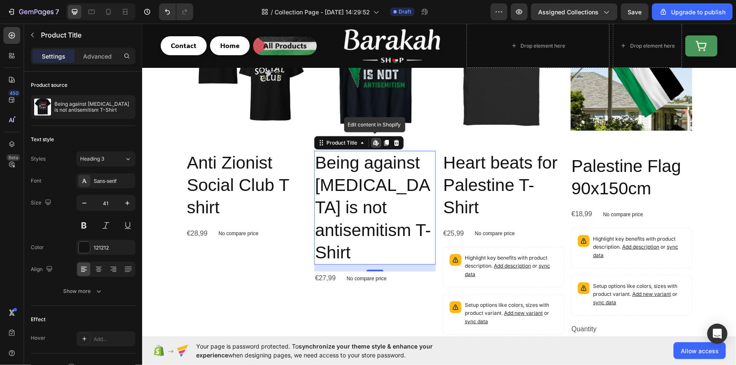
scroll to position [76, 0]
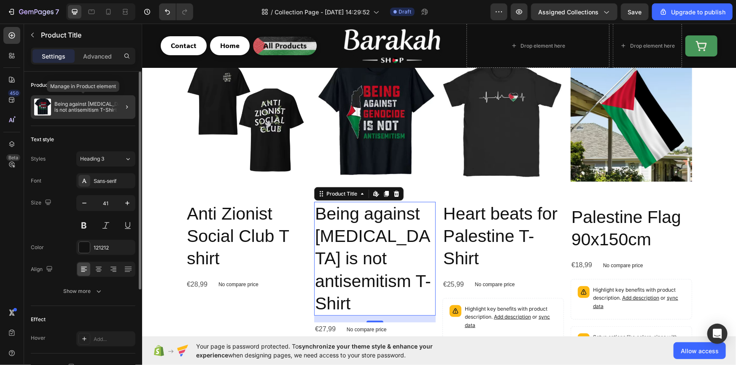
click at [69, 106] on p "Being against [MEDICAL_DATA] is not antisemitism T-Shirt" at bounding box center [93, 107] width 78 height 12
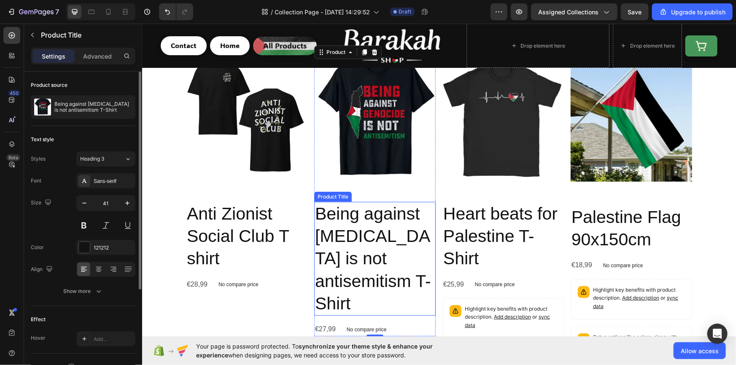
click at [377, 226] on h2 "Being against [MEDICAL_DATA] is not antisemitism T-Shirt" at bounding box center [374, 259] width 121 height 114
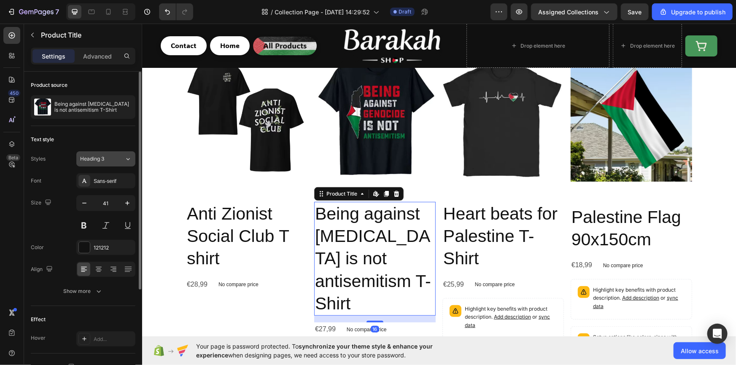
click at [86, 161] on span "Heading 3" at bounding box center [92, 159] width 24 height 8
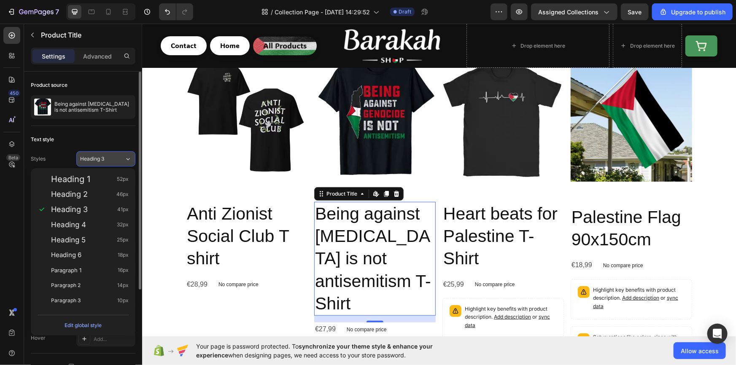
click at [86, 161] on span "Heading 3" at bounding box center [92, 159] width 24 height 8
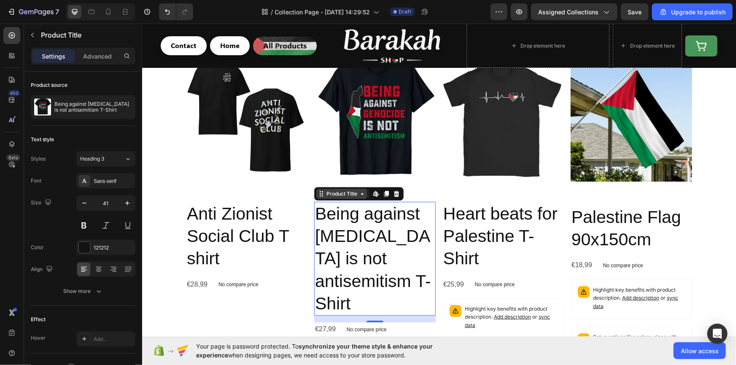
click at [355, 194] on div "Product Title" at bounding box center [341, 194] width 34 height 8
click at [355, 246] on h2 "Being against [MEDICAL_DATA] is not antisemitism T-Shirt" at bounding box center [374, 259] width 121 height 114
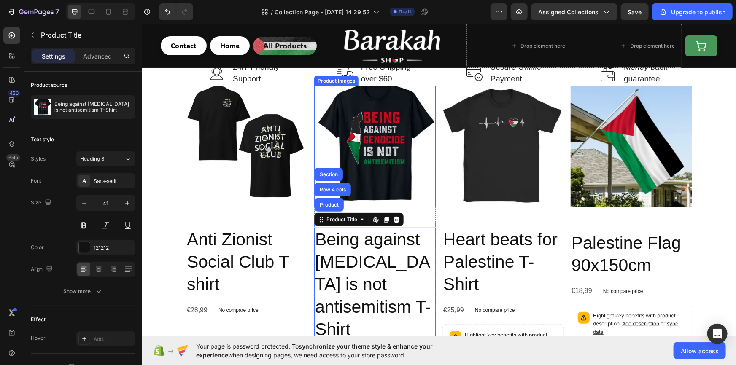
scroll to position [0, 0]
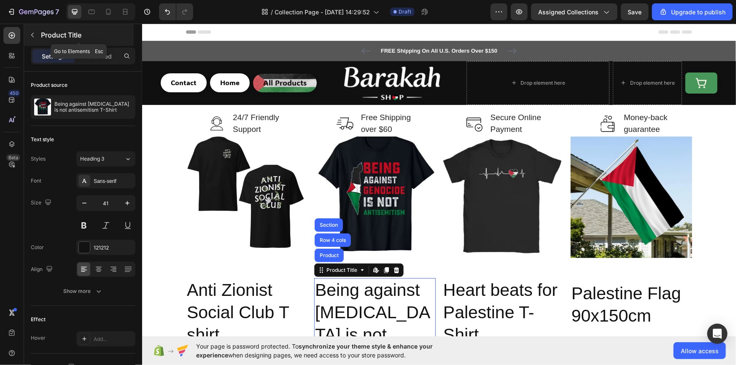
click at [38, 34] on button "button" at bounding box center [32, 34] width 13 height 13
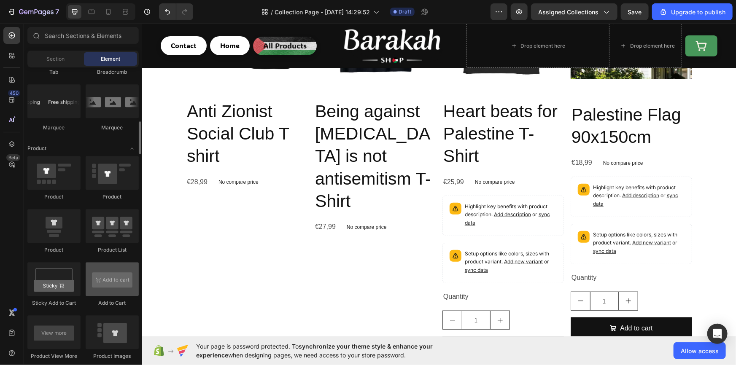
scroll to position [927, 0]
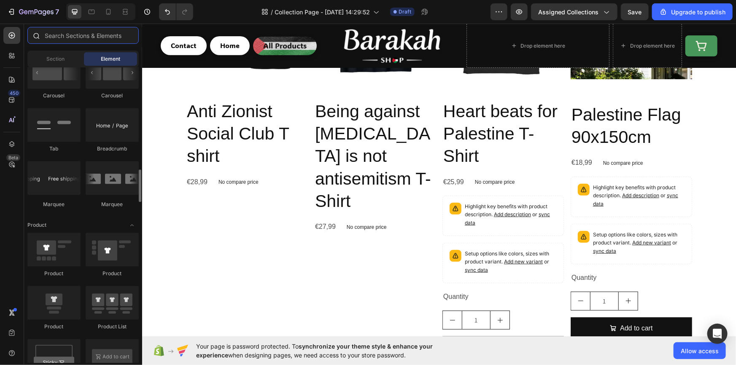
click at [80, 36] on input "text" at bounding box center [82, 35] width 111 height 17
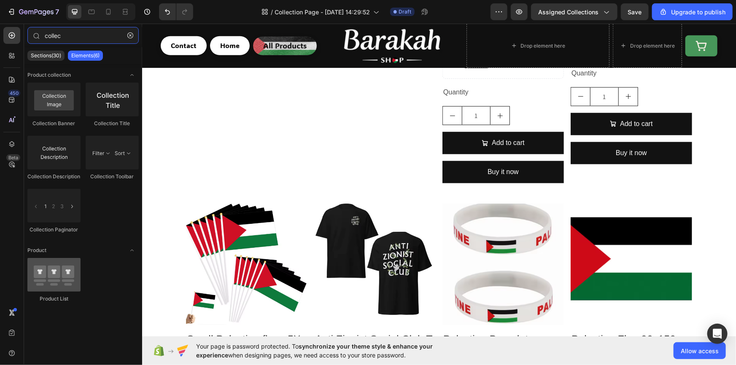
type input "collec"
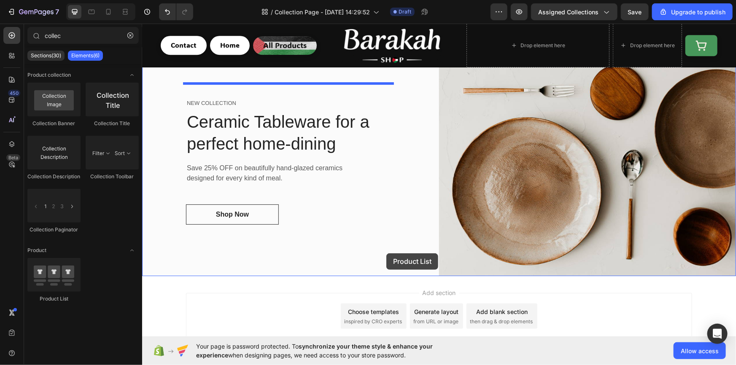
scroll to position [1413, 0]
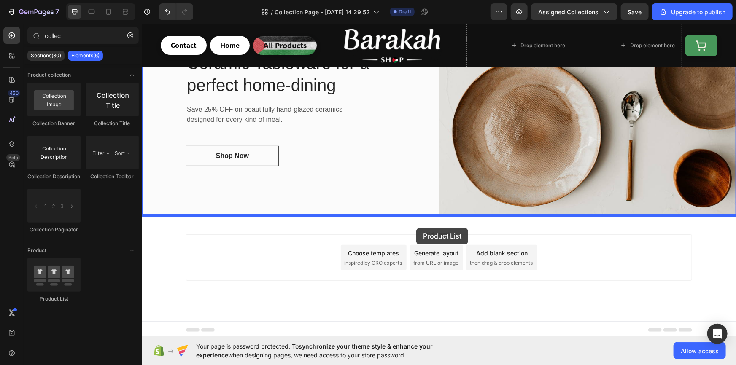
drag, startPoint x: 205, startPoint y: 299, endPoint x: 416, endPoint y: 228, distance: 222.6
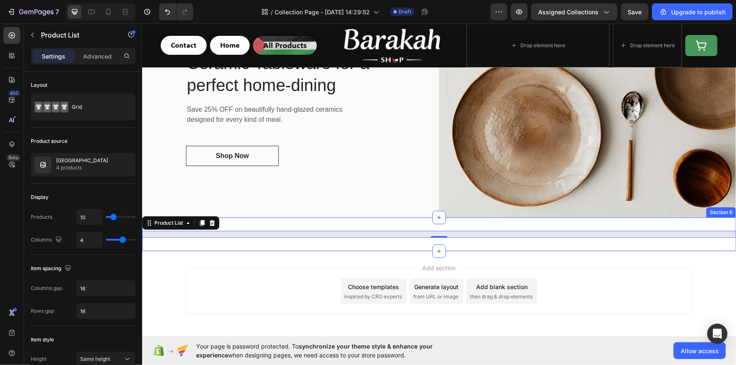
scroll to position [1447, 0]
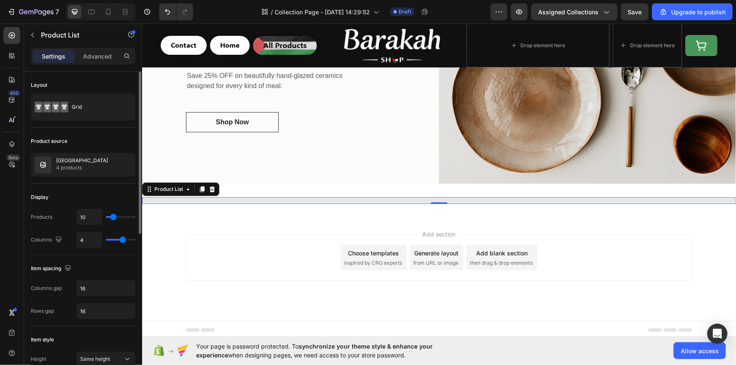
type input "18"
type input "16"
type input "10"
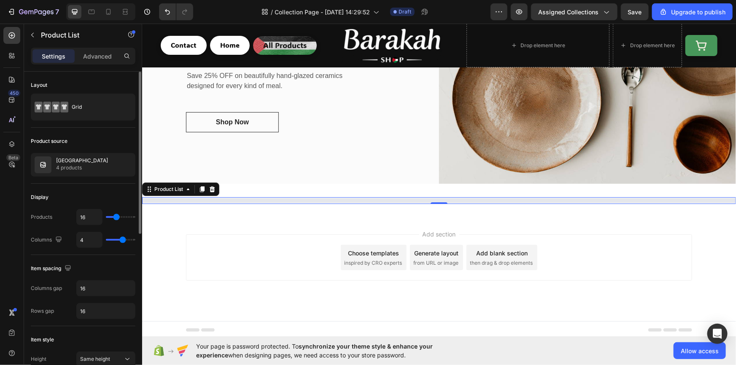
type input "10"
type input "46"
type input "50"
drag, startPoint x: 117, startPoint y: 216, endPoint x: 157, endPoint y: 220, distance: 39.8
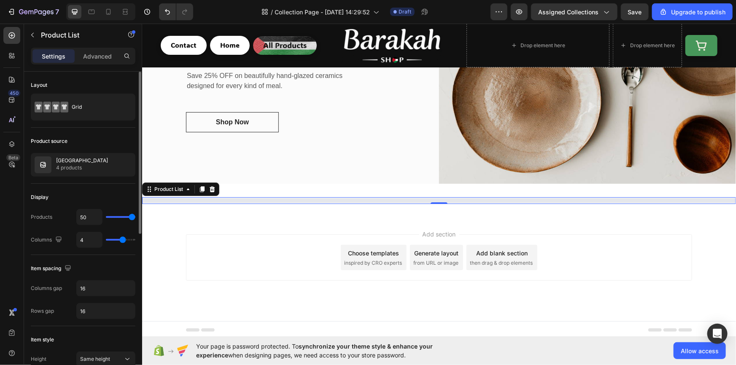
type input "50"
click at [135, 218] on input "range" at bounding box center [121, 217] width 30 height 2
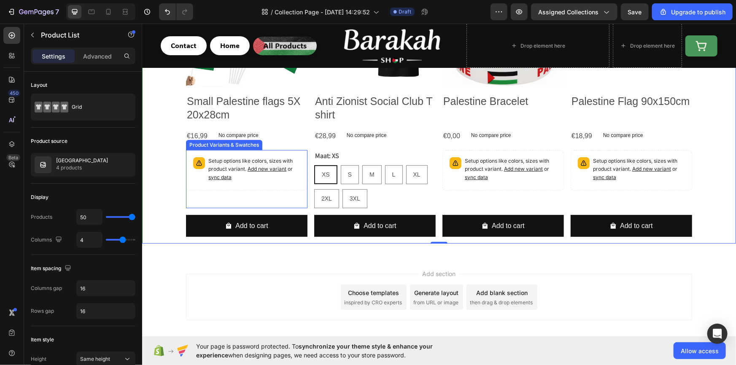
scroll to position [1651, 0]
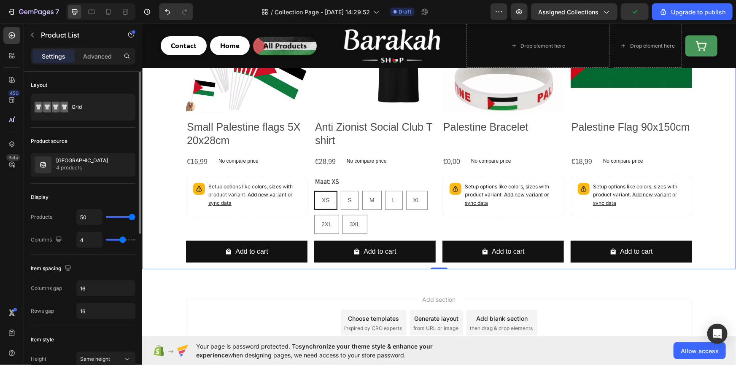
type input "3"
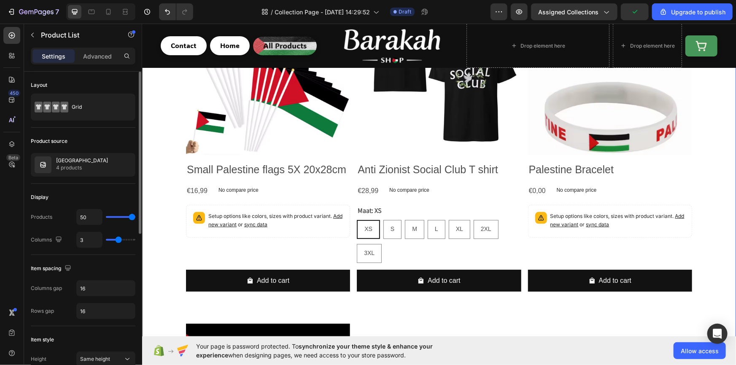
drag, startPoint x: 122, startPoint y: 240, endPoint x: 117, endPoint y: 238, distance: 5.9
type input "3"
click at [117, 239] on input "range" at bounding box center [121, 240] width 30 height 2
type input "2"
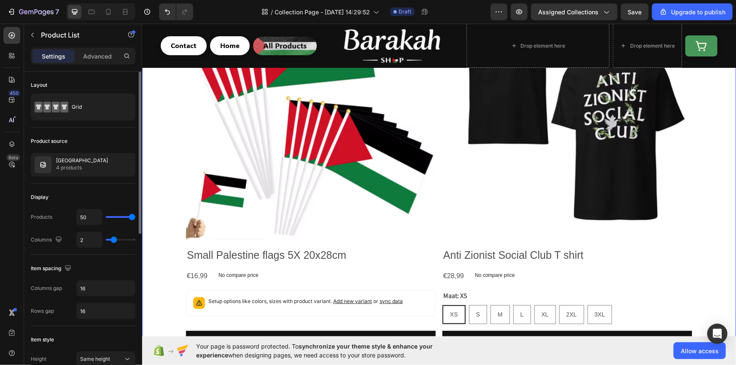
type input "3"
type input "6"
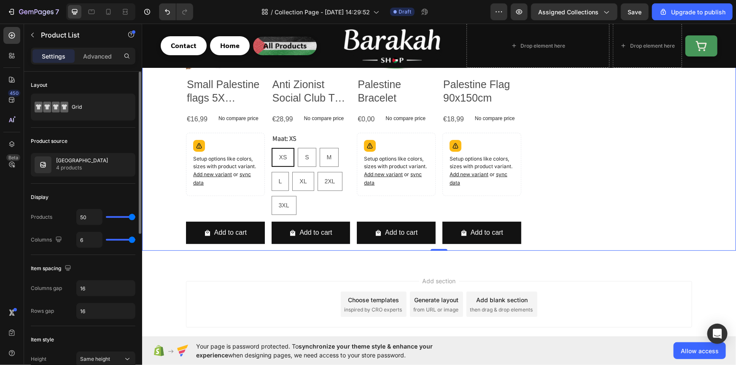
drag, startPoint x: 117, startPoint y: 238, endPoint x: 145, endPoint y: 242, distance: 28.1
type input "6"
click at [135, 241] on input "range" at bounding box center [121, 240] width 30 height 2
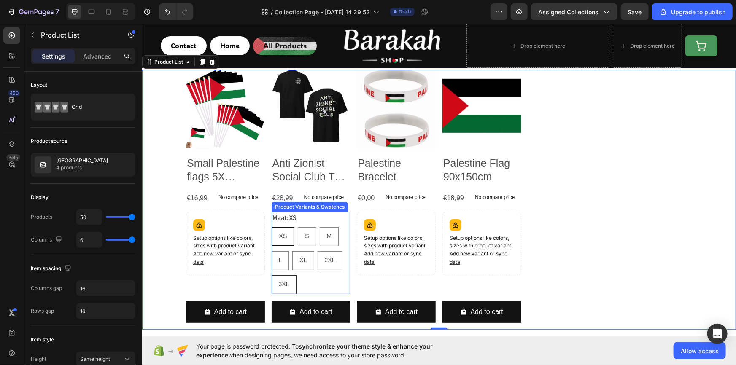
scroll to position [1549, 0]
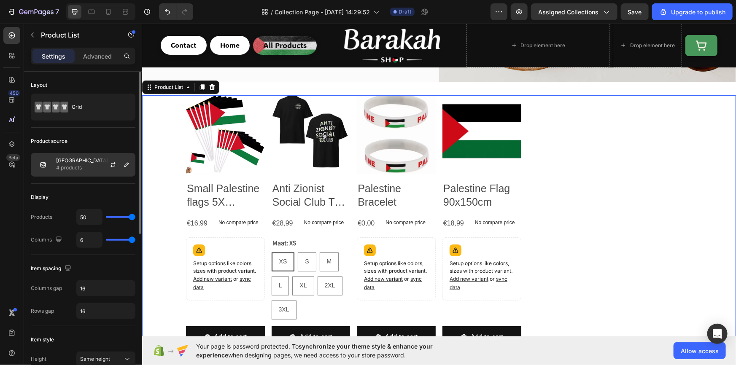
click at [88, 164] on div "Palestine 4 products" at bounding box center [83, 165] width 105 height 24
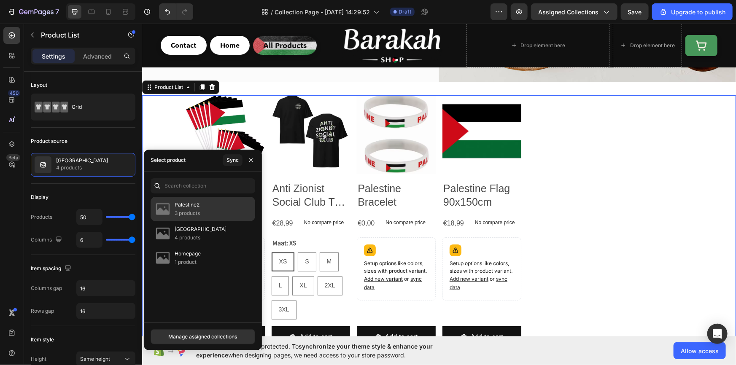
click at [205, 221] on div "Palestine2 3 products" at bounding box center [203, 233] width 105 height 24
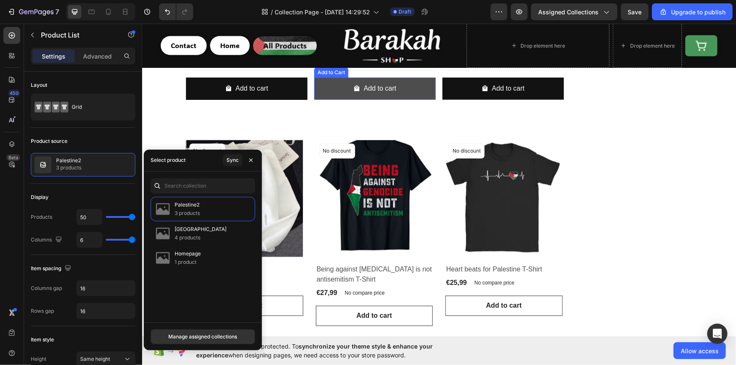
scroll to position [767, 0]
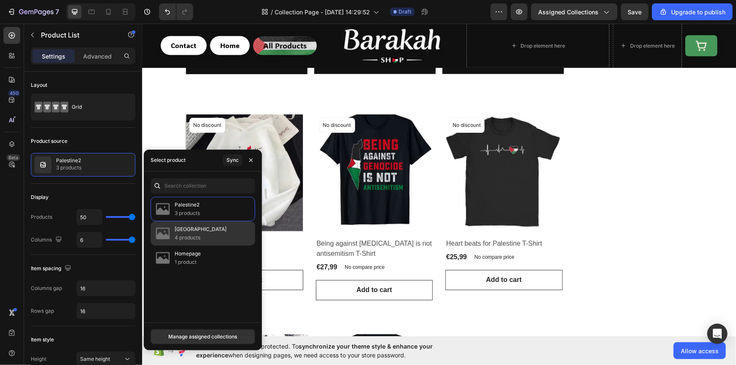
click at [202, 246] on div "Palestine 4 products" at bounding box center [203, 258] width 105 height 24
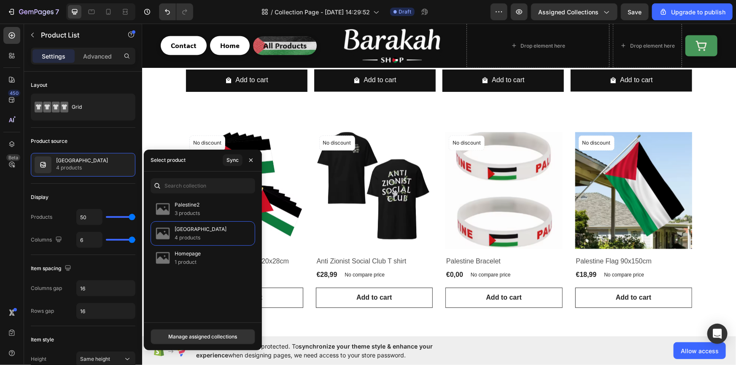
scroll to position [792, 0]
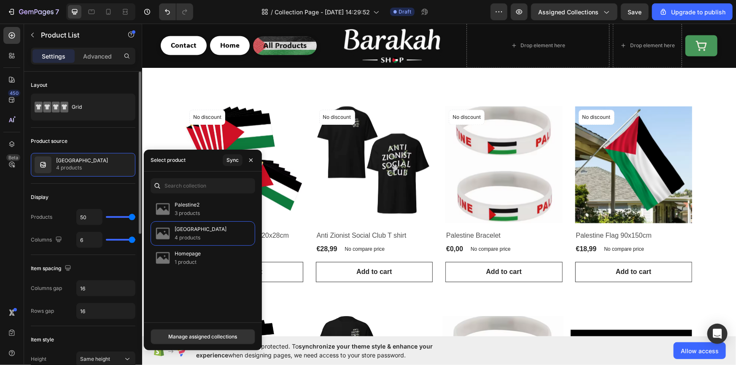
click at [106, 262] on div "Item spacing" at bounding box center [83, 268] width 105 height 13
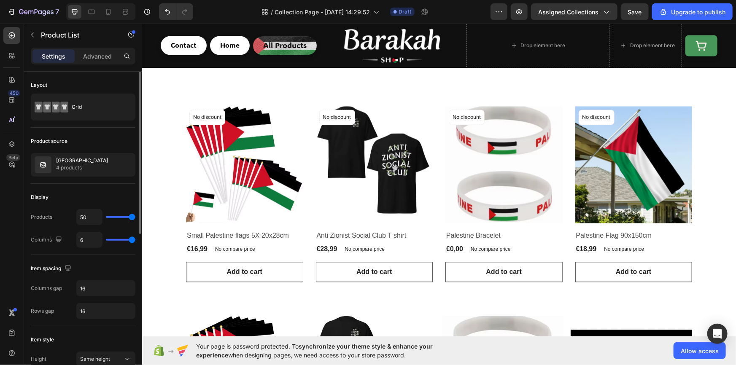
drag, startPoint x: 135, startPoint y: 236, endPoint x: 129, endPoint y: 237, distance: 6.0
click at [129, 237] on div "6" at bounding box center [105, 240] width 59 height 16
type input "5"
type input "4"
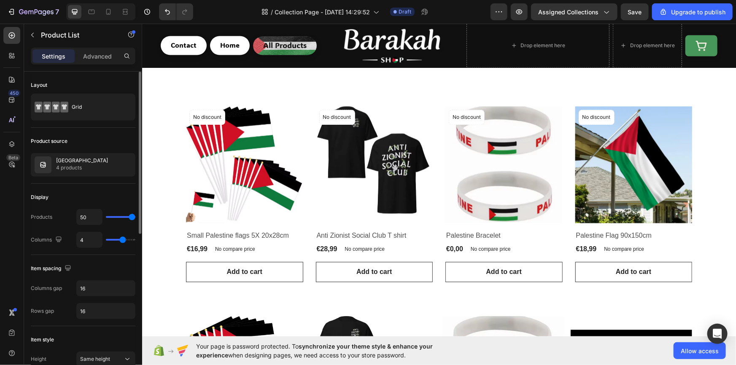
drag, startPoint x: 129, startPoint y: 237, endPoint x: 122, endPoint y: 238, distance: 6.9
type input "4"
click at [122, 239] on input "range" at bounding box center [121, 240] width 30 height 2
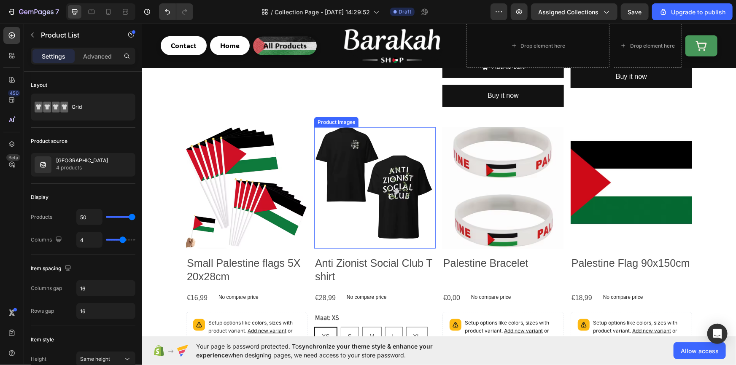
scroll to position [383, 0]
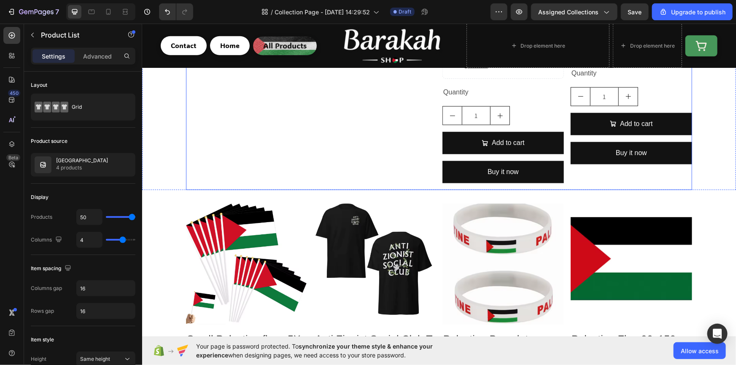
type input "6"
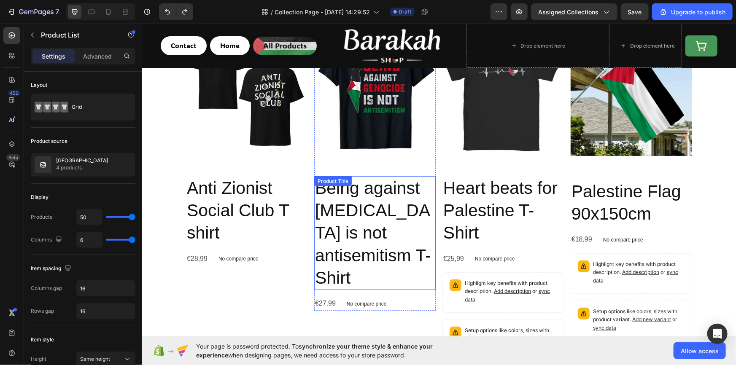
scroll to position [76, 0]
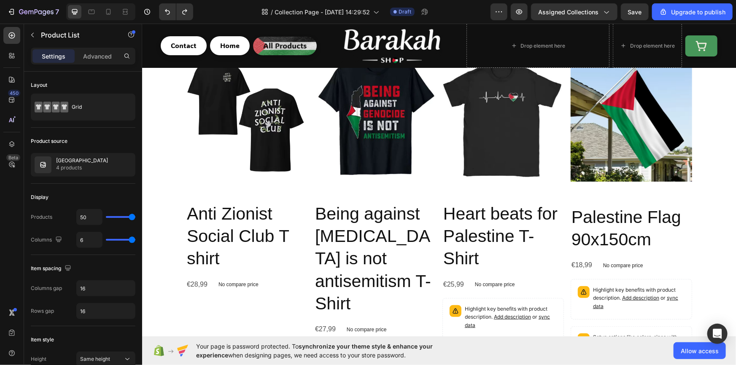
type input "3"
click at [171, 12] on icon "Undo/Redo" at bounding box center [167, 12] width 8 height 8
type input "4"
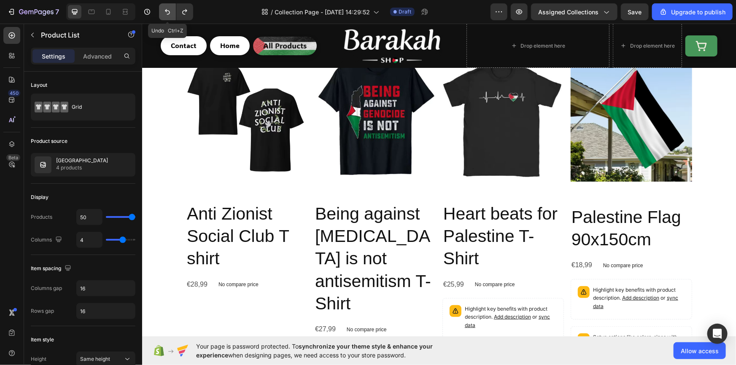
click at [171, 12] on icon "Undo/Redo" at bounding box center [167, 12] width 8 height 8
type input "10"
click at [171, 12] on icon "Undo/Redo" at bounding box center [167, 12] width 8 height 8
type input "4"
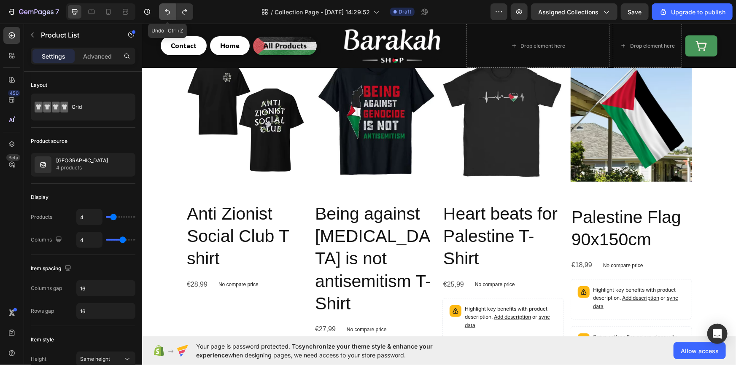
click at [171, 12] on icon "Undo/Redo" at bounding box center [167, 12] width 8 height 8
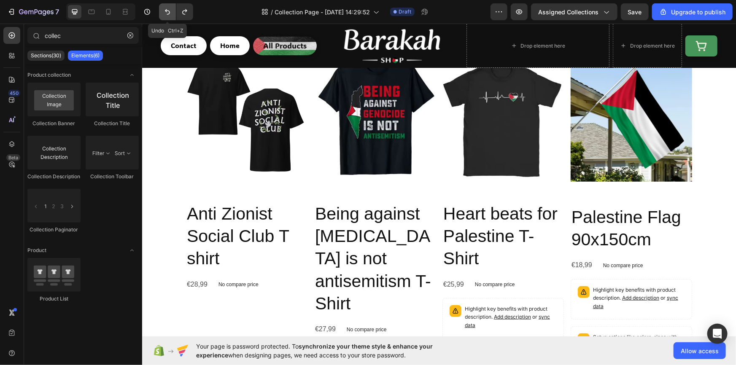
click at [171, 12] on icon "Undo/Redo" at bounding box center [167, 12] width 8 height 8
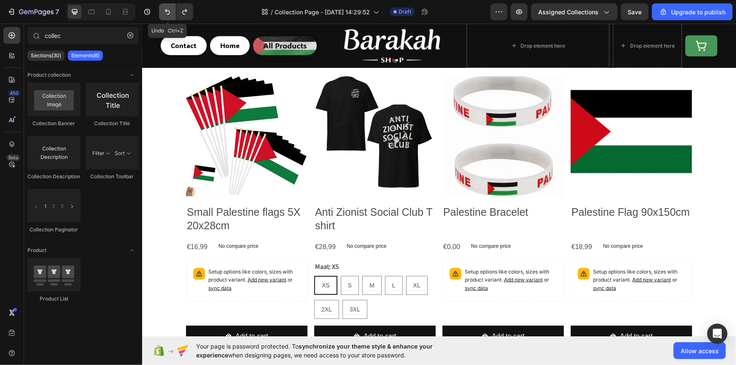
click at [167, 12] on icon "Undo/Redo" at bounding box center [167, 12] width 8 height 8
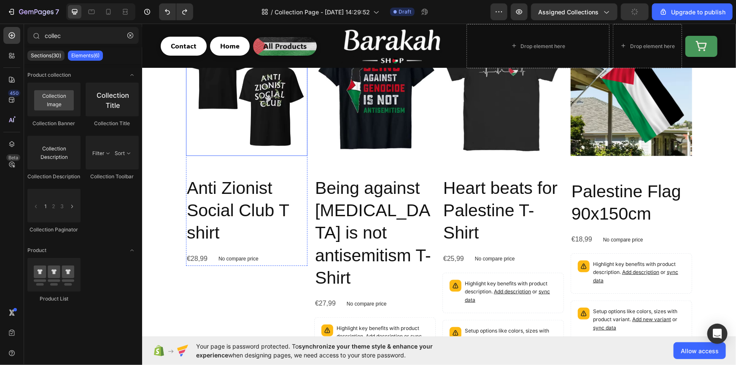
scroll to position [0, 0]
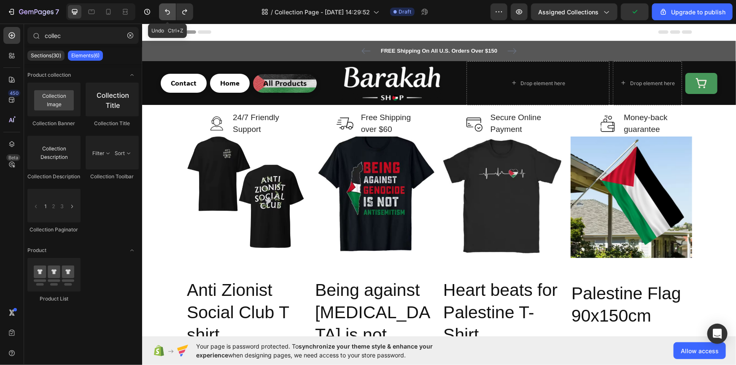
click at [168, 5] on button "Undo/Redo" at bounding box center [167, 11] width 17 height 17
drag, startPoint x: 168, startPoint y: 5, endPoint x: 55, endPoint y: 47, distance: 120.3
click at [168, 5] on button "Undo/Redo" at bounding box center [167, 11] width 17 height 17
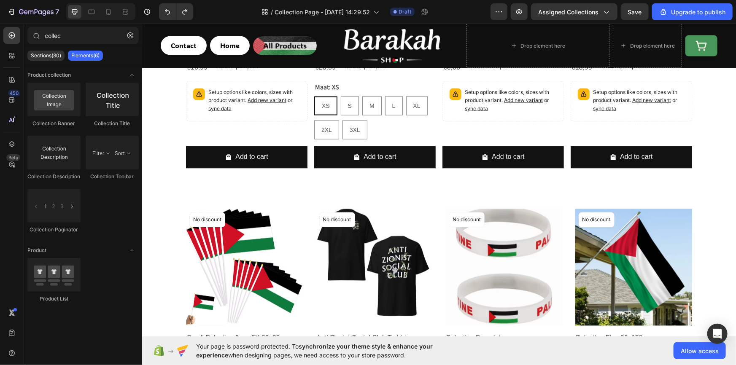
scroll to position [792, 0]
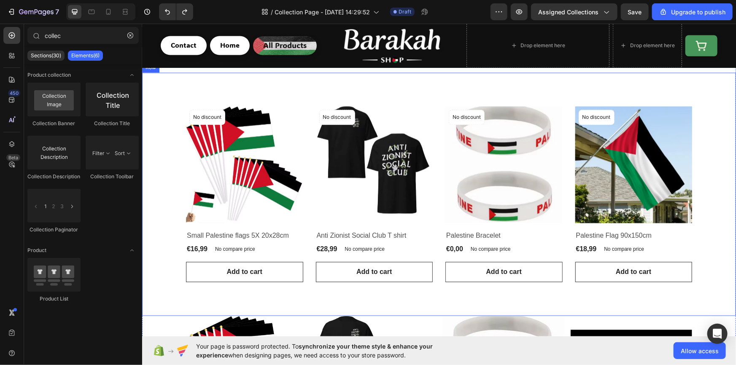
click at [166, 150] on div "Product Images No discount Not be displayed when published Product Badge Row Sm…" at bounding box center [438, 194] width 581 height 176
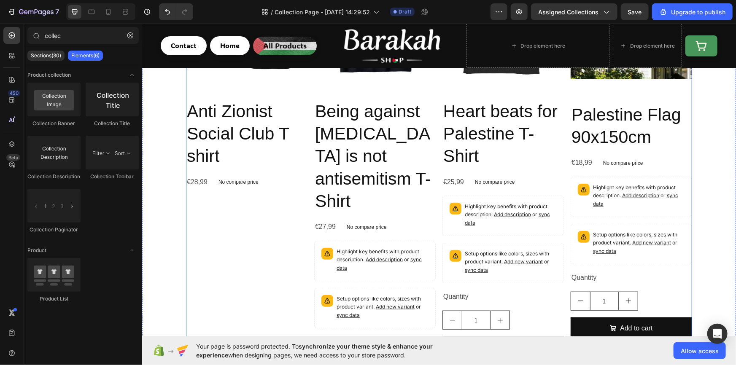
radio input "false"
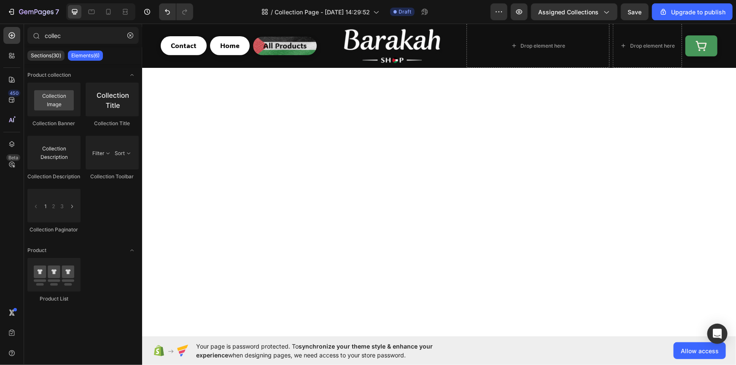
scroll to position [562, 0]
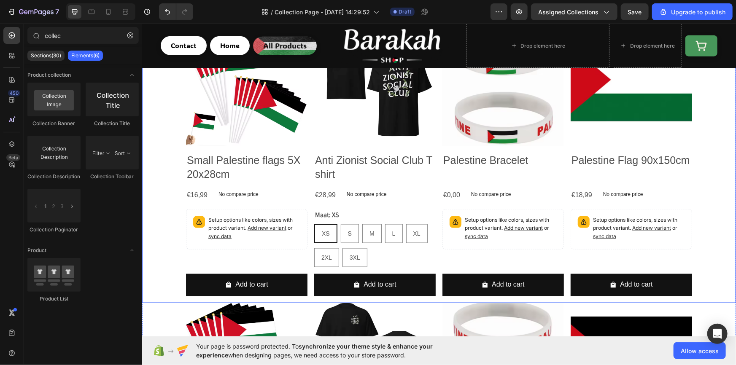
click at [175, 195] on div "Product Images Small Palestine flags 5X 20x28cm Product Title €16,99 Product Pr…" at bounding box center [439, 163] width 594 height 279
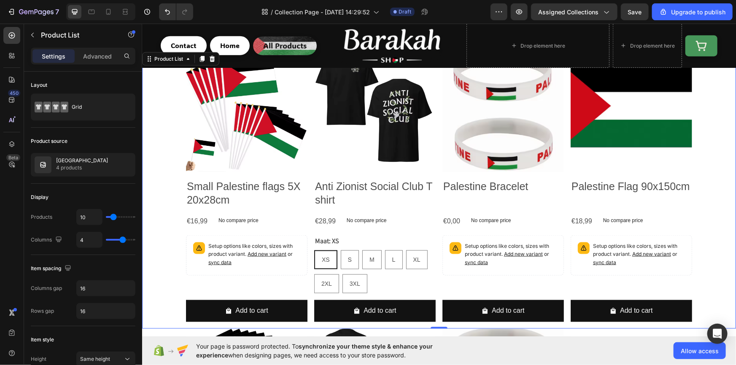
scroll to position [358, 0]
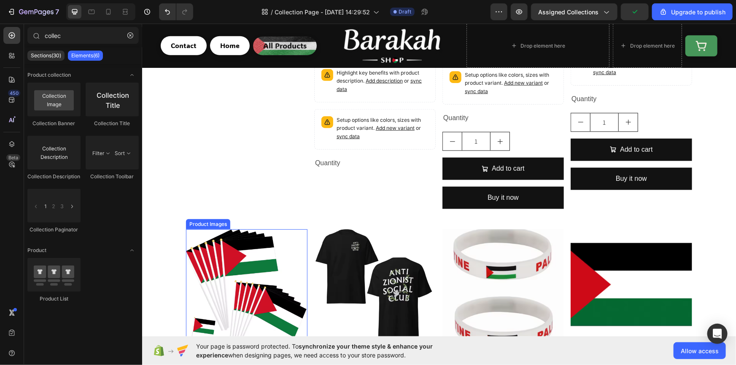
click at [171, 245] on div "Product Images Small Palestine flags 5X 20x28cm Product Title €16,99 Product Pr…" at bounding box center [439, 368] width 594 height 279
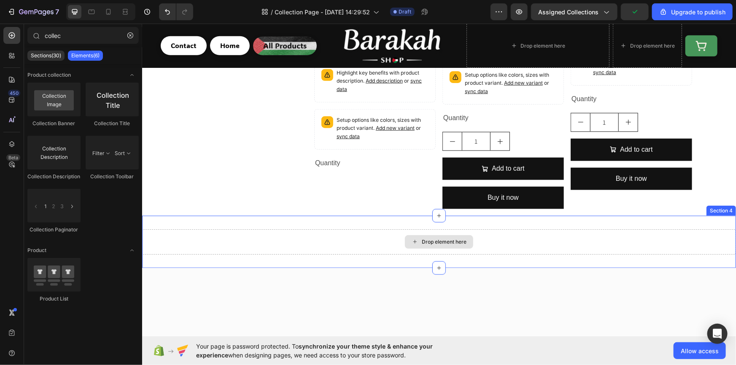
click at [311, 244] on div "Drop element here" at bounding box center [439, 241] width 594 height 25
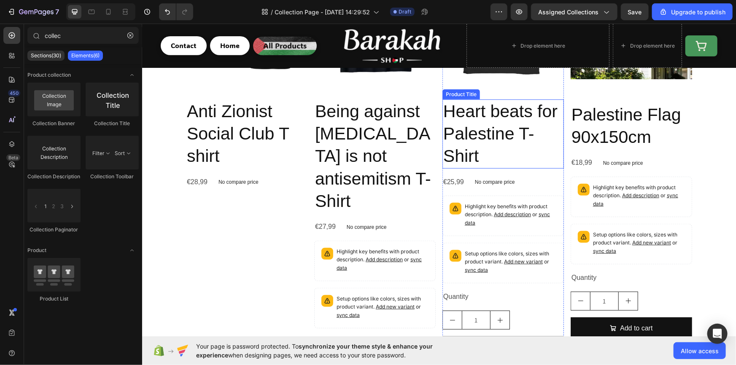
scroll to position [230, 0]
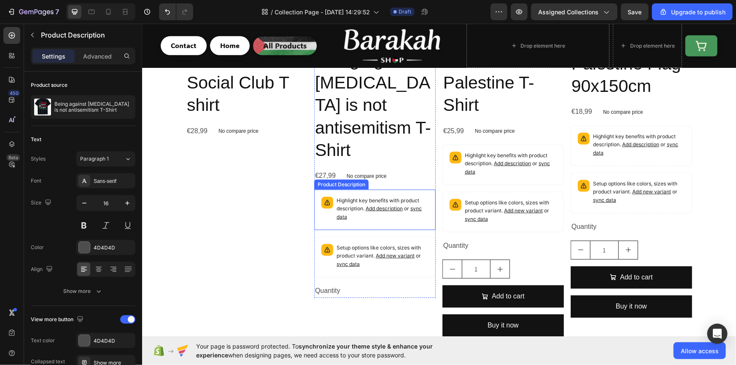
click at [403, 224] on div "Highlight key benefits with product description. Add description or sync data" at bounding box center [375, 209] width 114 height 33
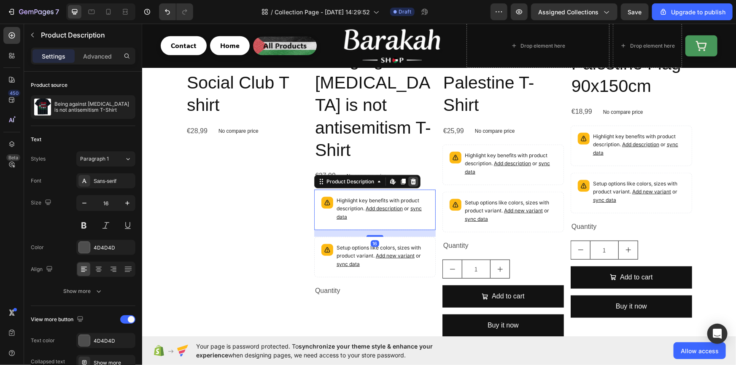
click at [409, 178] on icon at bounding box center [412, 181] width 7 height 7
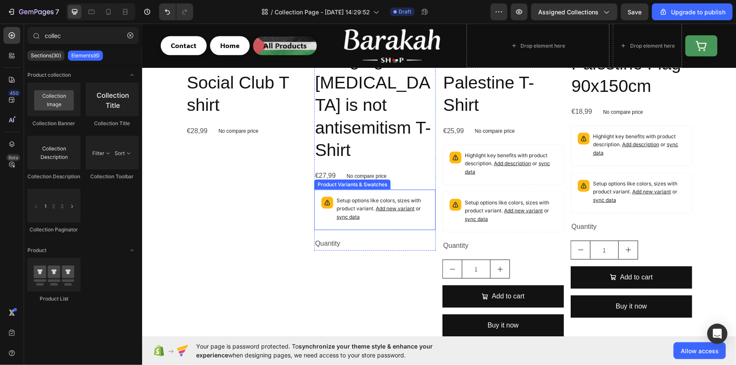
click at [400, 194] on div "Setup options like colors, sizes with product variant. Add new variant or sync …" at bounding box center [375, 209] width 114 height 33
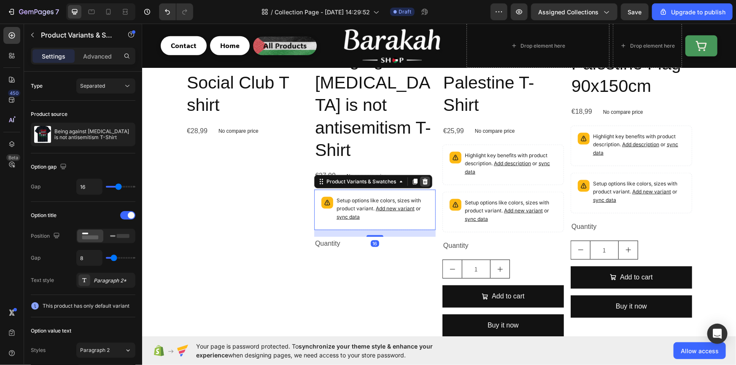
click at [423, 183] on icon at bounding box center [424, 181] width 5 height 6
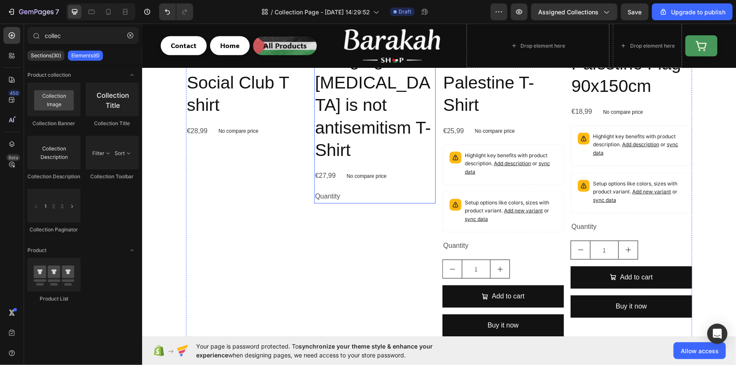
scroll to position [179, 0]
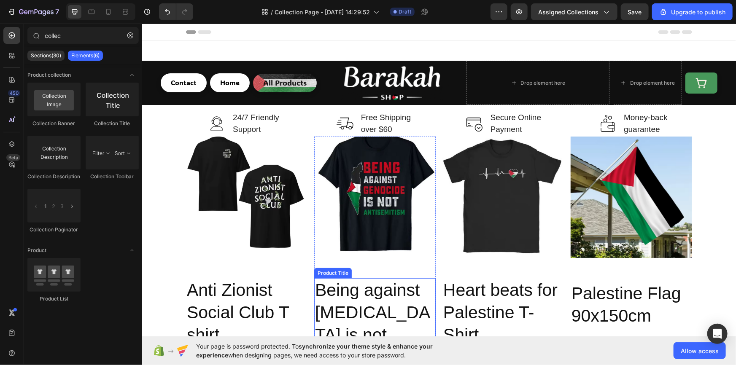
scroll to position [179, 0]
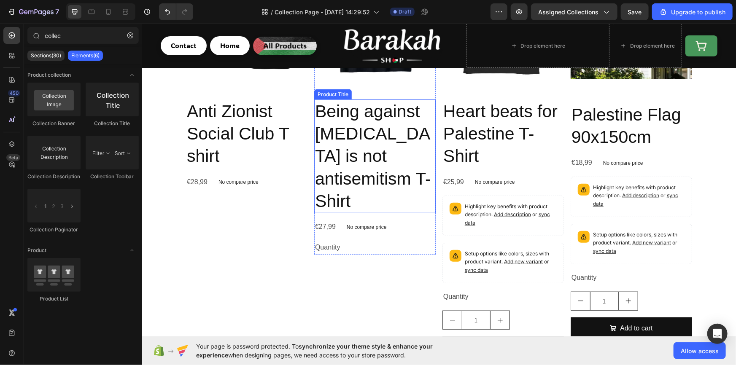
click at [384, 159] on h2 "Being against [MEDICAL_DATA] is not antisemitism T-Shirt" at bounding box center [374, 156] width 121 height 114
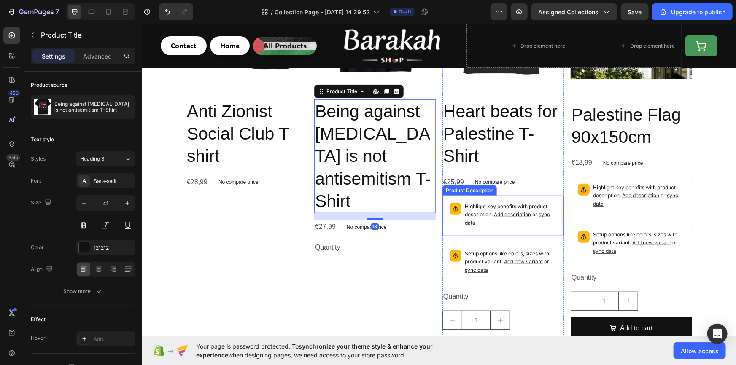
click at [488, 215] on p "Highlight key benefits with product description. Add description or sync data" at bounding box center [510, 214] width 92 height 24
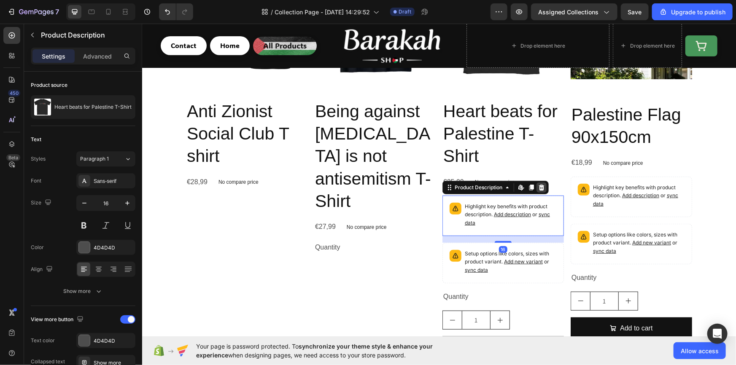
click at [539, 189] on icon at bounding box center [541, 187] width 5 height 6
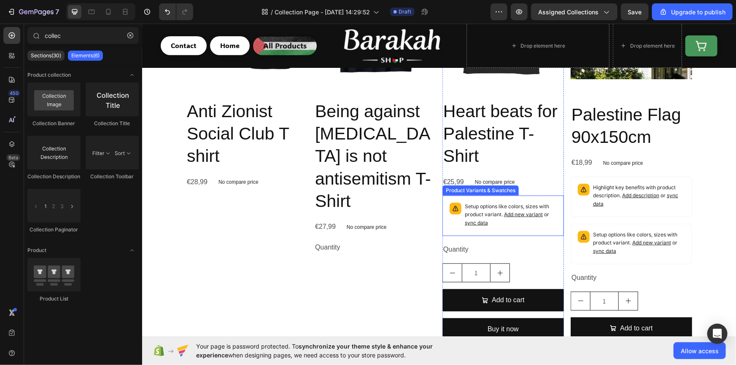
click at [493, 226] on p "Setup options like colors, sizes with product variant. Add new variant or sync …" at bounding box center [510, 214] width 92 height 24
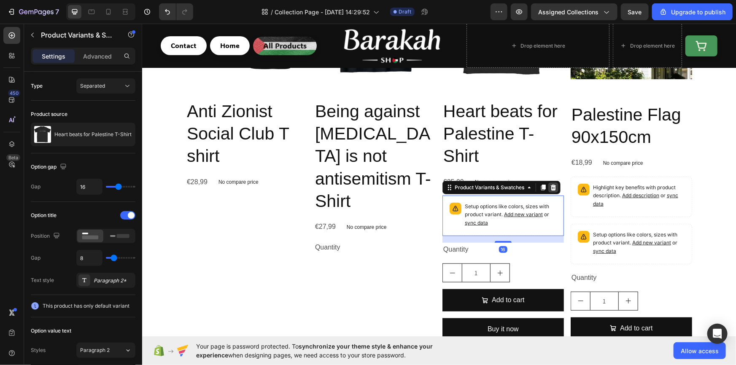
click at [548, 191] on div at bounding box center [553, 187] width 10 height 10
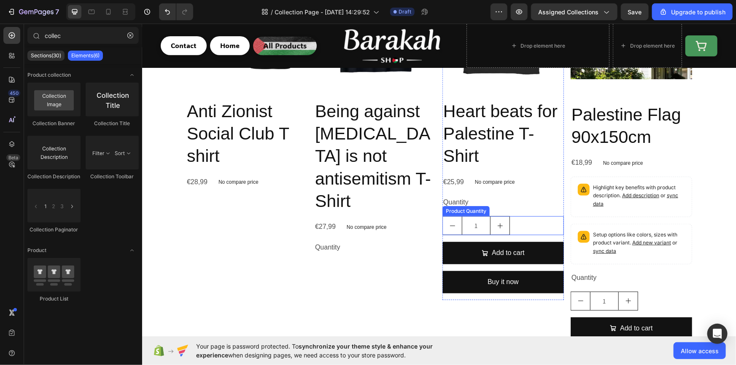
click at [519, 230] on div "1" at bounding box center [502, 225] width 121 height 19
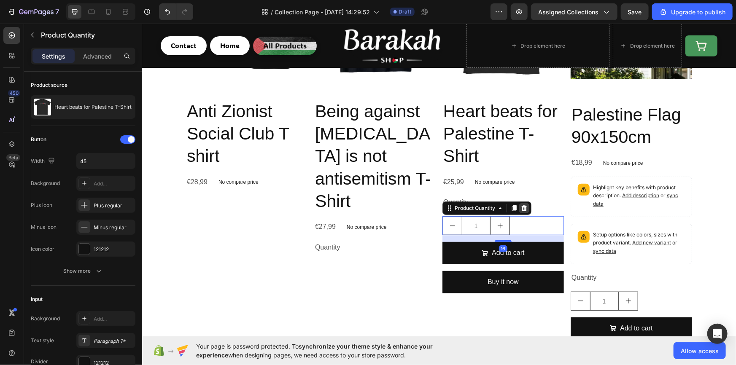
click at [525, 205] on div at bounding box center [524, 208] width 10 height 10
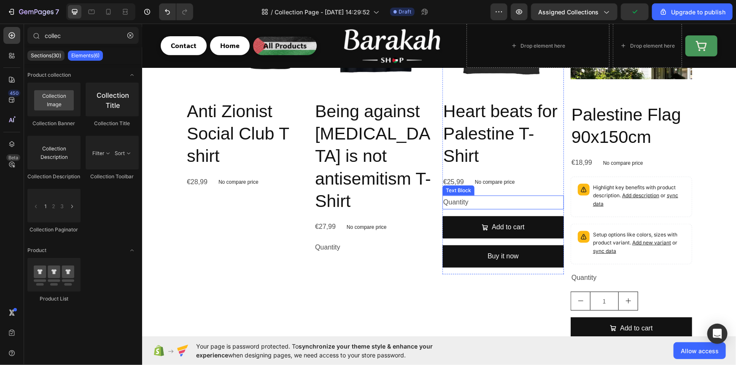
click at [510, 202] on div "Quantity" at bounding box center [502, 202] width 121 height 14
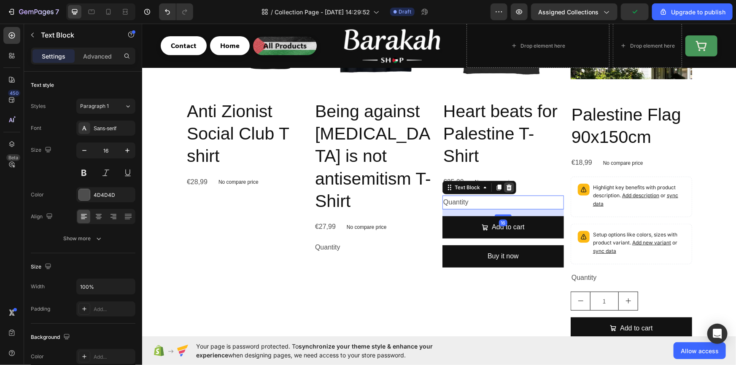
click at [505, 187] on icon at bounding box center [508, 187] width 7 height 7
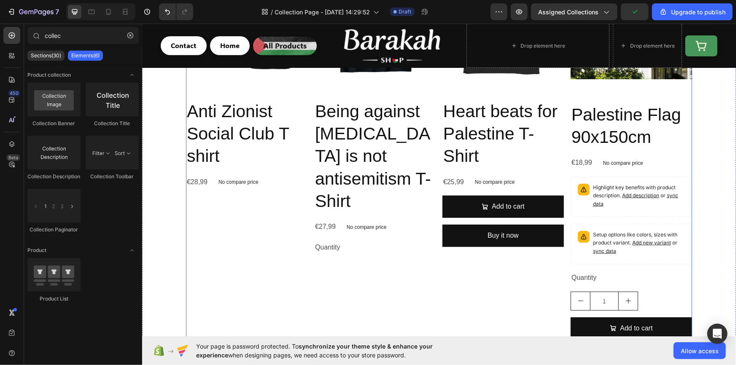
click at [351, 254] on div "Product Images Being against Genocide is not antisemitism T-Shirt Product Title…" at bounding box center [374, 166] width 121 height 418
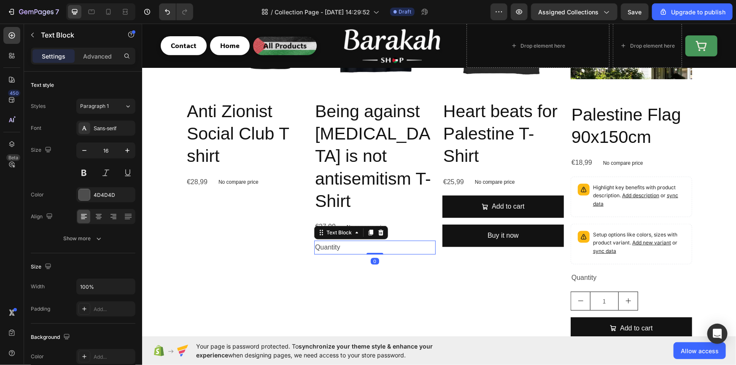
click at [347, 249] on div "Quantity" at bounding box center [374, 247] width 121 height 14
click at [377, 233] on icon at bounding box center [380, 232] width 7 height 7
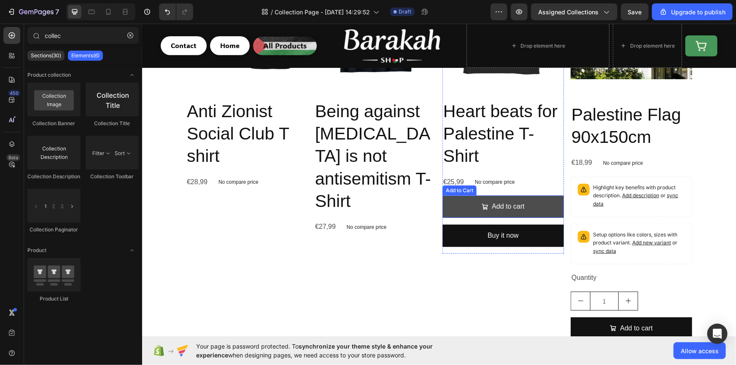
click at [481, 202] on span "Add to cart" at bounding box center [484, 206] width 7 height 12
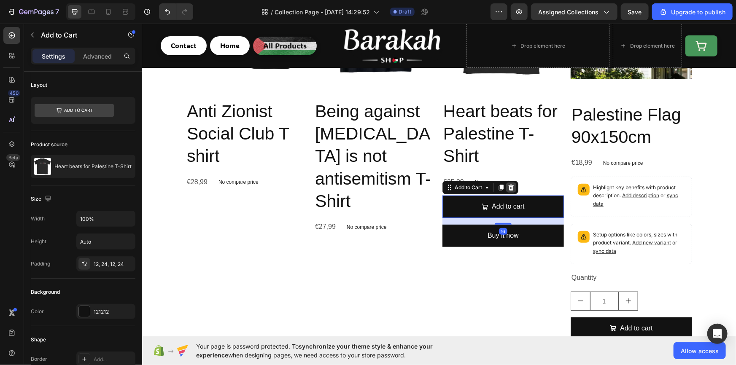
click at [508, 186] on icon at bounding box center [510, 187] width 5 height 6
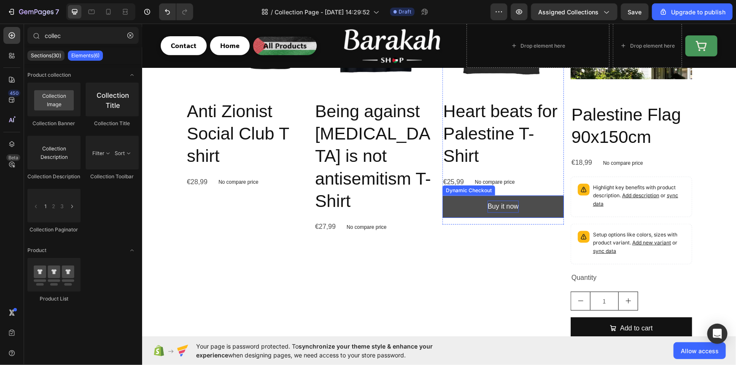
click at [487, 202] on div "Buy it now" at bounding box center [502, 206] width 31 height 12
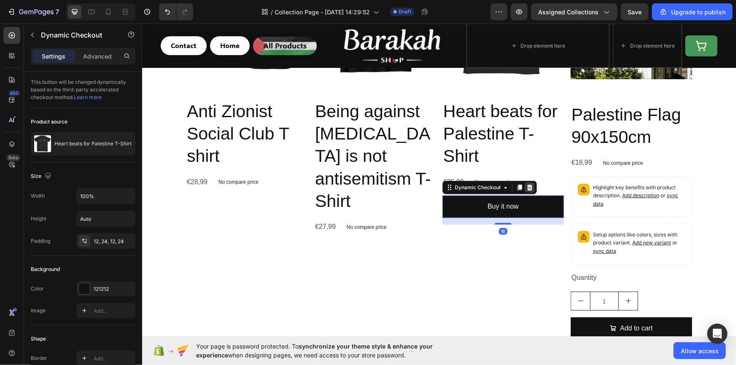
click at [527, 185] on icon at bounding box center [529, 187] width 5 height 6
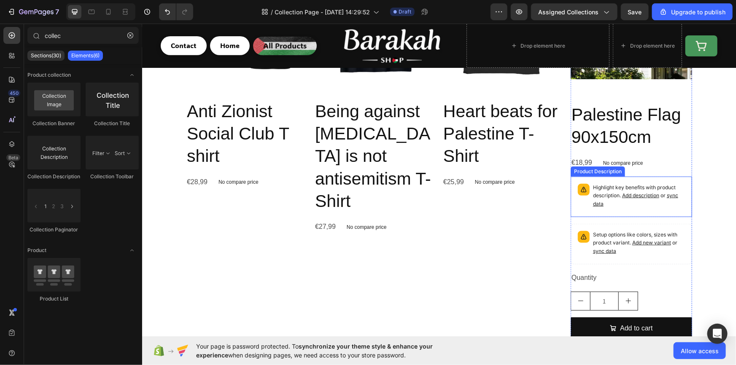
click at [635, 195] on span "Add description" at bounding box center [640, 195] width 37 height 6
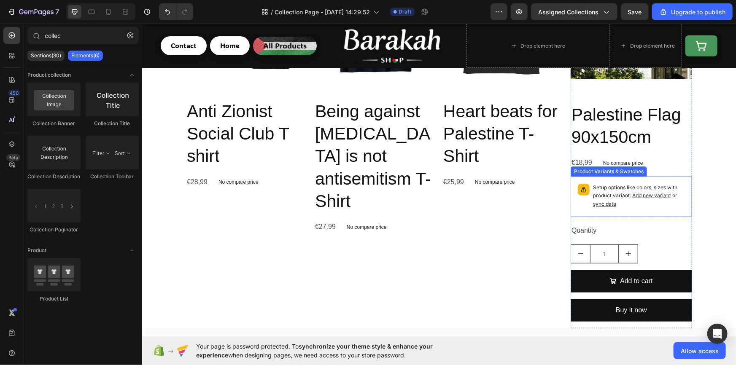
click at [633, 211] on div "Setup options like colors, sizes with product variant. Add new variant or sync …" at bounding box center [631, 196] width 114 height 33
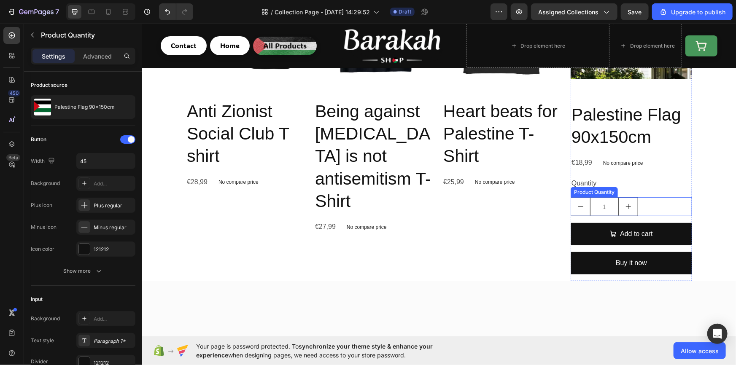
click at [652, 210] on div "1" at bounding box center [630, 206] width 121 height 19
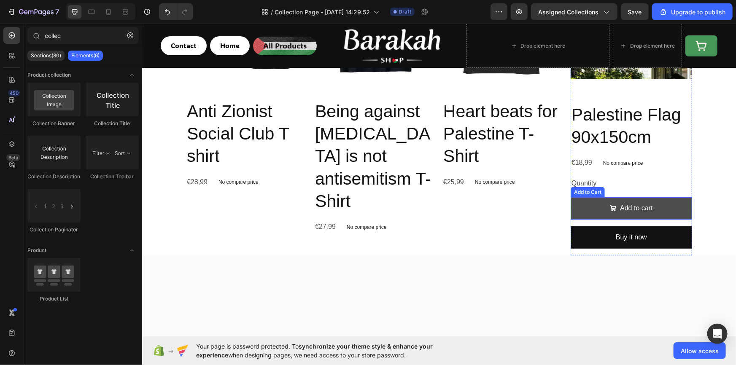
click at [649, 210] on button "Add to cart" at bounding box center [630, 208] width 121 height 22
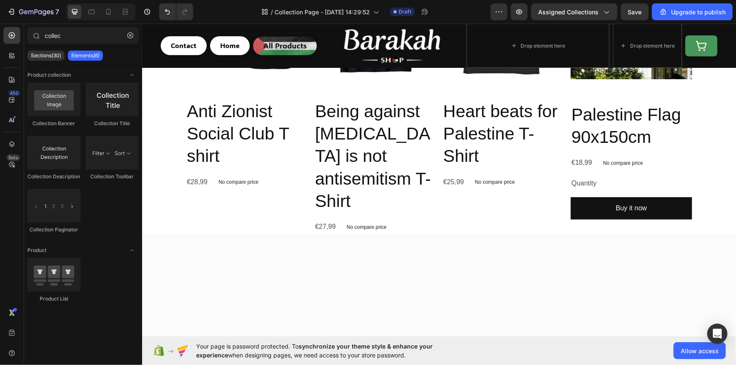
click at [649, 210] on button "Buy it now" at bounding box center [630, 208] width 121 height 22
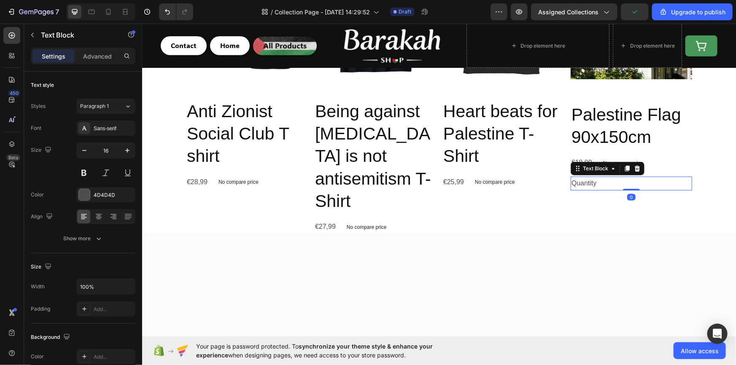
click at [605, 183] on div "Quantity" at bounding box center [630, 183] width 121 height 14
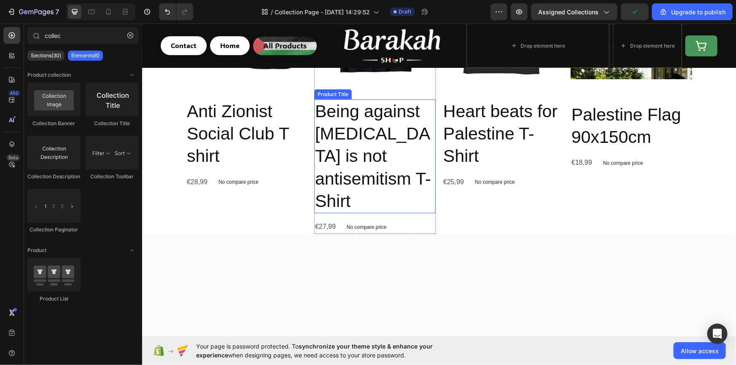
click at [335, 140] on h2 "Being against [MEDICAL_DATA] is not antisemitism T-Shirt" at bounding box center [374, 156] width 121 height 114
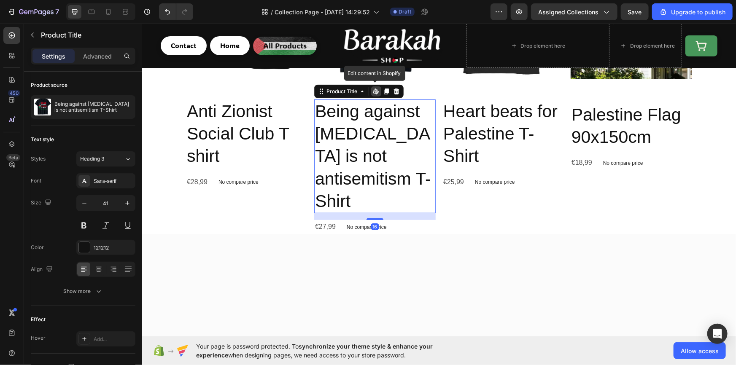
click at [373, 88] on icon at bounding box center [375, 91] width 7 height 7
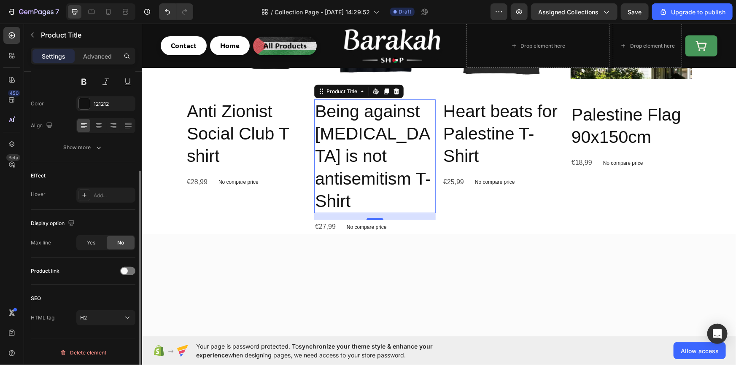
scroll to position [0, 0]
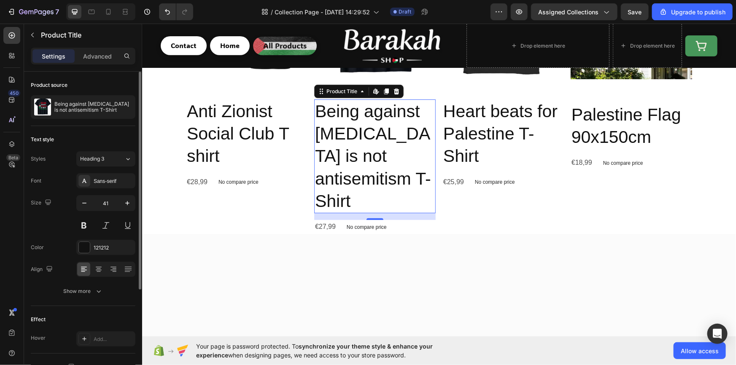
click at [91, 63] on div "Settings Advanced" at bounding box center [83, 56] width 105 height 17
click at [89, 57] on p "Advanced" at bounding box center [97, 56] width 29 height 9
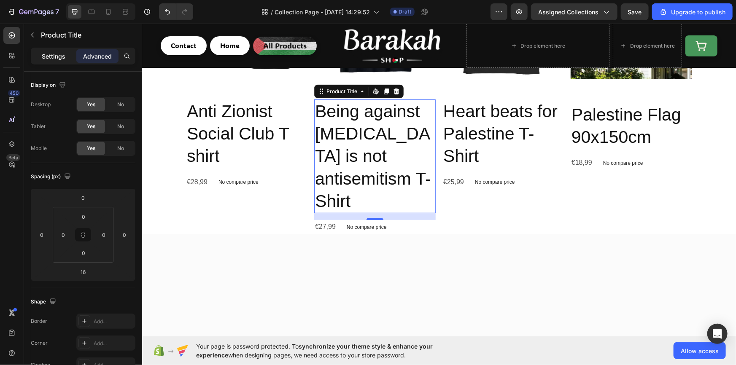
click at [61, 54] on p "Settings" at bounding box center [54, 56] width 24 height 9
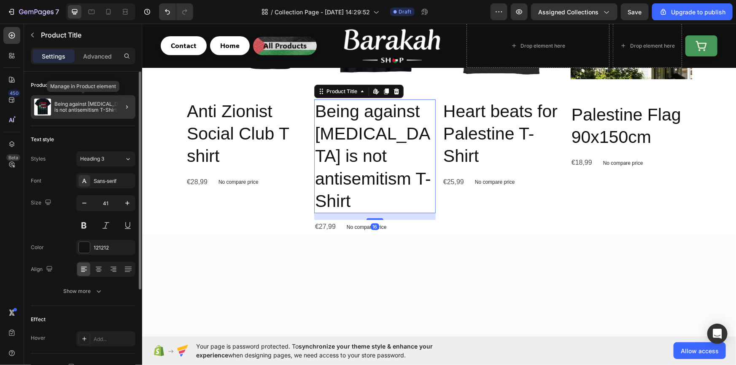
click at [90, 100] on div "Being against [MEDICAL_DATA] is not antisemitism T-Shirt" at bounding box center [83, 107] width 105 height 24
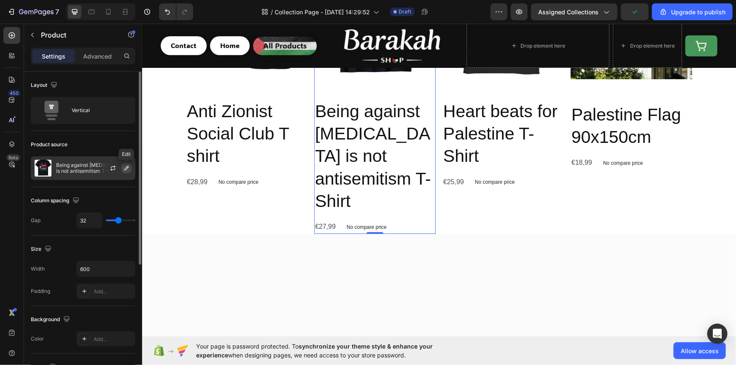
click at [122, 167] on button "button" at bounding box center [126, 168] width 10 height 10
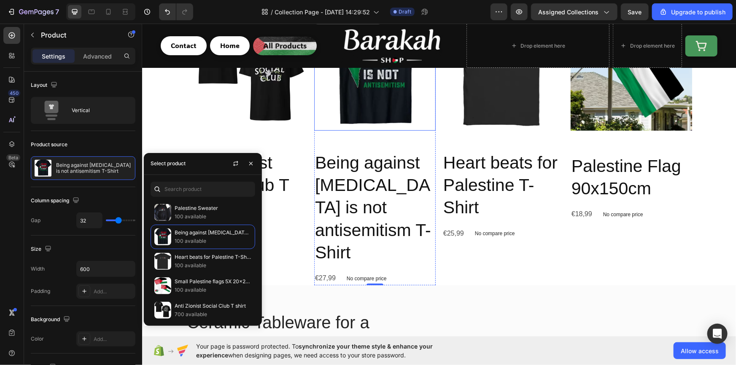
scroll to position [230, 0]
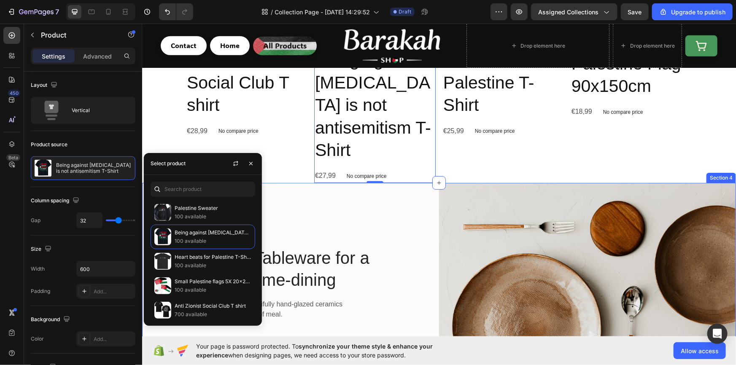
click at [360, 179] on div "No compare price" at bounding box center [366, 176] width 47 height 12
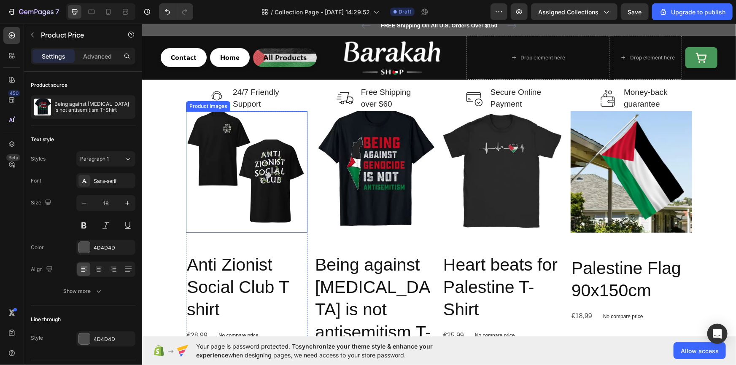
scroll to position [127, 0]
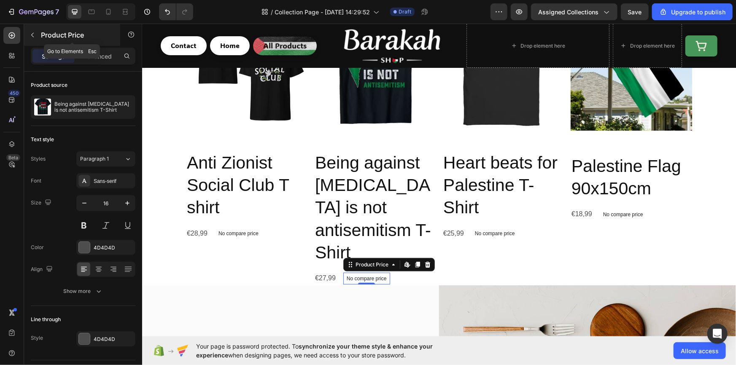
click at [41, 35] on p "Product Price" at bounding box center [77, 35] width 72 height 10
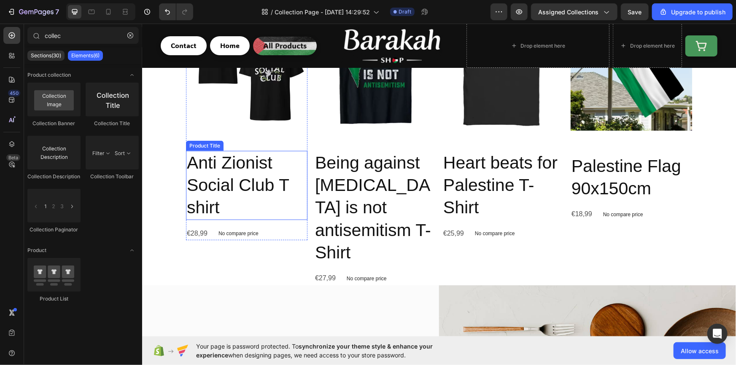
scroll to position [179, 0]
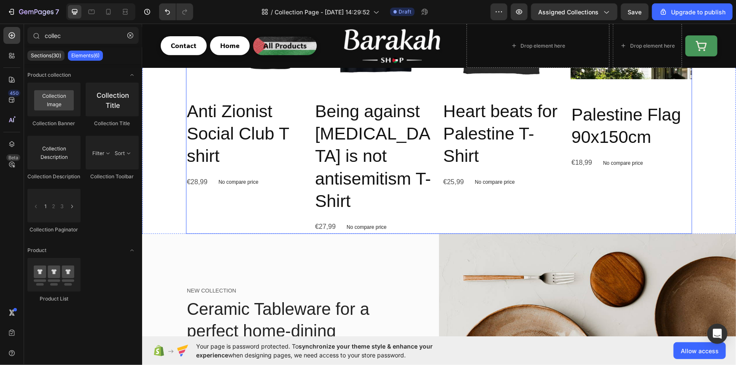
click at [263, 199] on div "Product Images Anti Zionist Social Club T shirt Product Title €28,99 Product Pr…" at bounding box center [246, 95] width 121 height 276
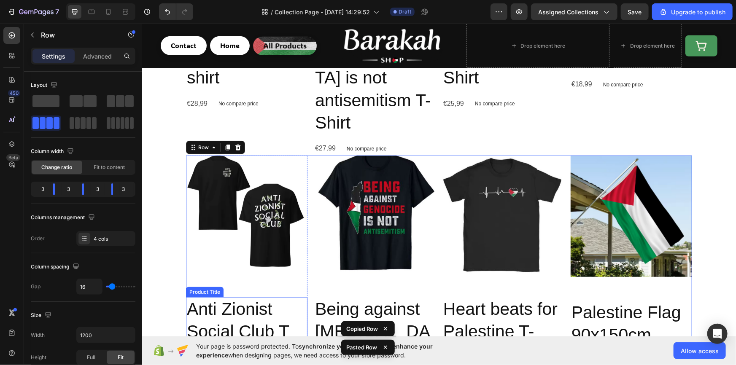
scroll to position [308, 0]
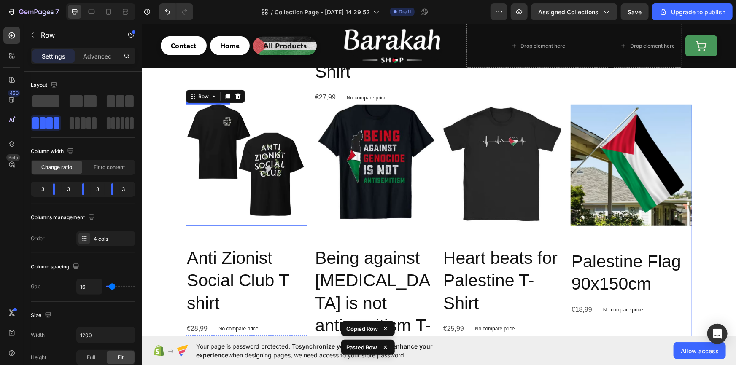
click at [262, 199] on img at bounding box center [246, 164] width 121 height 121
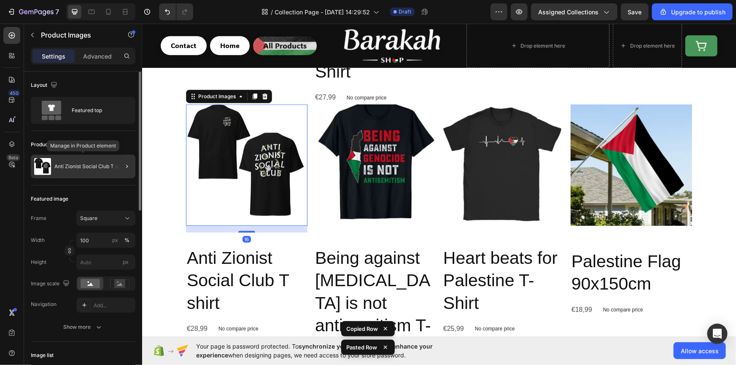
click at [98, 161] on div "Anti Zionist Social Club T shirt" at bounding box center [83, 167] width 105 height 24
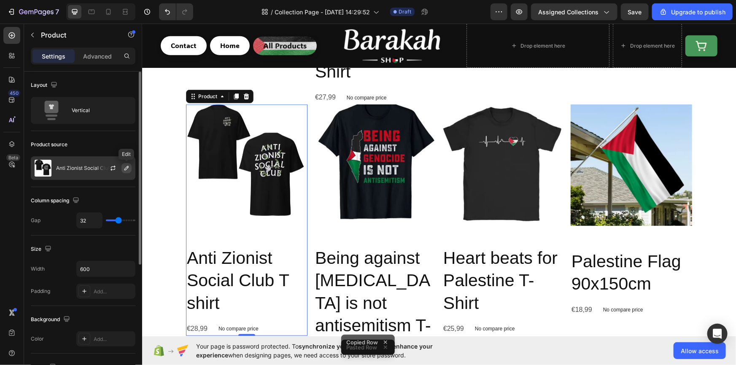
click at [128, 167] on icon "button" at bounding box center [126, 168] width 4 height 4
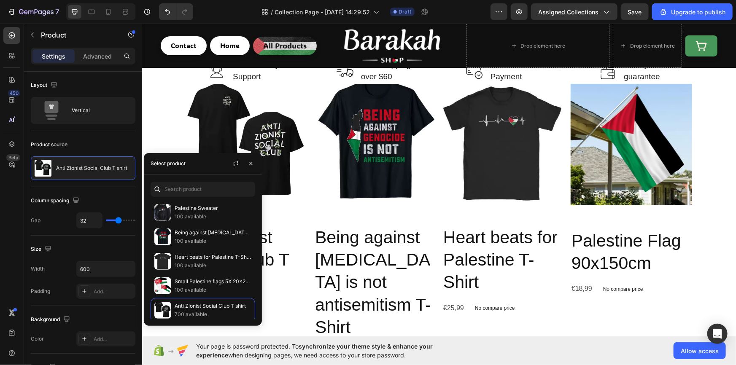
scroll to position [283, 0]
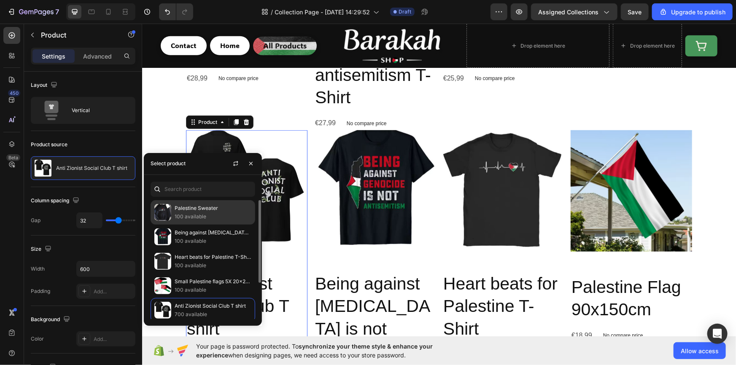
click at [200, 216] on p "100 available" at bounding box center [213, 217] width 77 height 8
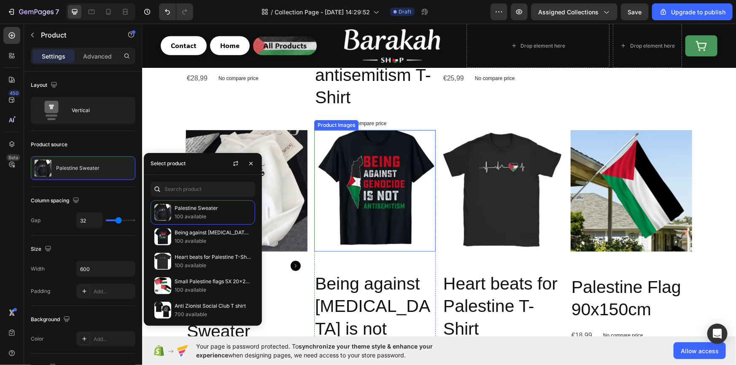
click at [362, 198] on img at bounding box center [374, 190] width 121 height 121
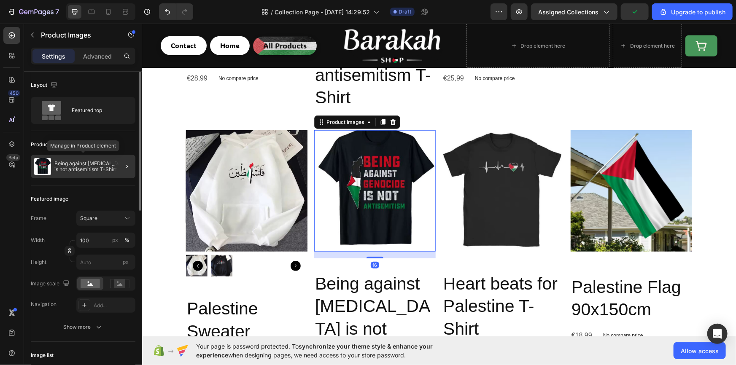
click at [102, 167] on p "Being against [MEDICAL_DATA] is not antisemitism T-Shirt" at bounding box center [93, 167] width 78 height 12
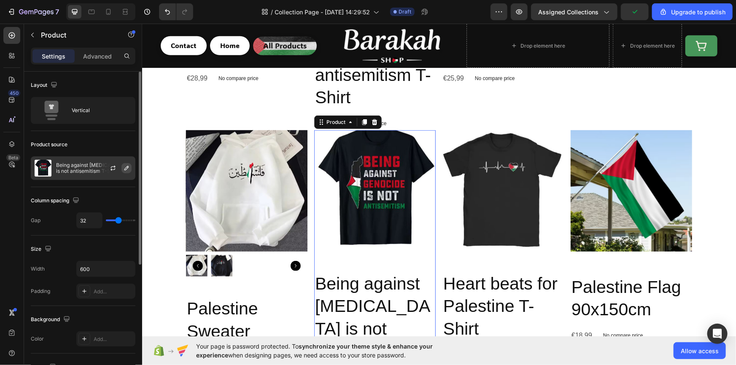
click at [124, 169] on icon "button" at bounding box center [126, 168] width 7 height 7
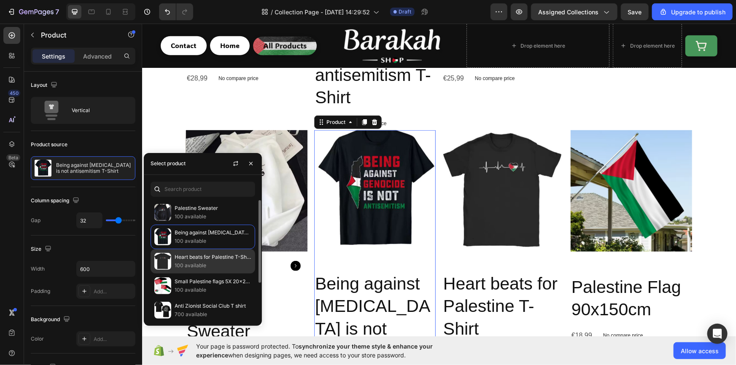
scroll to position [25, 0]
click at [182, 257] on p "Small Palestine flags 5X 20x28cm" at bounding box center [213, 256] width 77 height 8
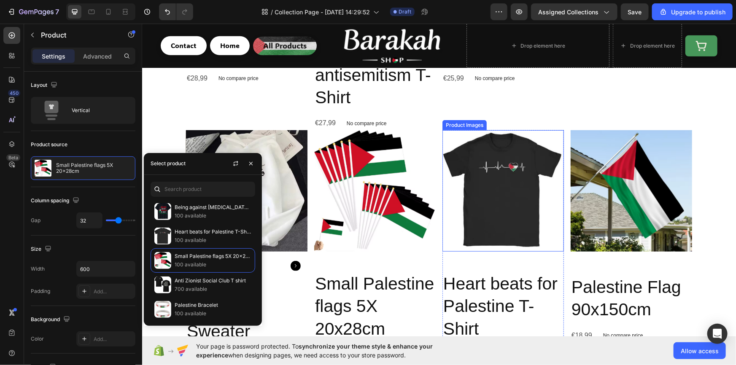
click at [506, 189] on img at bounding box center [502, 190] width 121 height 121
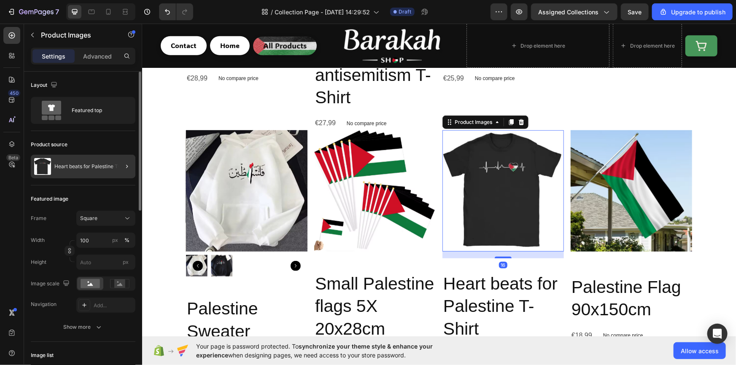
click at [108, 169] on p "Heart beats for Palestine T-Shirt" at bounding box center [92, 167] width 77 height 6
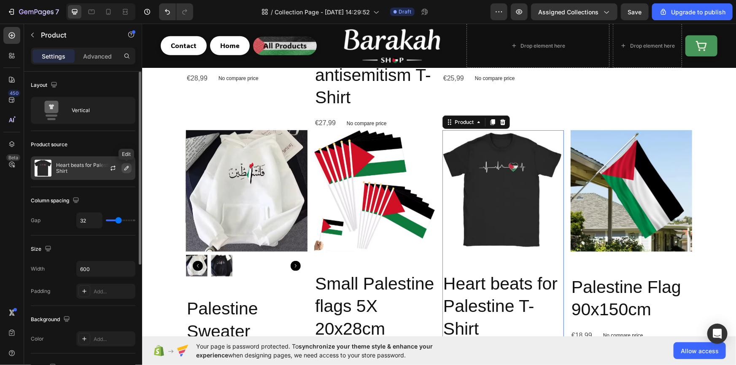
click at [124, 169] on icon "button" at bounding box center [126, 168] width 7 height 7
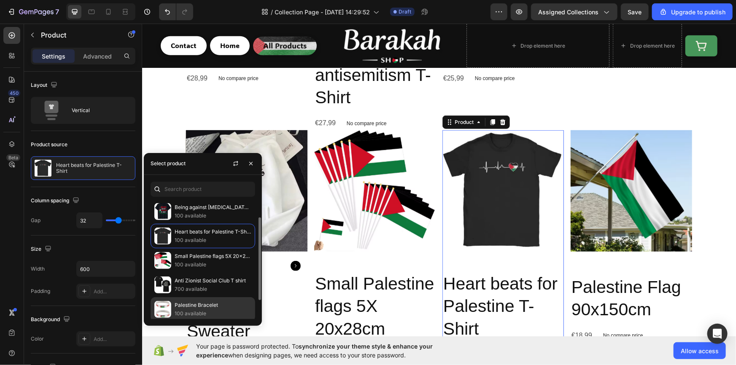
click at [204, 302] on p "Palestine Bracelet" at bounding box center [213, 305] width 77 height 8
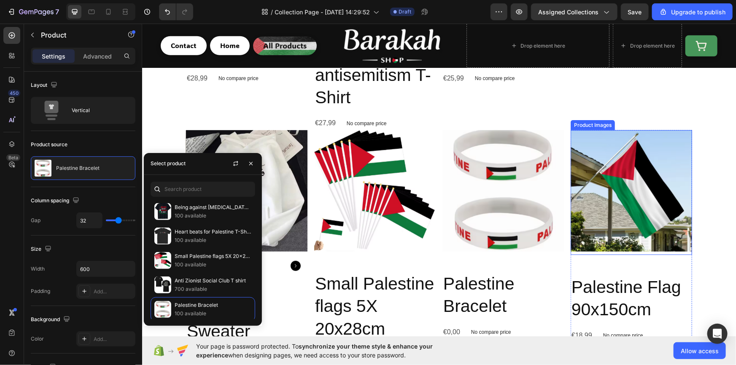
click at [647, 218] on img at bounding box center [630, 190] width 121 height 121
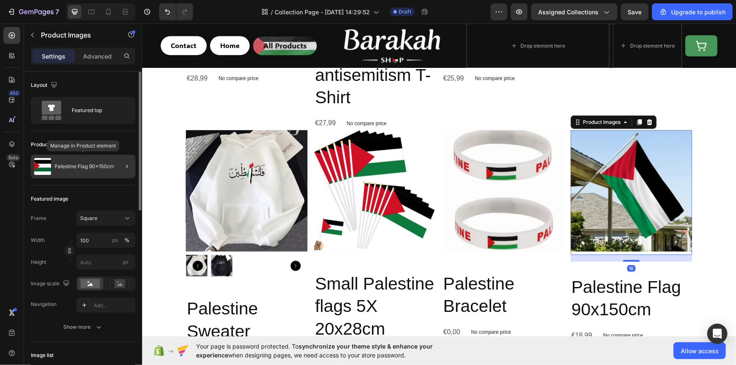
click at [108, 159] on div "Palestine Flag 90x150cm" at bounding box center [83, 167] width 105 height 24
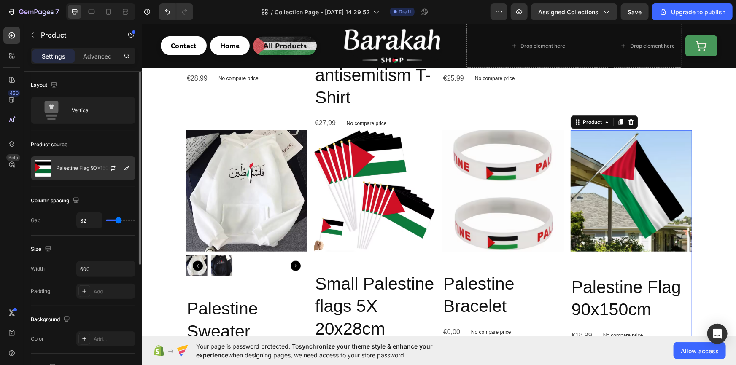
click at [88, 169] on p "Palestine Flag 90x150cm" at bounding box center [86, 168] width 60 height 6
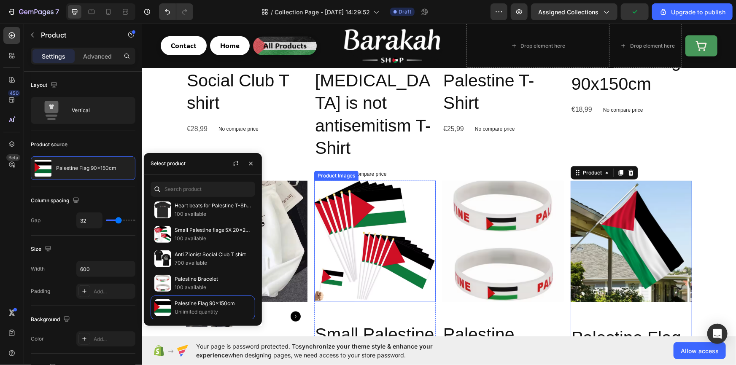
scroll to position [206, 0]
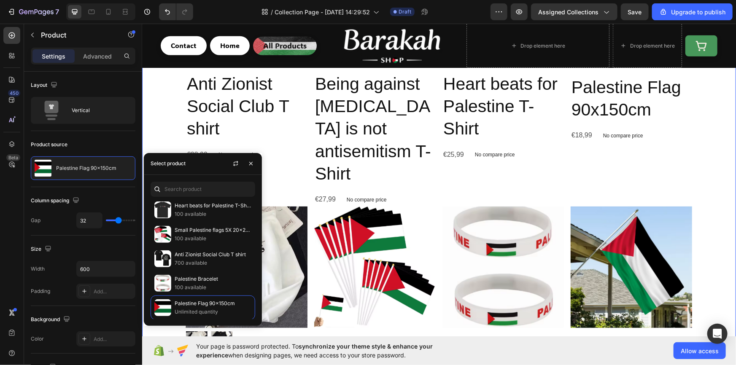
click at [156, 139] on div "Image 24/7 Friendly Support Text block Row Image Free Shipping over $60 Text bl…" at bounding box center [438, 172] width 581 height 536
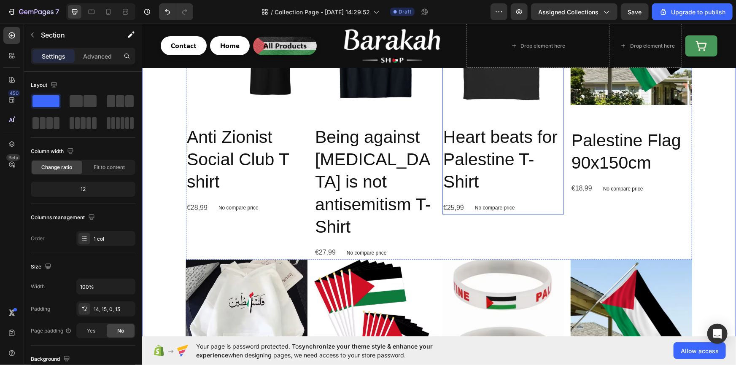
scroll to position [230, 0]
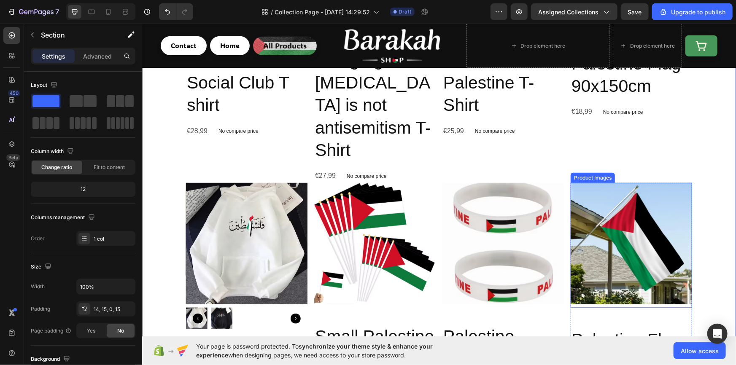
click at [648, 264] on img at bounding box center [630, 243] width 121 height 121
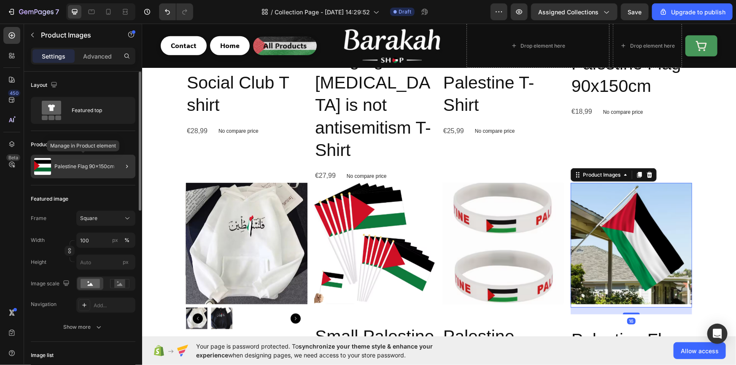
click at [103, 166] on p "Palestine Flag 90x150cm" at bounding box center [84, 167] width 60 height 6
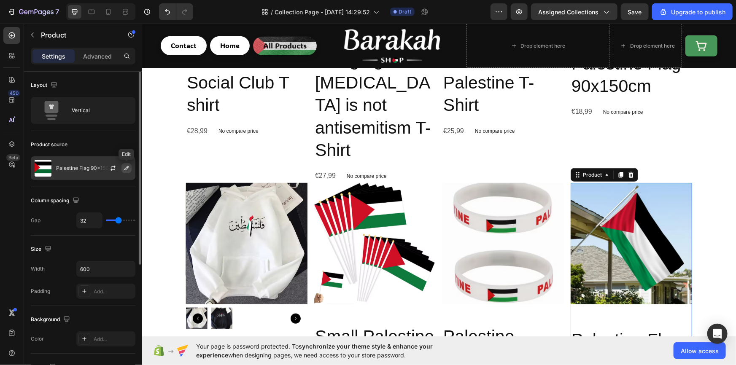
click at [125, 167] on icon "button" at bounding box center [126, 168] width 7 height 7
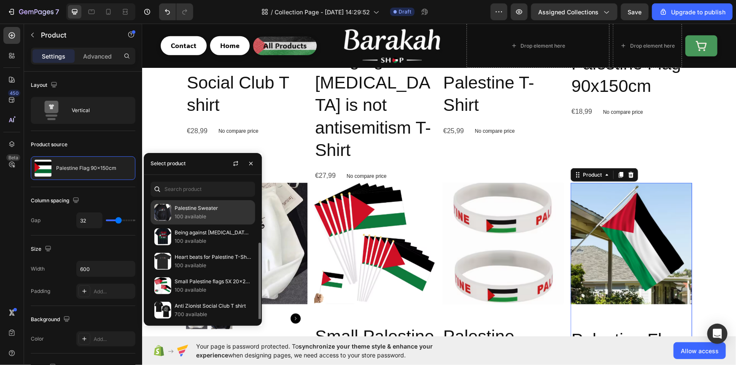
scroll to position [51, 0]
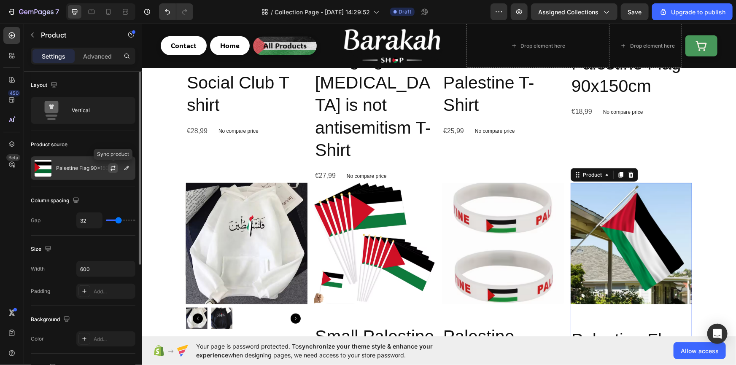
click at [114, 168] on icon "button" at bounding box center [113, 168] width 7 height 7
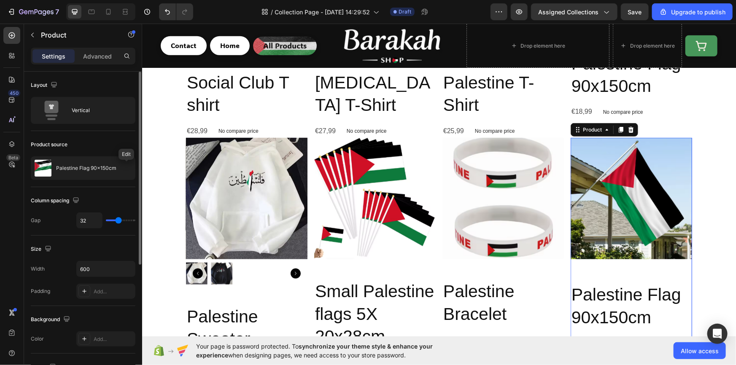
click at [0, 0] on icon "button" at bounding box center [0, 0] width 0 height 0
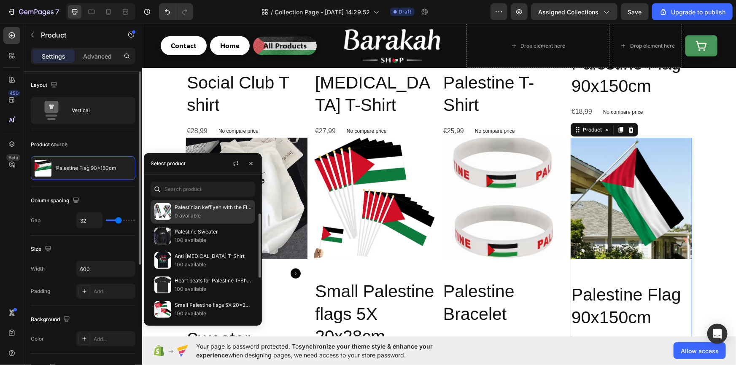
scroll to position [0, 0]
click at [169, 213] on img at bounding box center [162, 212] width 17 height 17
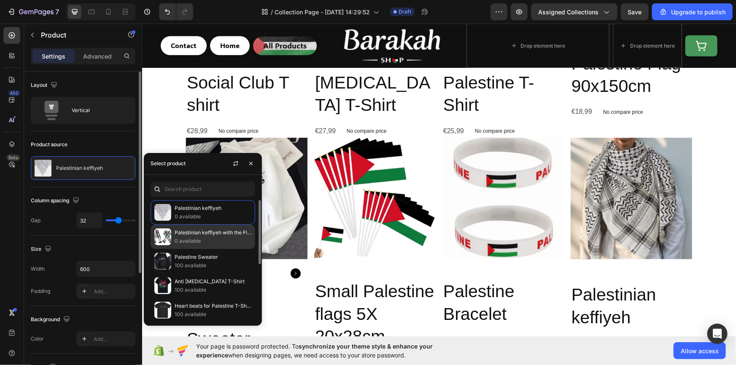
click at [198, 234] on p "Palestinian keffiyeh with the Flag" at bounding box center [213, 233] width 77 height 8
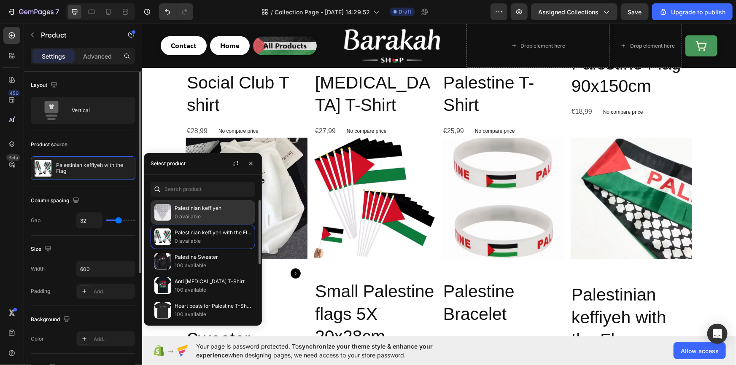
click at [194, 209] on p "Palestinian keffiyeh" at bounding box center [213, 208] width 77 height 8
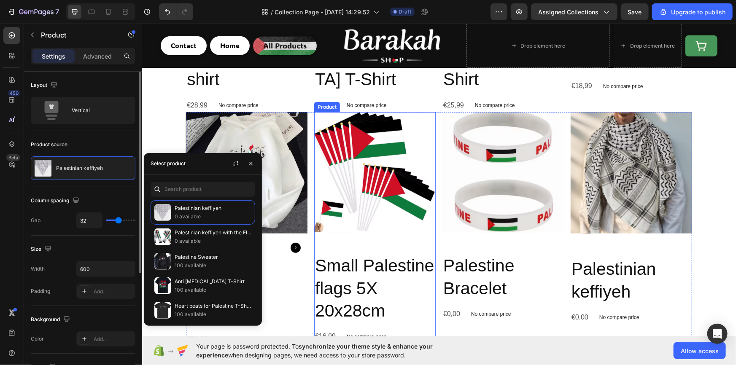
scroll to position [230, 0]
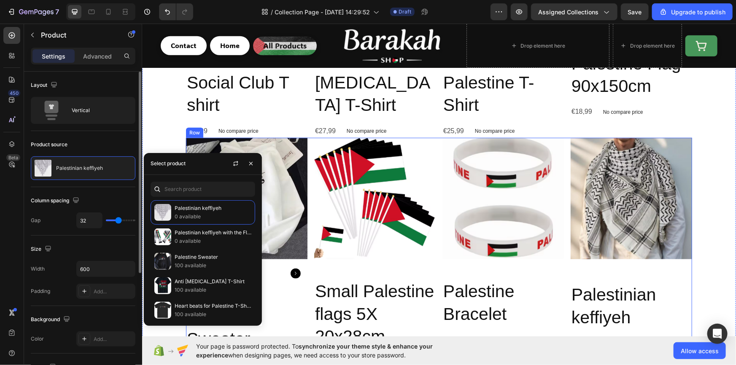
click at [563, 141] on div "Product Images Palestine Sweater Product Title €34,99 Product Price Product Pri…" at bounding box center [439, 254] width 506 height 234
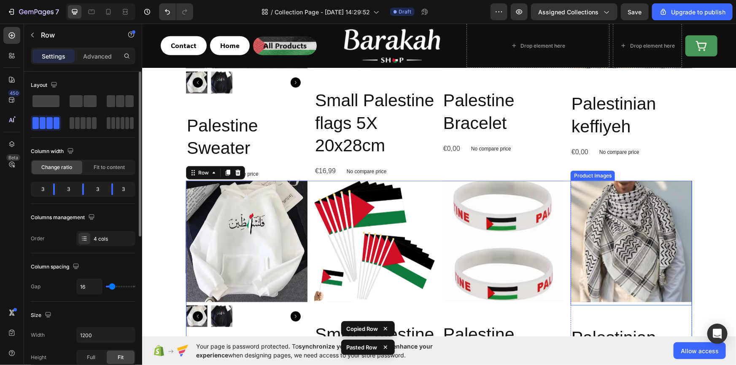
scroll to position [395, 0]
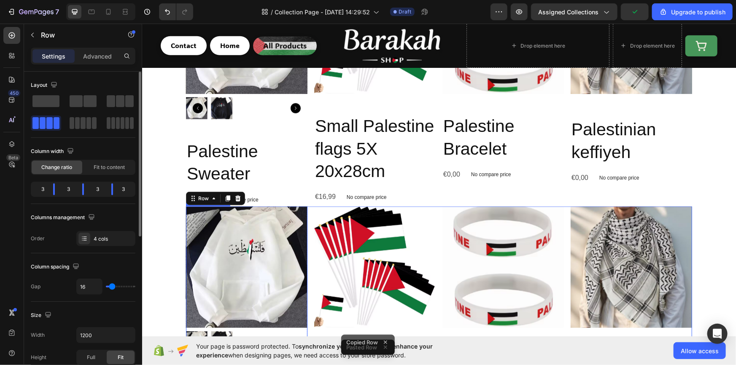
click at [256, 224] on img at bounding box center [246, 266] width 121 height 121
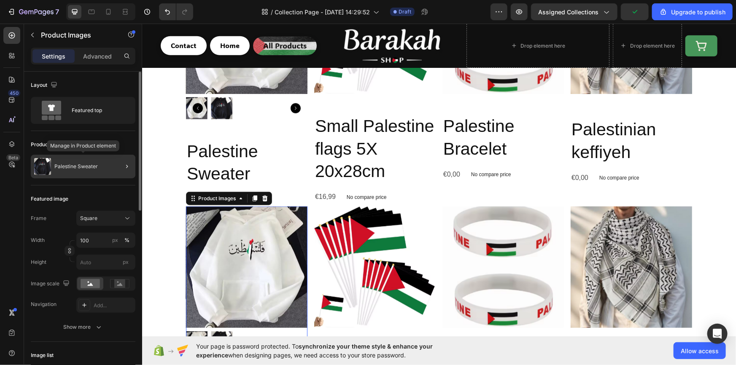
click at [90, 164] on p "Palestine Sweater" at bounding box center [75, 167] width 43 height 6
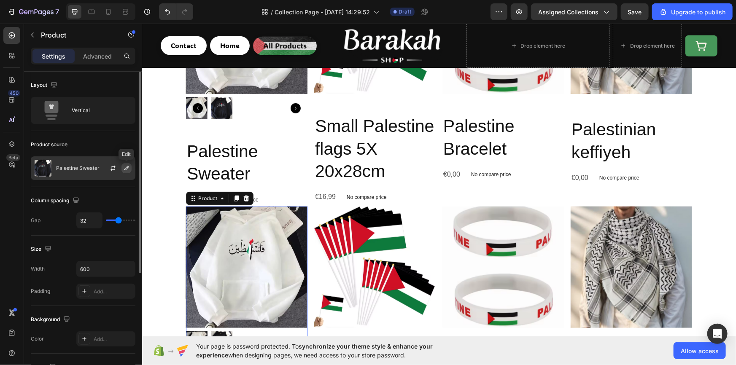
click at [128, 167] on icon "button" at bounding box center [126, 168] width 4 height 4
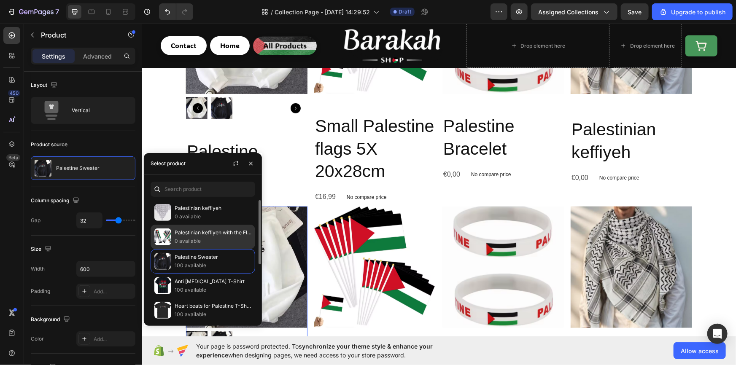
click at [191, 230] on p "Palestinian keffiyeh with the Flag" at bounding box center [213, 233] width 77 height 8
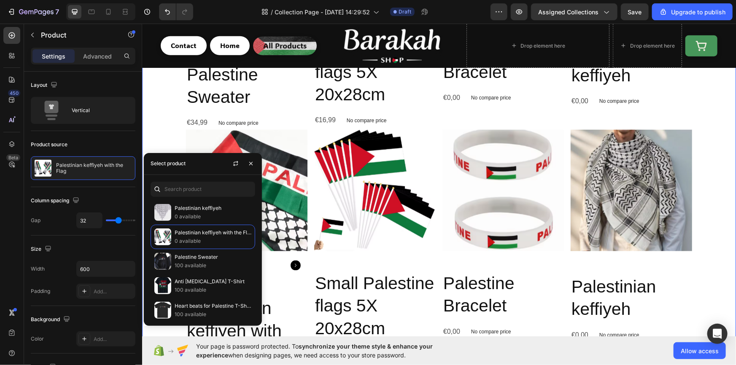
scroll to position [446, 0]
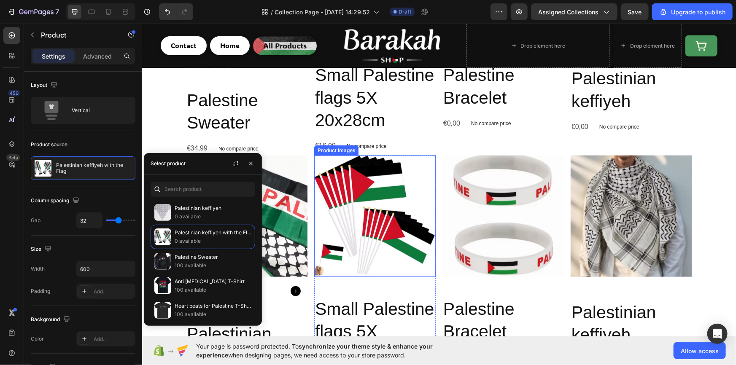
click at [352, 193] on img at bounding box center [374, 215] width 121 height 121
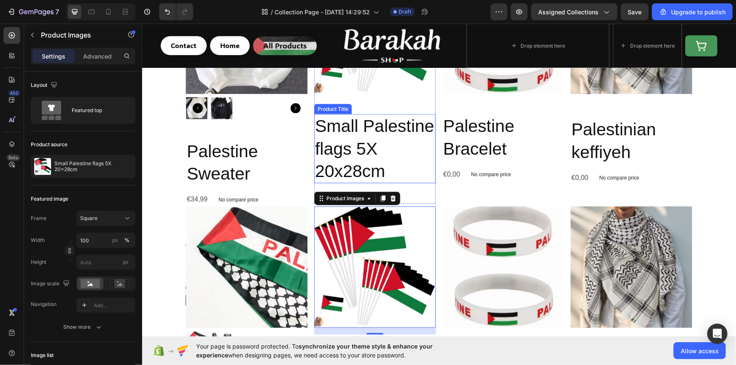
scroll to position [421, 0]
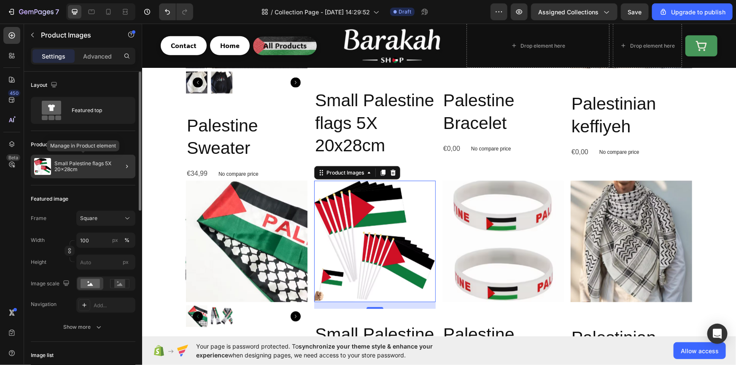
click at [100, 164] on p "Small Palestine flags 5X 20x28cm" at bounding box center [93, 167] width 78 height 12
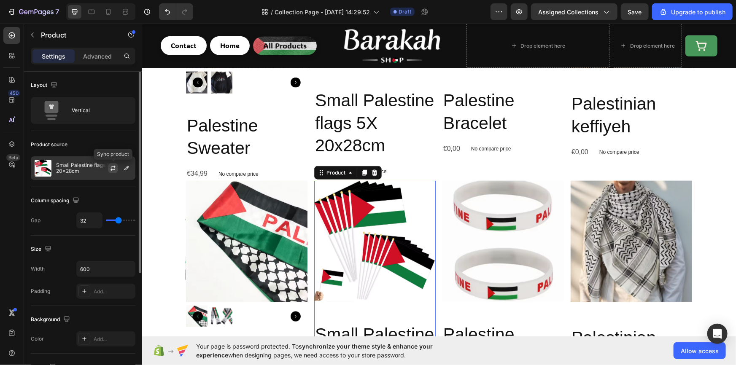
click at [115, 170] on icon "button" at bounding box center [113, 168] width 7 height 7
click at [61, 163] on p "Small Palestine flags 5X 20x28cm" at bounding box center [93, 168] width 75 height 12
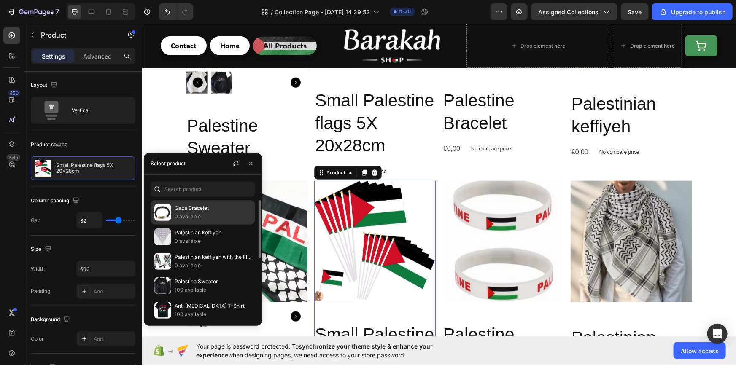
click at [187, 225] on div "Gaza Bracelet 0 available" at bounding box center [203, 237] width 105 height 24
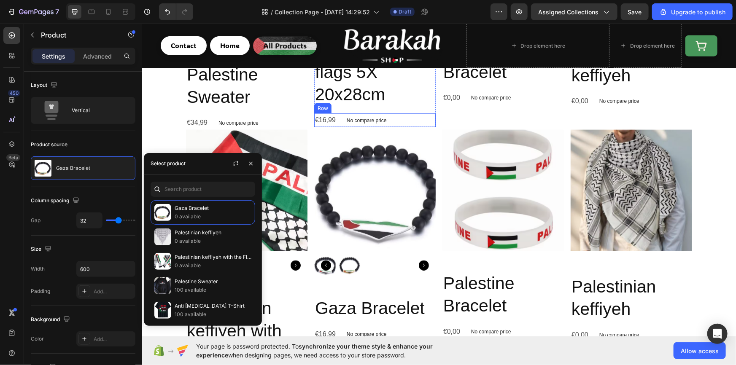
scroll to position [498, 0]
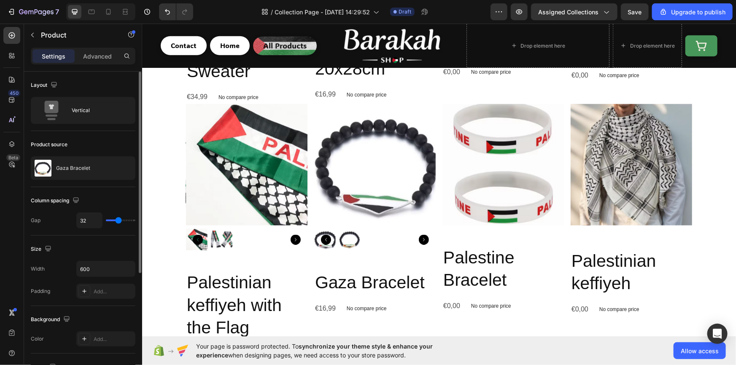
click at [96, 150] on div "Product source" at bounding box center [83, 144] width 105 height 13
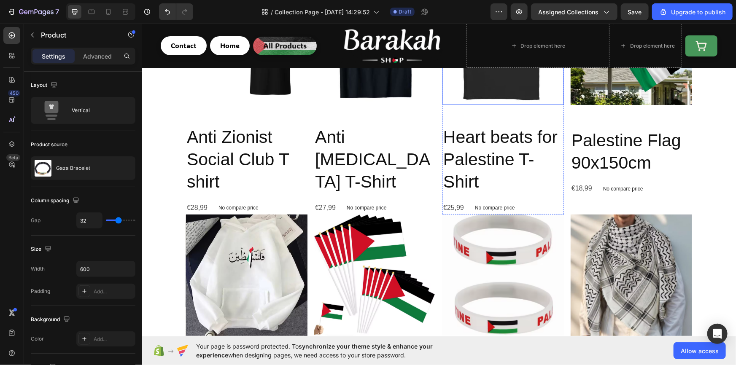
scroll to position [204, 0]
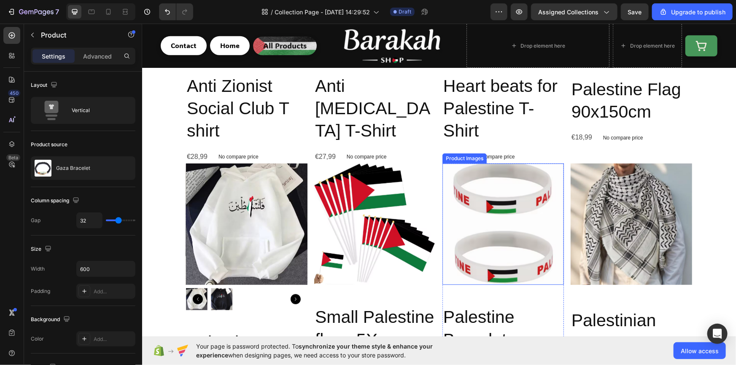
click at [493, 204] on img at bounding box center [502, 223] width 121 height 121
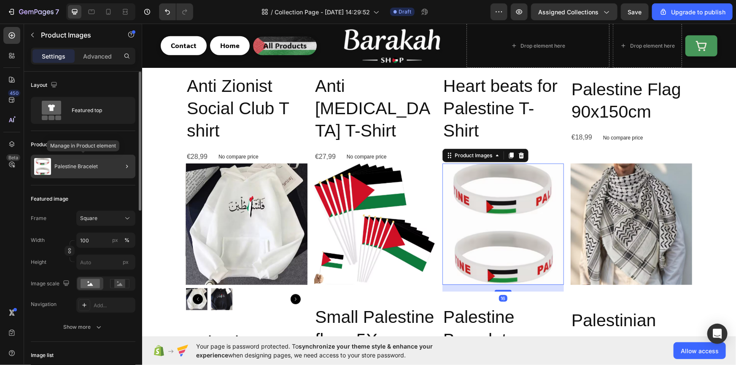
click at [98, 165] on div "Palestine Bracelet" at bounding box center [83, 167] width 105 height 24
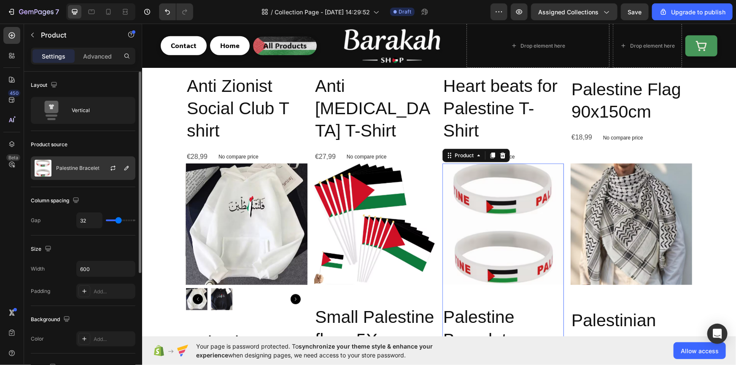
click at [120, 166] on div at bounding box center [116, 168] width 37 height 23
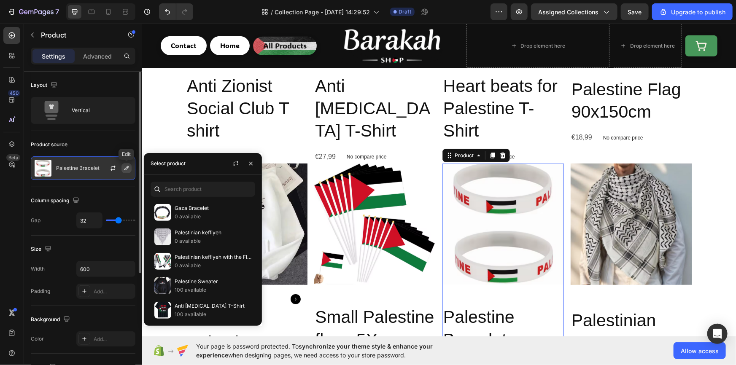
click at [124, 167] on icon "button" at bounding box center [126, 168] width 7 height 7
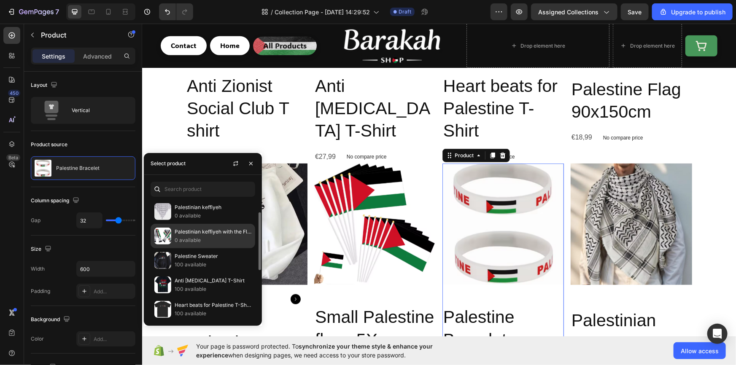
scroll to position [51, 0]
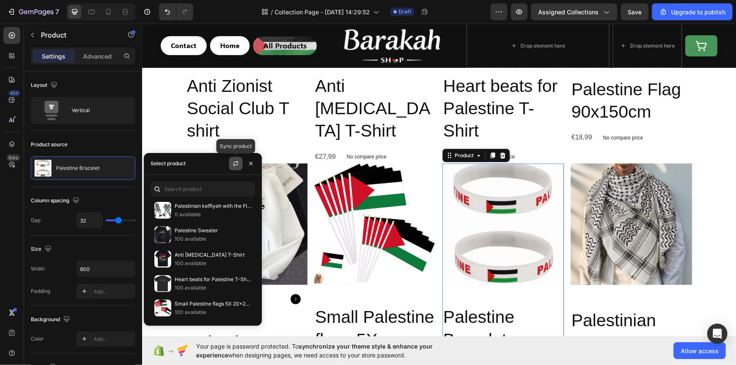
click at [237, 169] on button "button" at bounding box center [235, 163] width 13 height 13
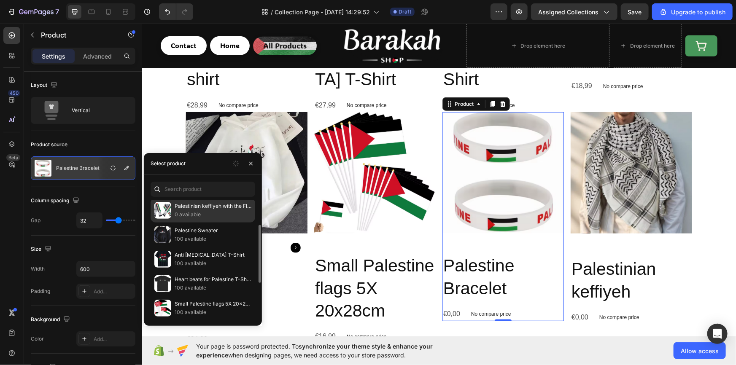
scroll to position [0, 0]
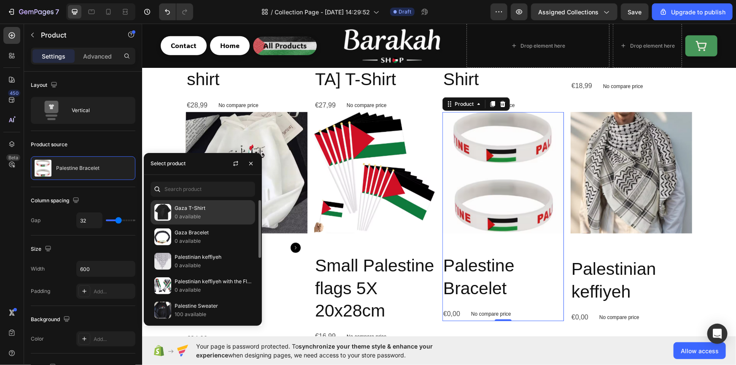
click at [187, 216] on p "0 available" at bounding box center [213, 217] width 77 height 8
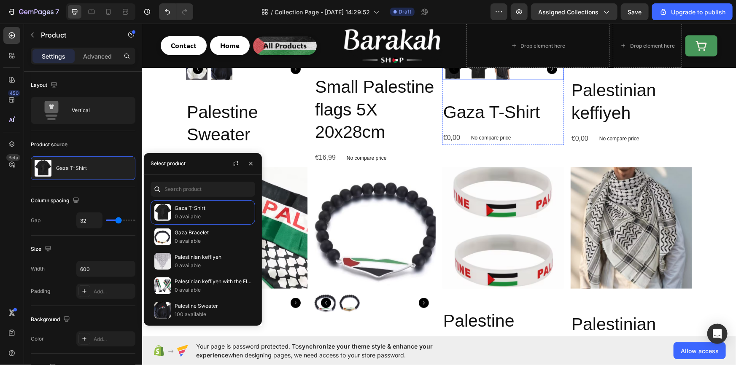
scroll to position [460, 0]
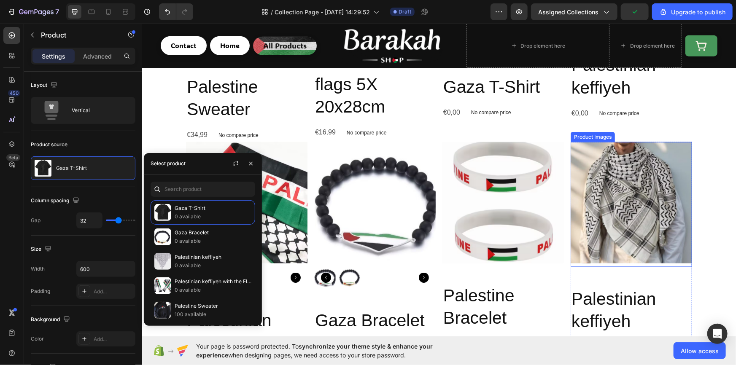
click at [651, 193] on img at bounding box center [630, 202] width 121 height 121
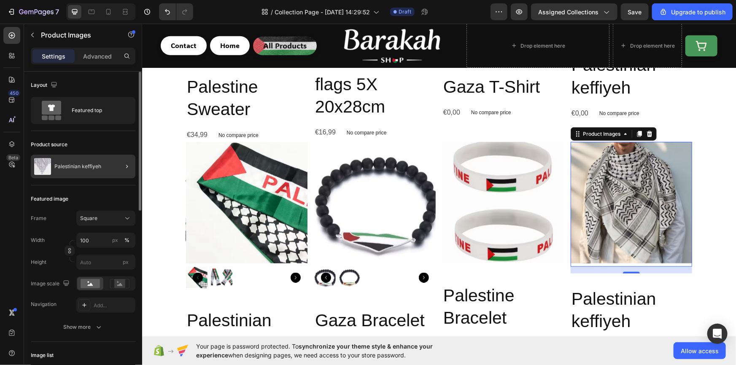
click at [115, 160] on div at bounding box center [124, 167] width 24 height 24
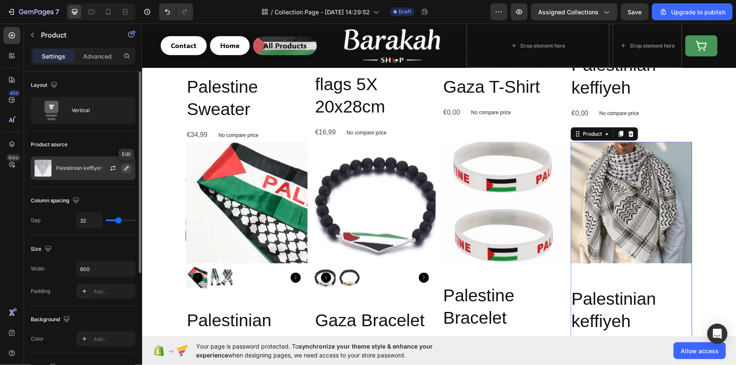
click at [124, 167] on icon "button" at bounding box center [126, 168] width 7 height 7
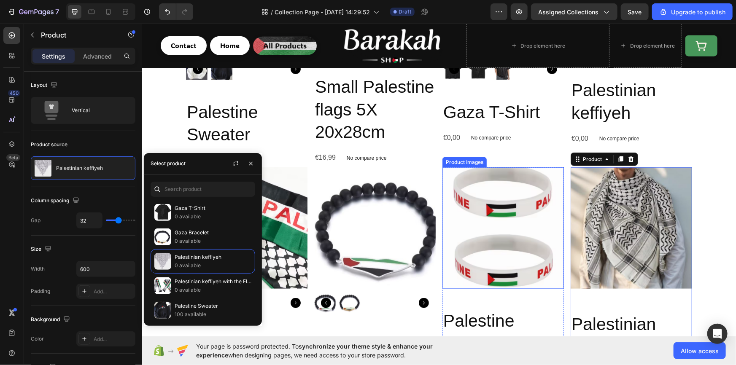
scroll to position [409, 0]
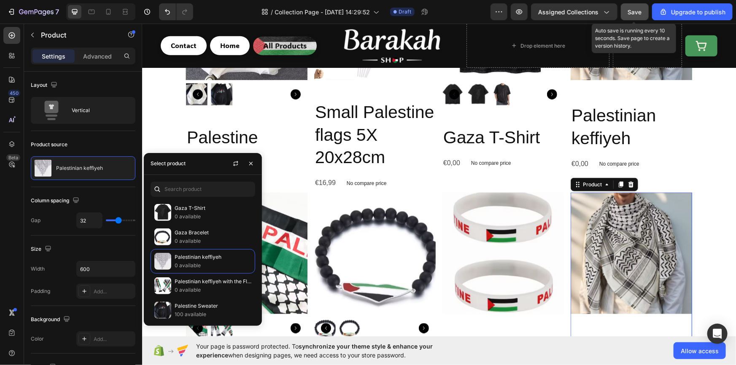
click at [633, 11] on span "Save" at bounding box center [635, 11] width 14 height 7
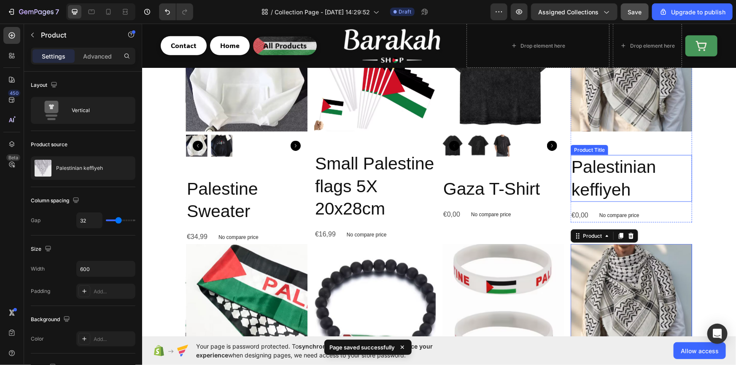
scroll to position [281, 0]
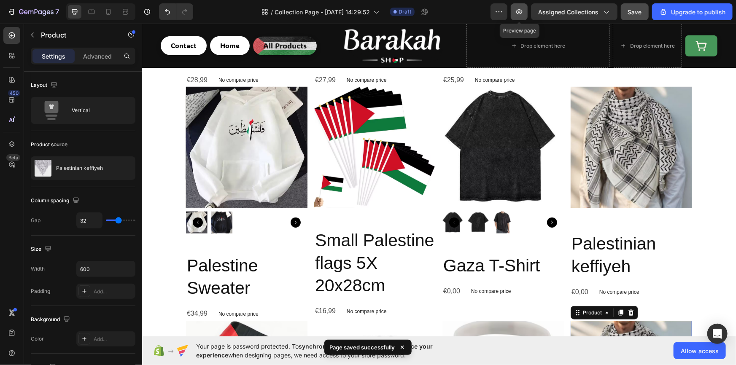
click at [520, 14] on icon "button" at bounding box center [519, 12] width 8 height 8
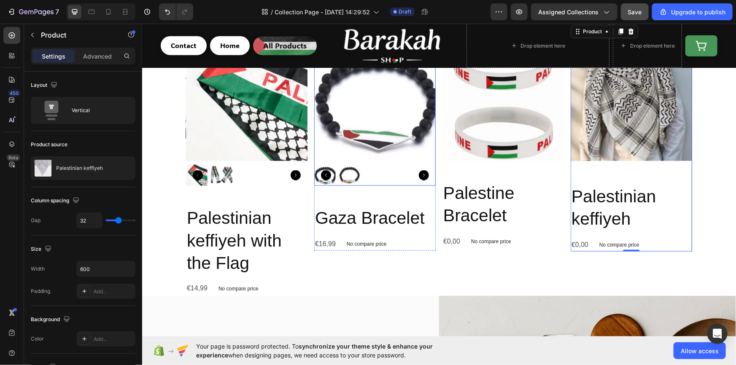
scroll to position [0, 0]
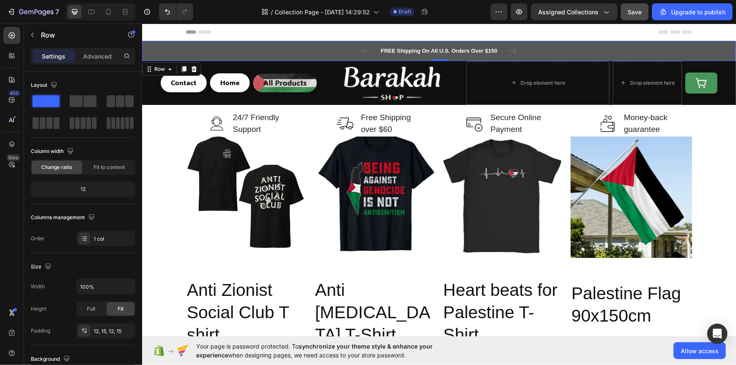
click at [298, 43] on div "FREE Shipping On All U.S. Orders Over $150 Text block 5000+ Text block Icon Ico…" at bounding box center [439, 50] width 594 height 20
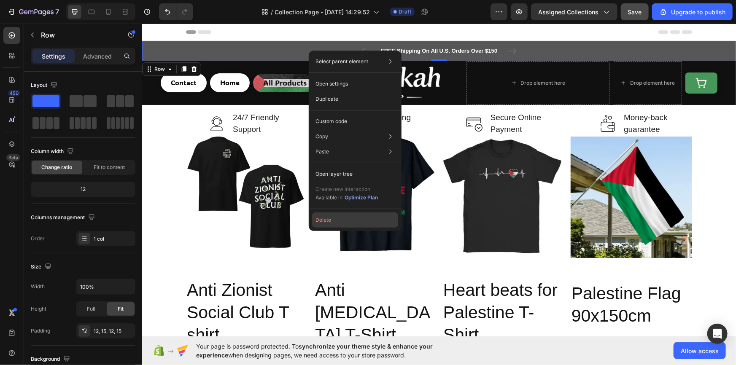
click at [338, 220] on button "Delete" at bounding box center [355, 220] width 86 height 15
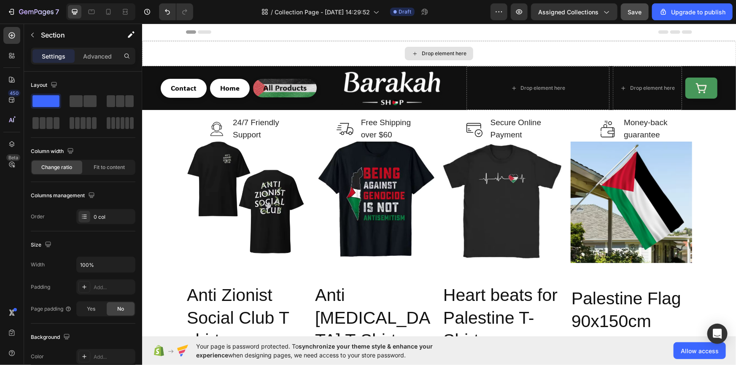
click at [304, 59] on div "Drop element here" at bounding box center [439, 52] width 594 height 25
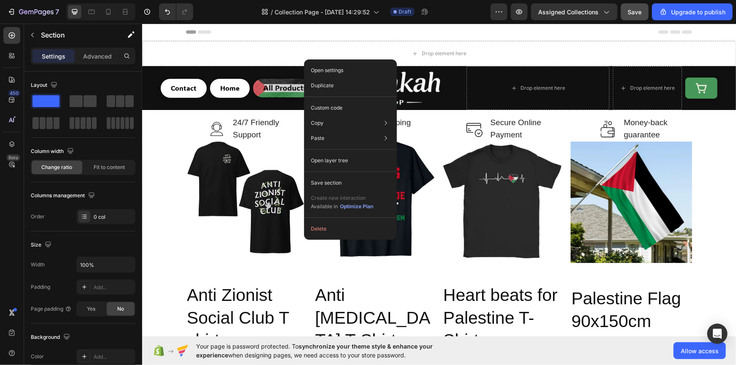
click at [328, 237] on div "Open settings Duplicate Custom code Copy Copy section Ctrl + C Copy style Copy …" at bounding box center [350, 149] width 93 height 180
click at [320, 229] on button "Delete" at bounding box center [350, 228] width 86 height 15
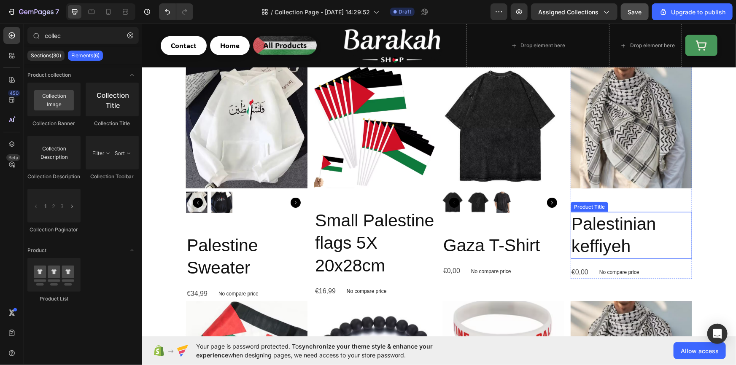
scroll to position [383, 0]
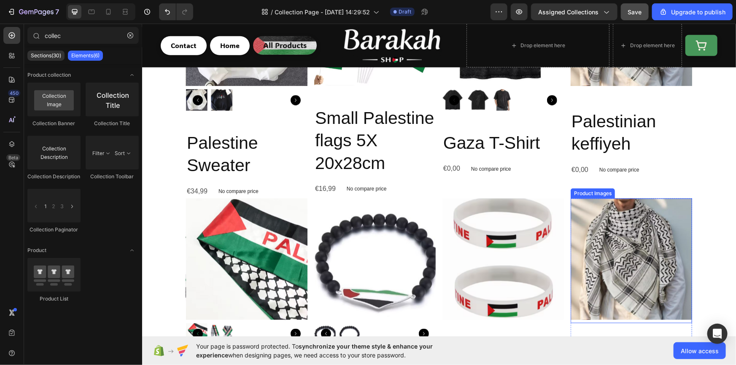
click at [634, 249] on img at bounding box center [630, 258] width 121 height 121
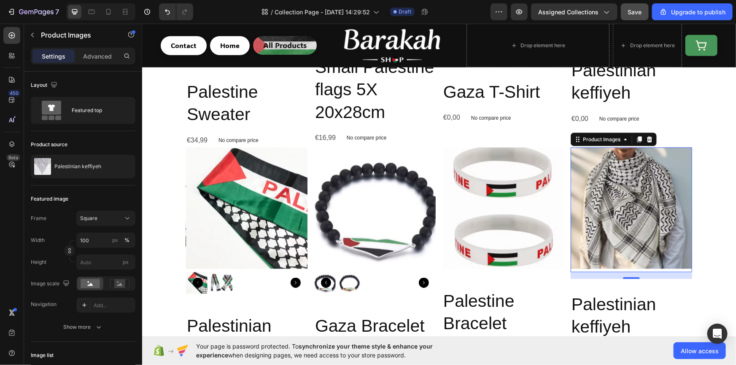
scroll to position [485, 0]
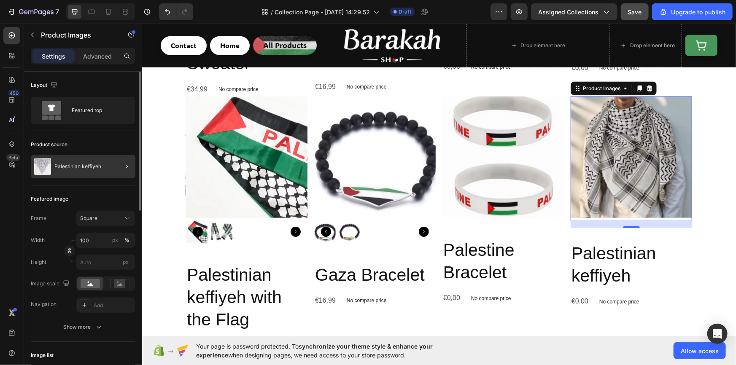
click at [113, 163] on div at bounding box center [124, 167] width 24 height 24
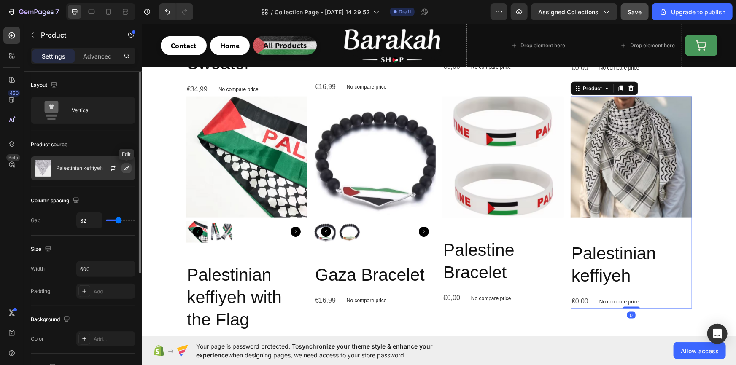
click at [125, 170] on icon "button" at bounding box center [126, 168] width 4 height 4
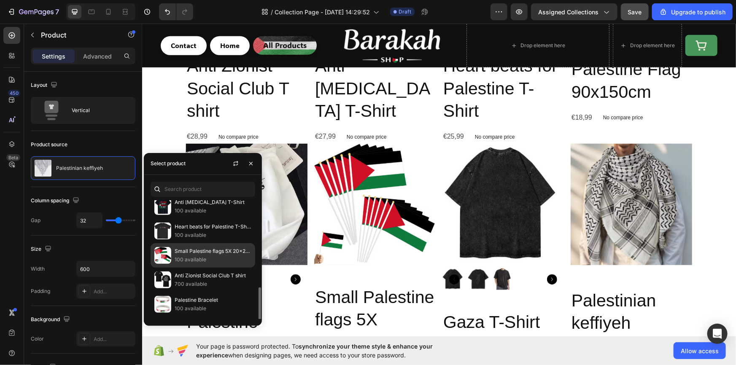
scroll to position [149, 0]
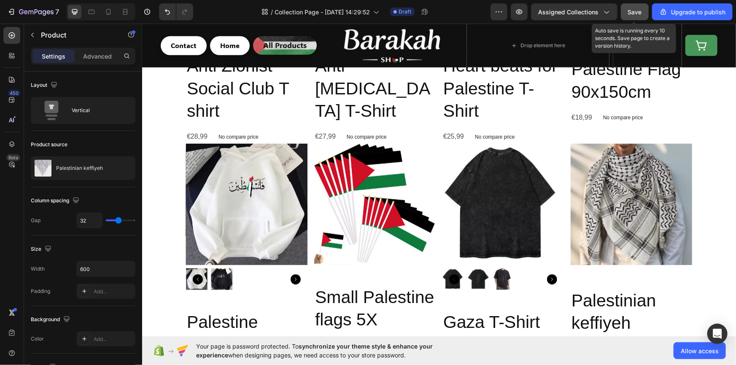
click at [633, 9] on span "Save" at bounding box center [635, 11] width 14 height 7
